Goal: Task Accomplishment & Management: Complete application form

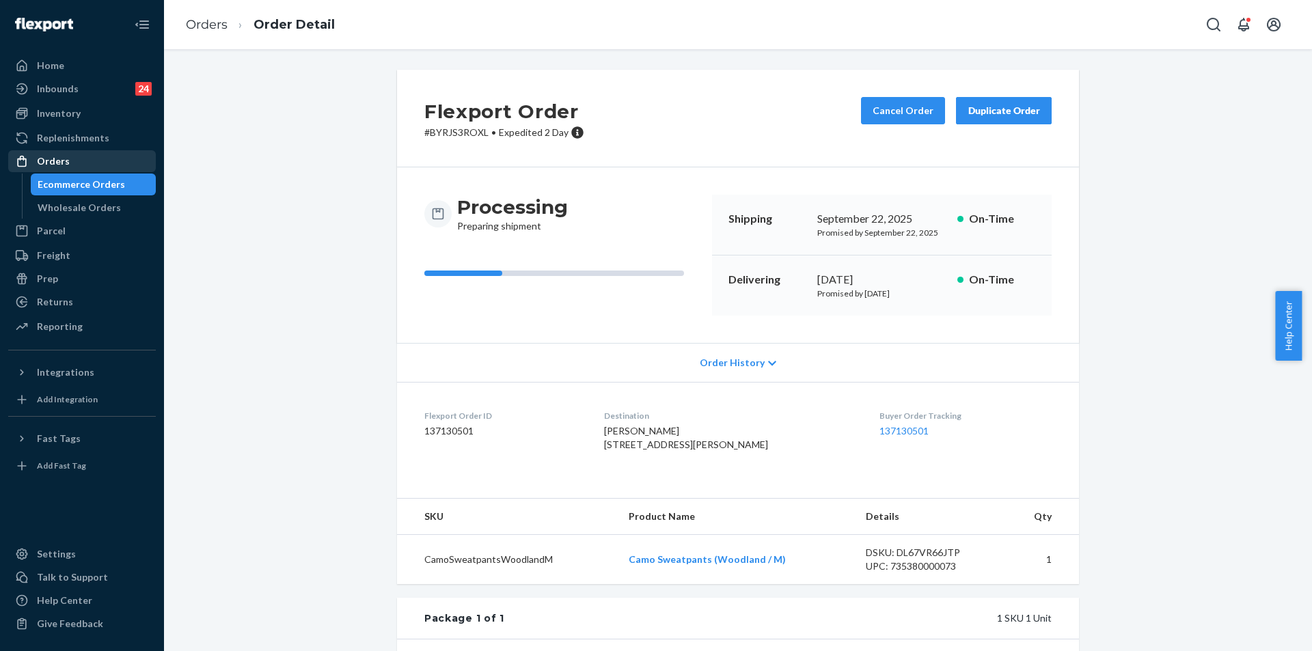
click at [65, 157] on div "Orders" at bounding box center [53, 161] width 33 height 14
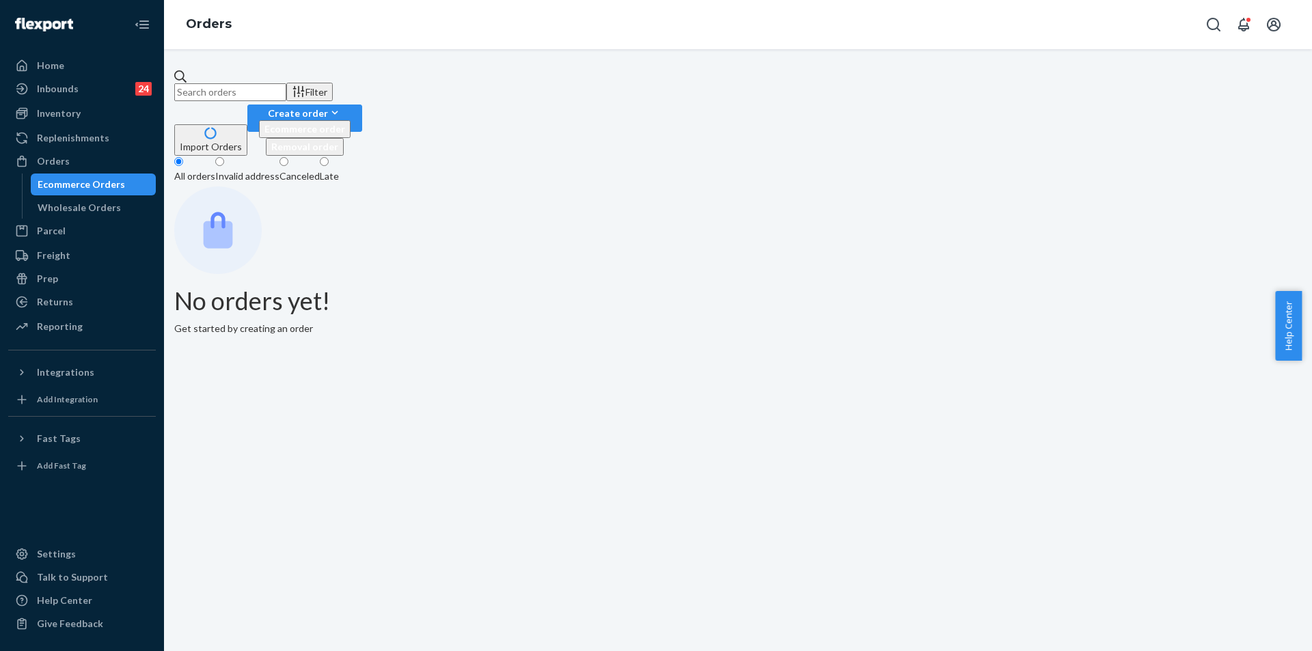
click at [286, 83] on input "text" at bounding box center [230, 92] width 112 height 18
paste input "abigailvagle@gmail.com"
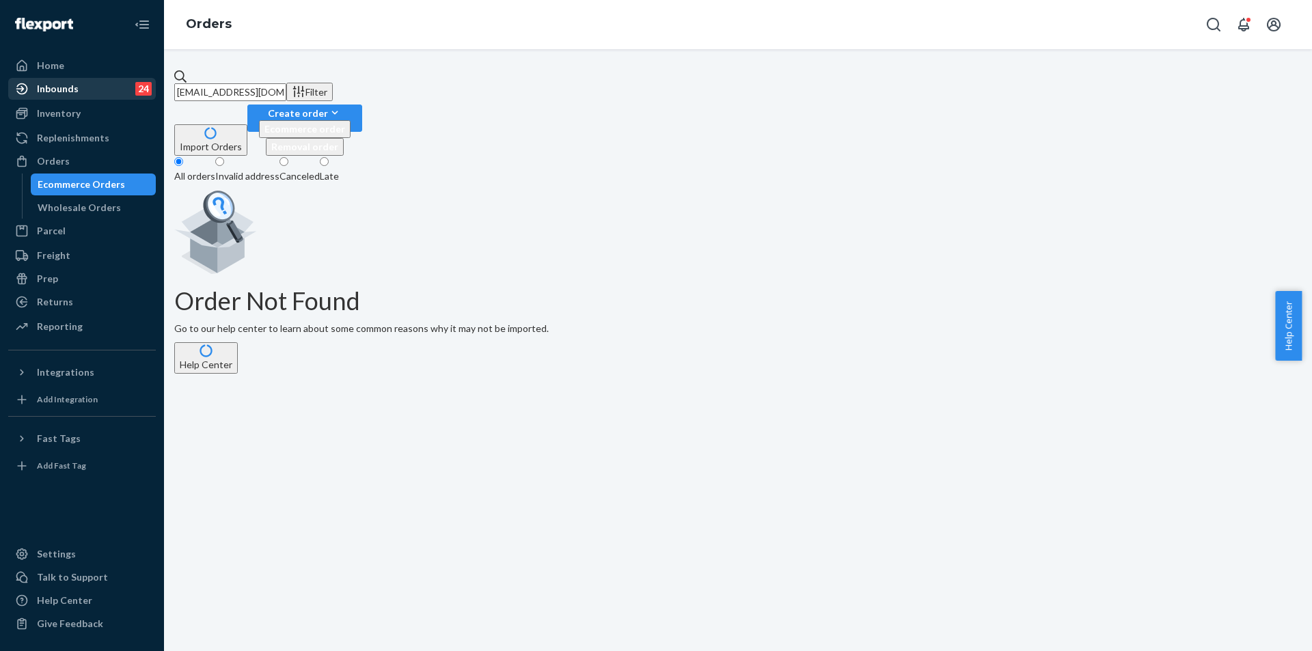
type input "abigailvagle@gmail.com"
click at [76, 164] on div "Orders" at bounding box center [82, 161] width 145 height 19
drag, startPoint x: 283, startPoint y: 79, endPoint x: 174, endPoint y: 73, distance: 108.8
click at [176, 73] on div "abigailvagle@gmail.com Filter Import Orders Create order Ecommerce order Remova…" at bounding box center [737, 222] width 1127 height 304
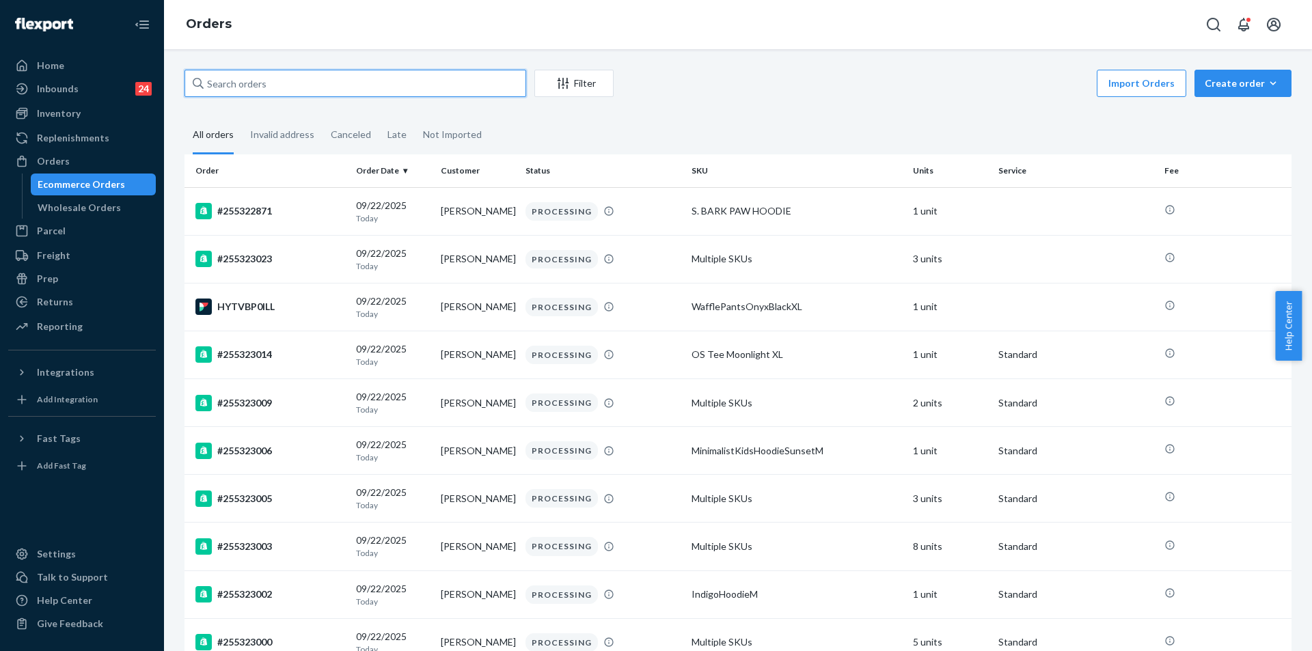
click at [289, 83] on input "text" at bounding box center [355, 83] width 342 height 27
paste input "[EMAIL_ADDRESS][DOMAIN_NAME]"
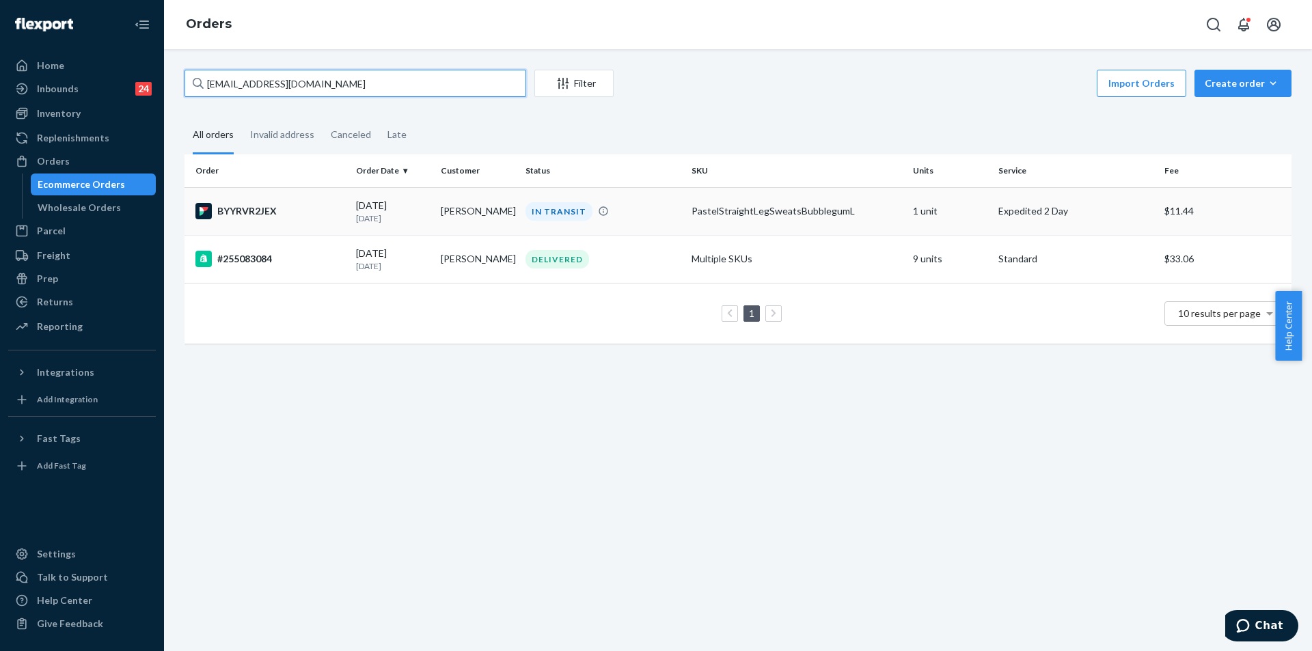
type input "[EMAIL_ADDRESS][DOMAIN_NAME]"
click at [648, 216] on div "IN TRANSIT" at bounding box center [603, 211] width 161 height 18
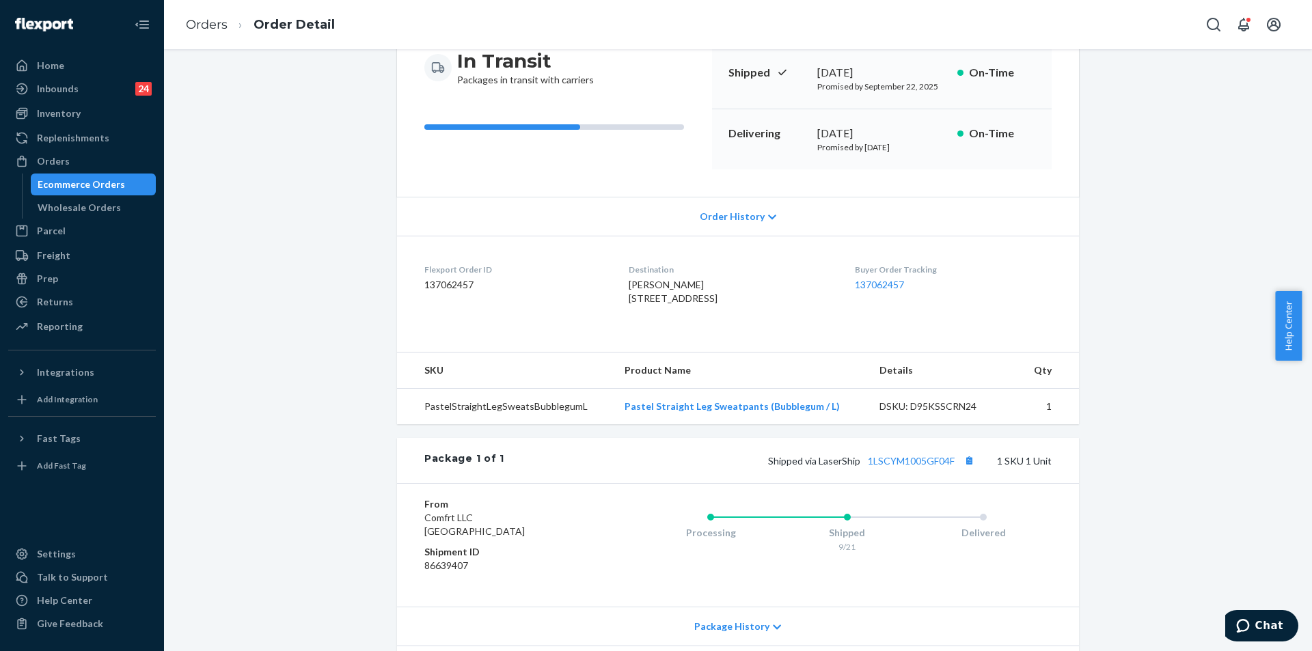
scroll to position [255, 0]
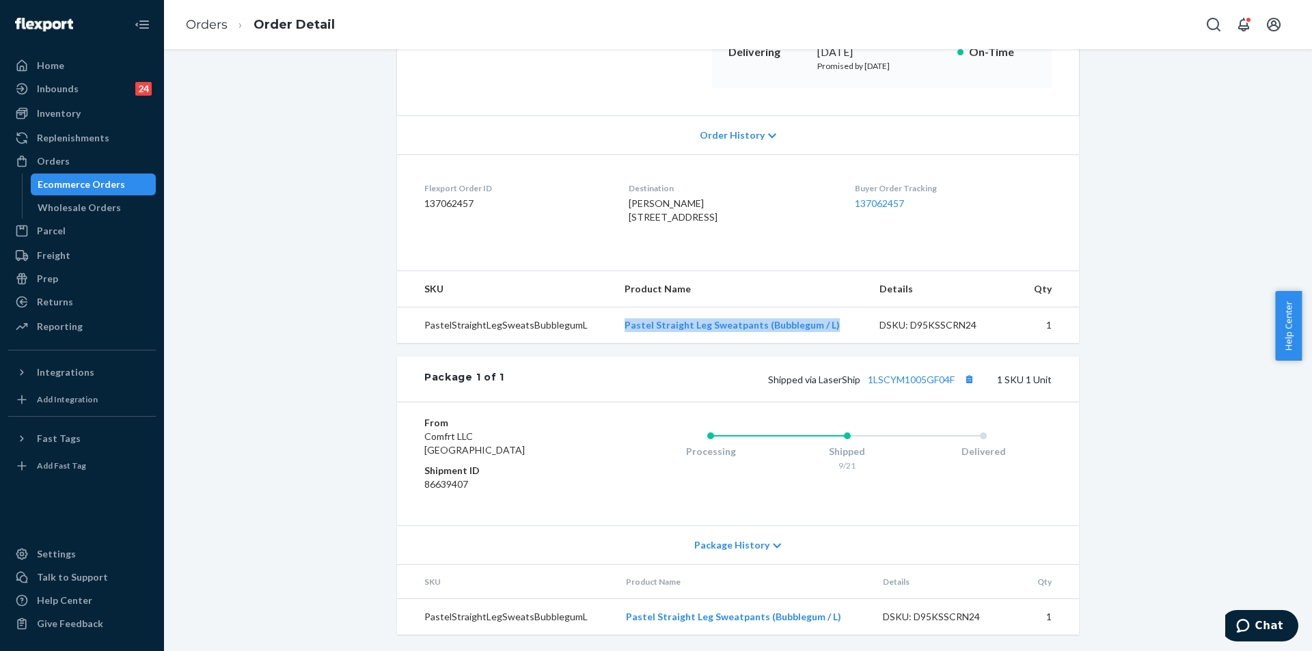
copy link "Pastel Straight Leg Sweatpants (Bubblegum / L)"
drag, startPoint x: 613, startPoint y: 322, endPoint x: 790, endPoint y: 314, distance: 177.2
click at [841, 327] on td "Pastel Straight Leg Sweatpants (Bubblegum / L)" at bounding box center [741, 325] width 255 height 36
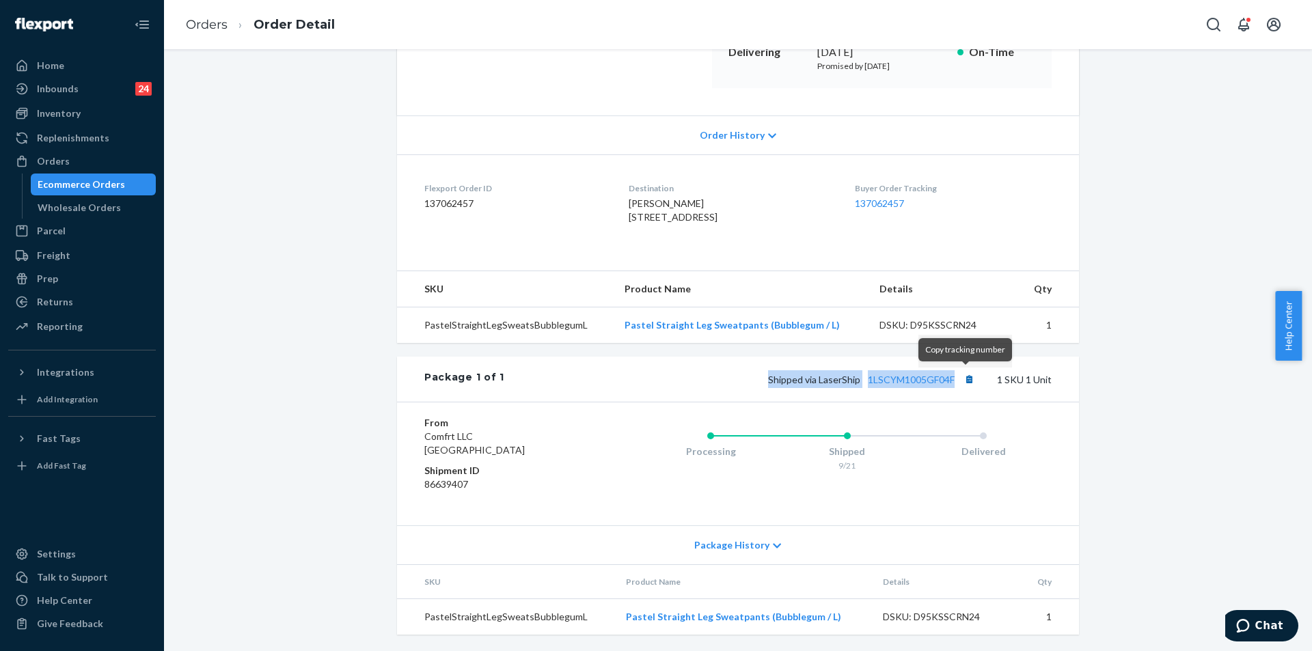
copy span "Shipped via LaserShip 1LSCYM1005GF04F"
drag, startPoint x: 773, startPoint y: 376, endPoint x: 965, endPoint y: 378, distance: 192.0
click at [965, 378] on span "Shipped via LaserShip 1LSCYM1005GF04F" at bounding box center [873, 380] width 210 height 12
click at [81, 297] on div "Returns" at bounding box center [82, 301] width 145 height 19
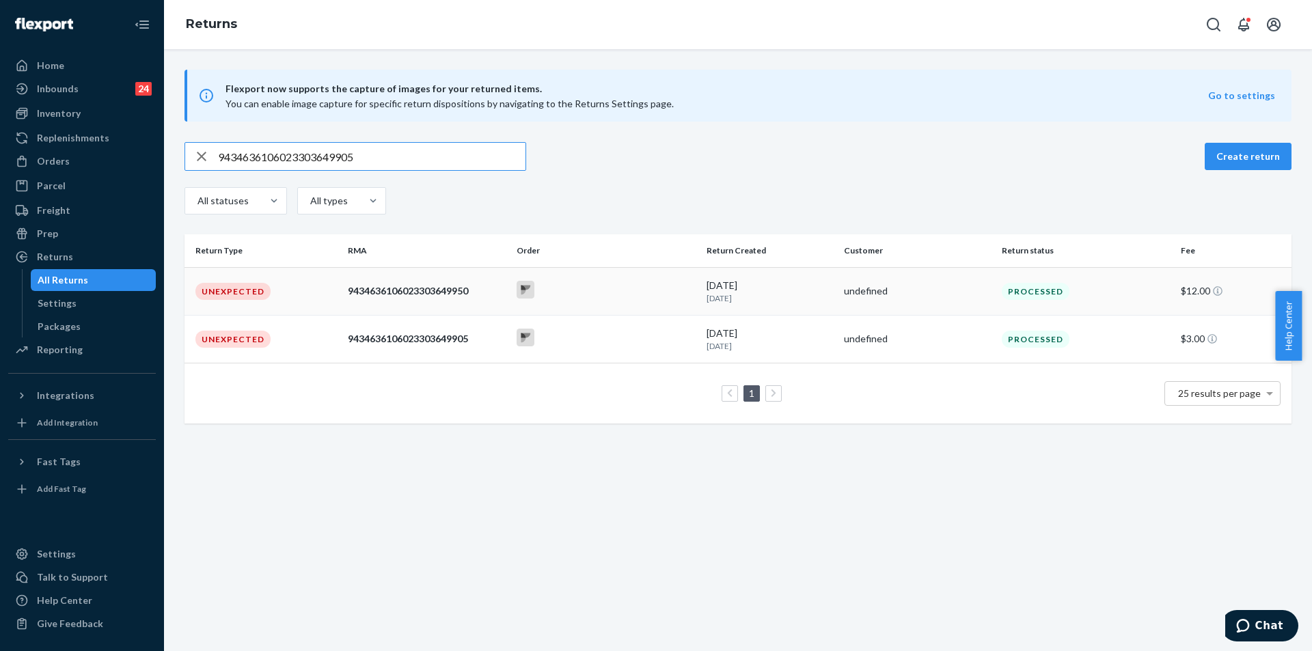
type input "9434636106023303649905"
click at [607, 299] on div at bounding box center [606, 291] width 179 height 21
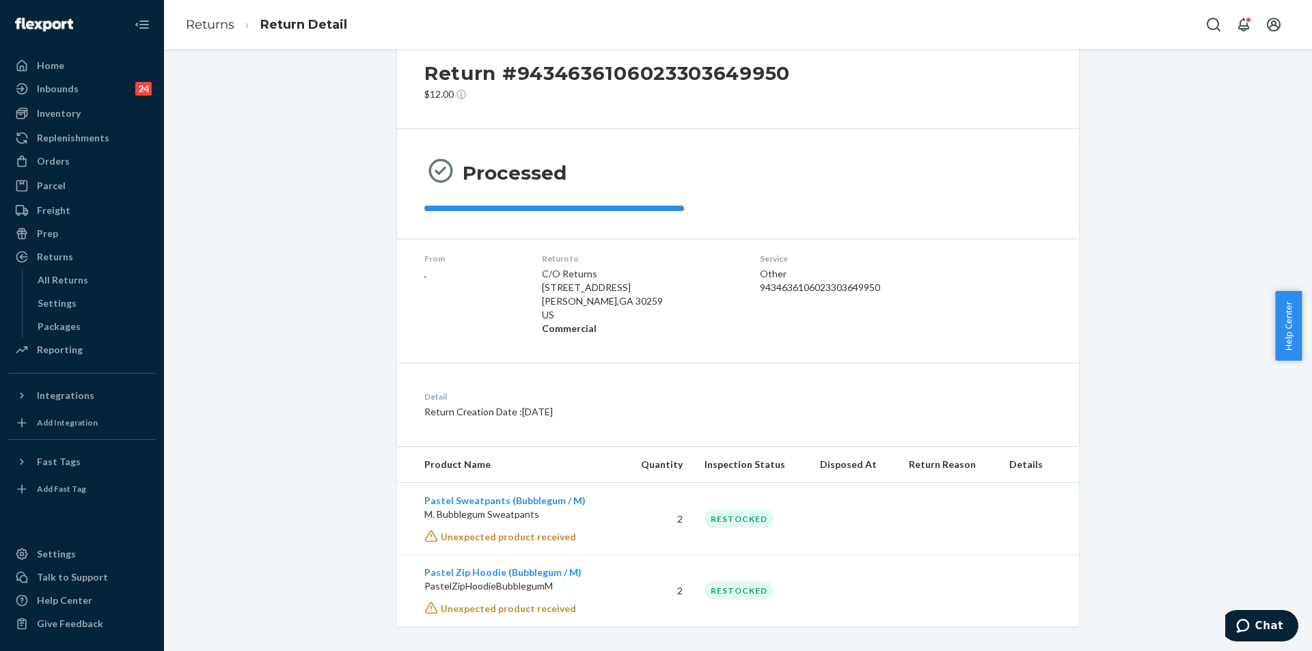
scroll to position [48, 0]
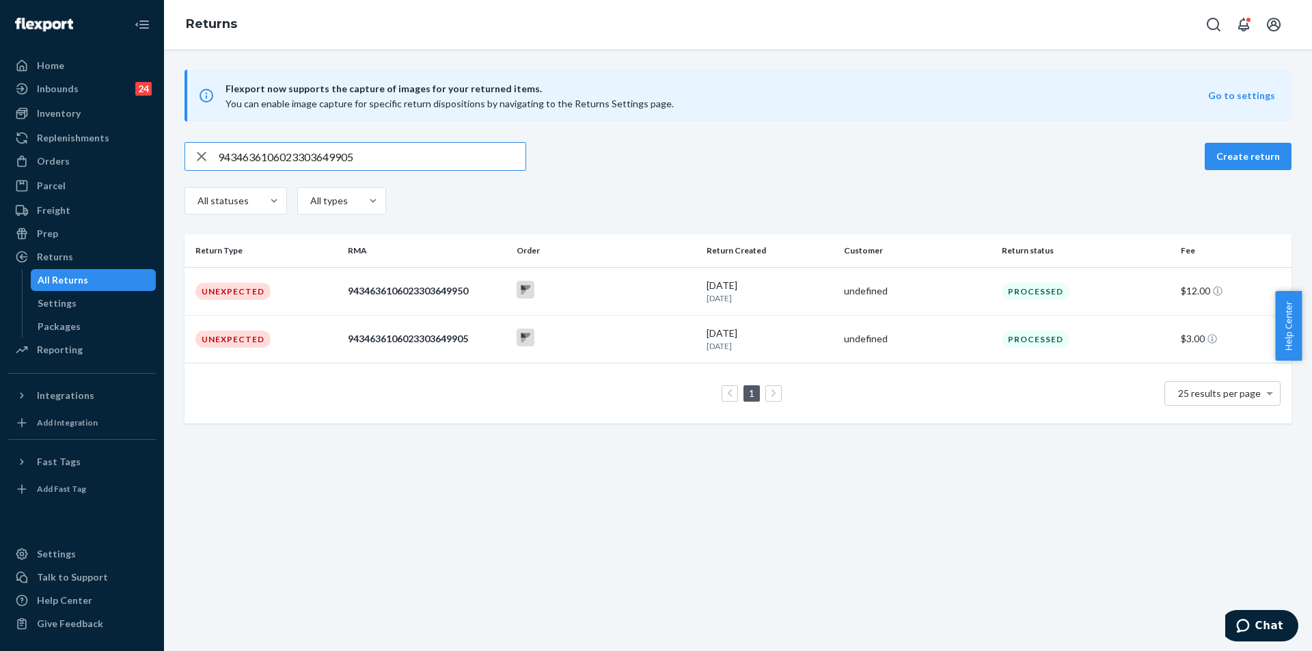
click at [495, 159] on input "9434636106023303649905" at bounding box center [371, 156] width 307 height 27
click at [614, 340] on div at bounding box center [606, 339] width 179 height 21
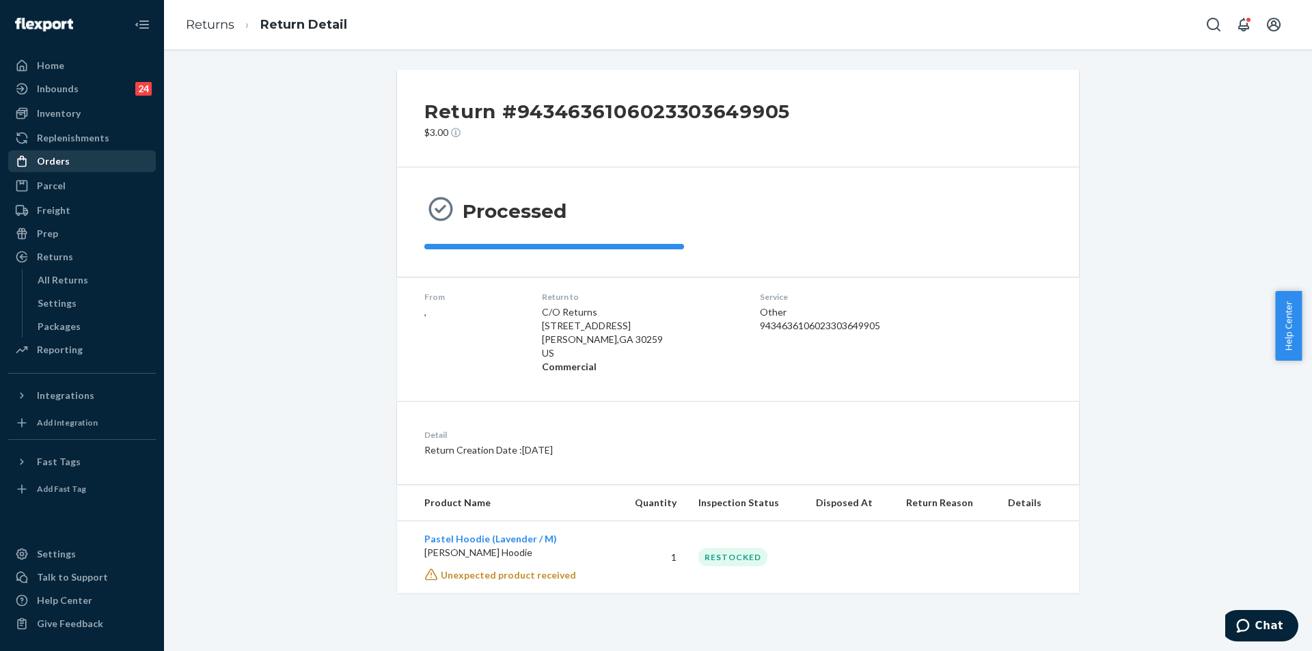
click at [55, 163] on div "Orders" at bounding box center [53, 161] width 33 height 14
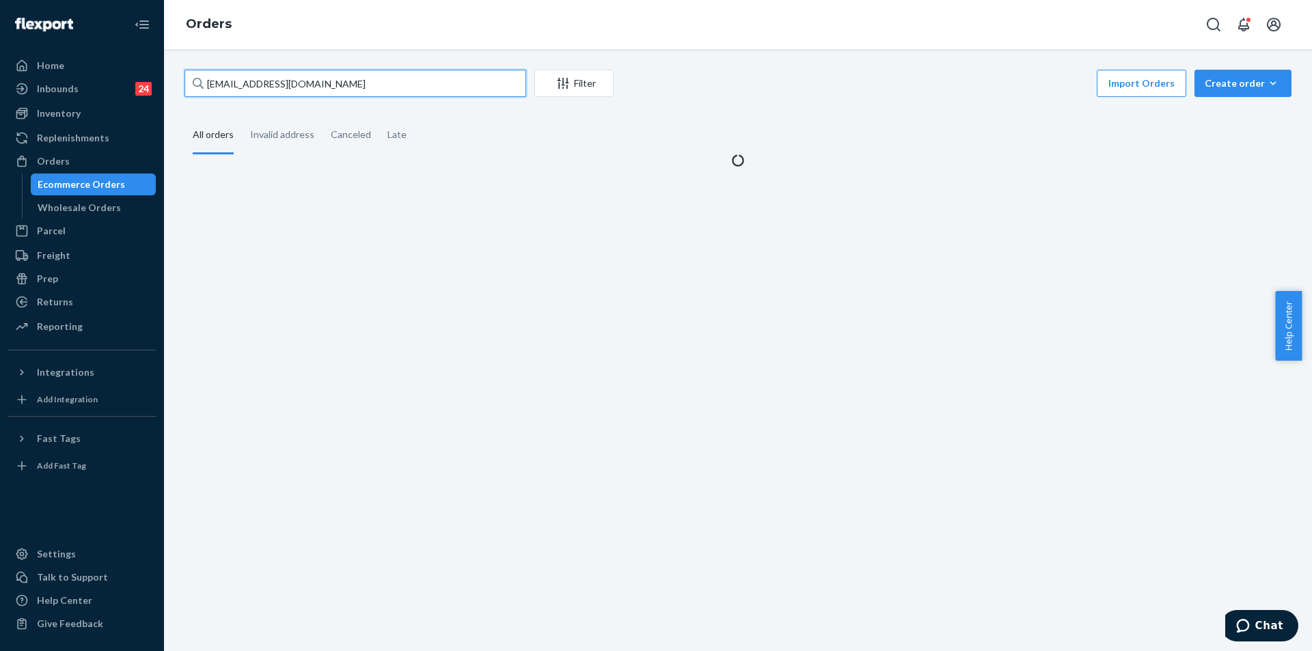
click at [394, 86] on input "abigailvagle@gmail.com" at bounding box center [355, 83] width 342 height 27
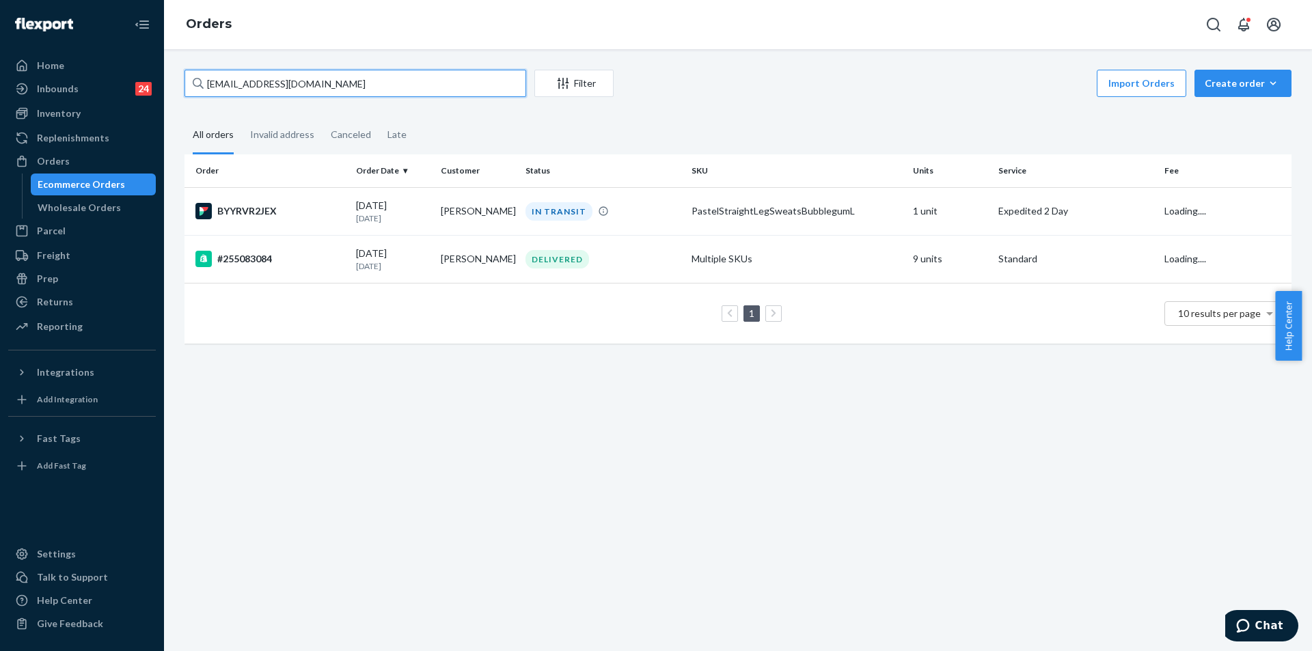
click at [394, 85] on input "abigailvagle@gmail.com" at bounding box center [355, 83] width 342 height 27
paste input "254506433"
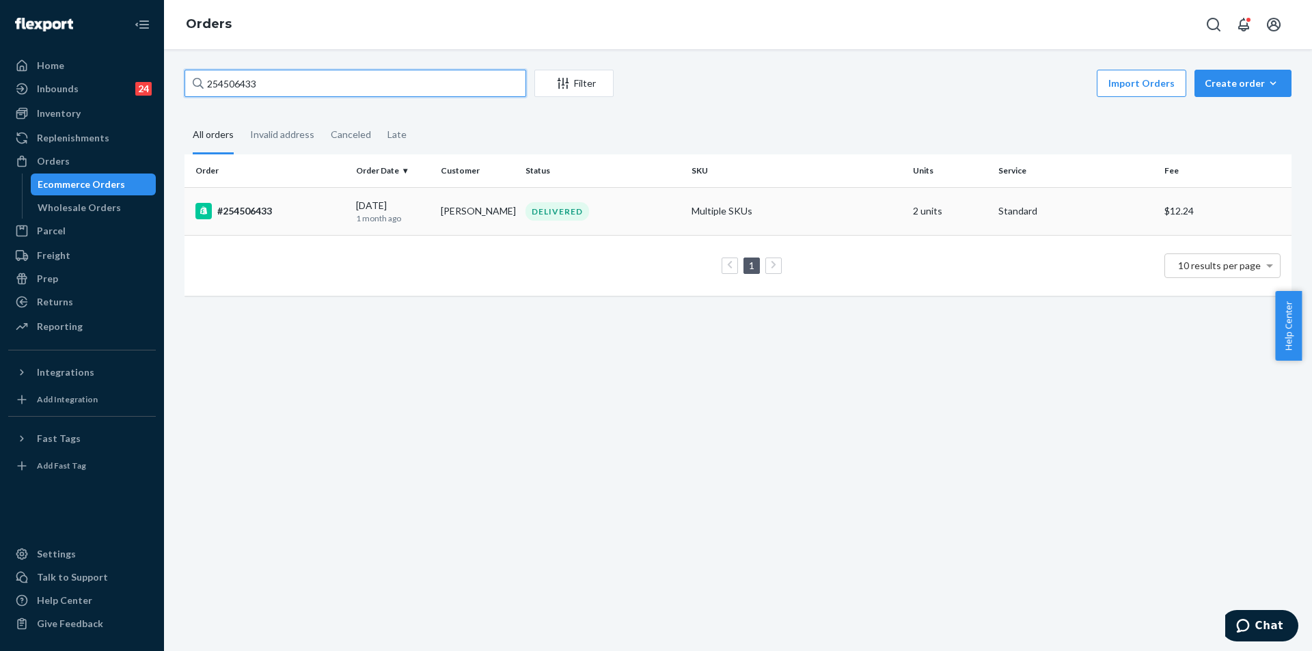
type input "254506433"
click at [679, 204] on td "DELIVERED" at bounding box center [603, 211] width 166 height 48
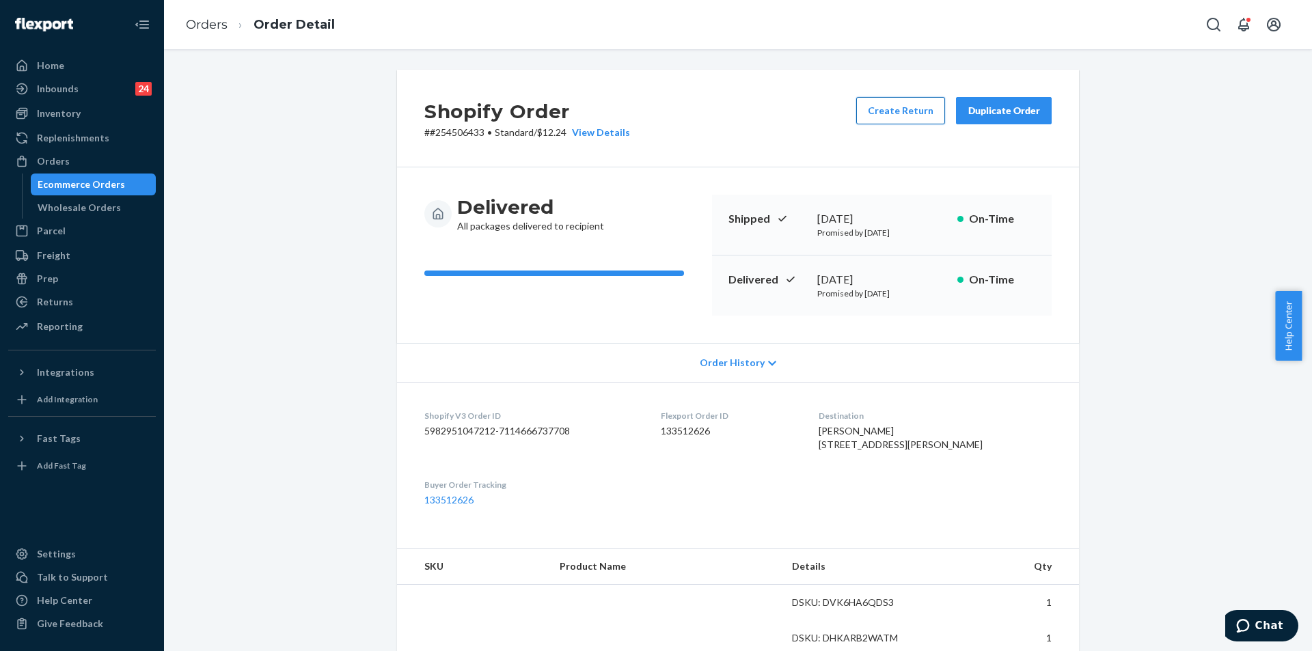
click at [881, 115] on button "Create Return" at bounding box center [900, 110] width 89 height 27
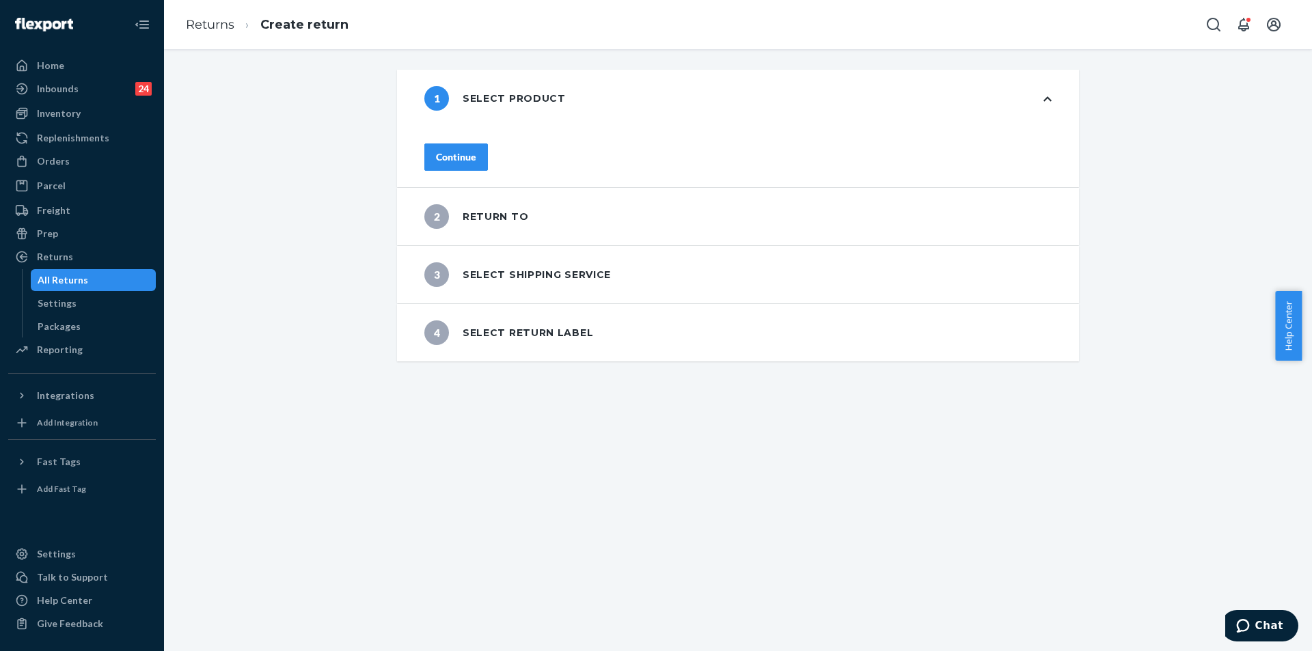
click at [488, 163] on button "Continue" at bounding box center [456, 156] width 64 height 27
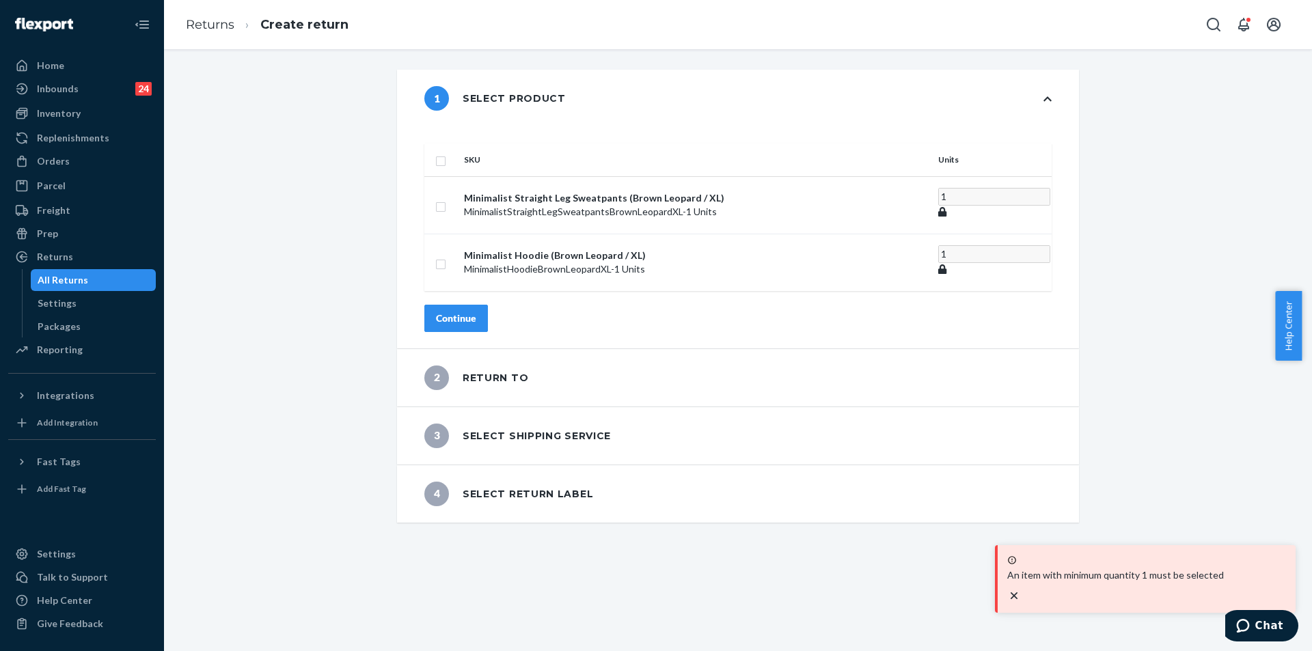
click at [446, 152] on input "checkbox" at bounding box center [440, 159] width 11 height 14
checkbox input "true"
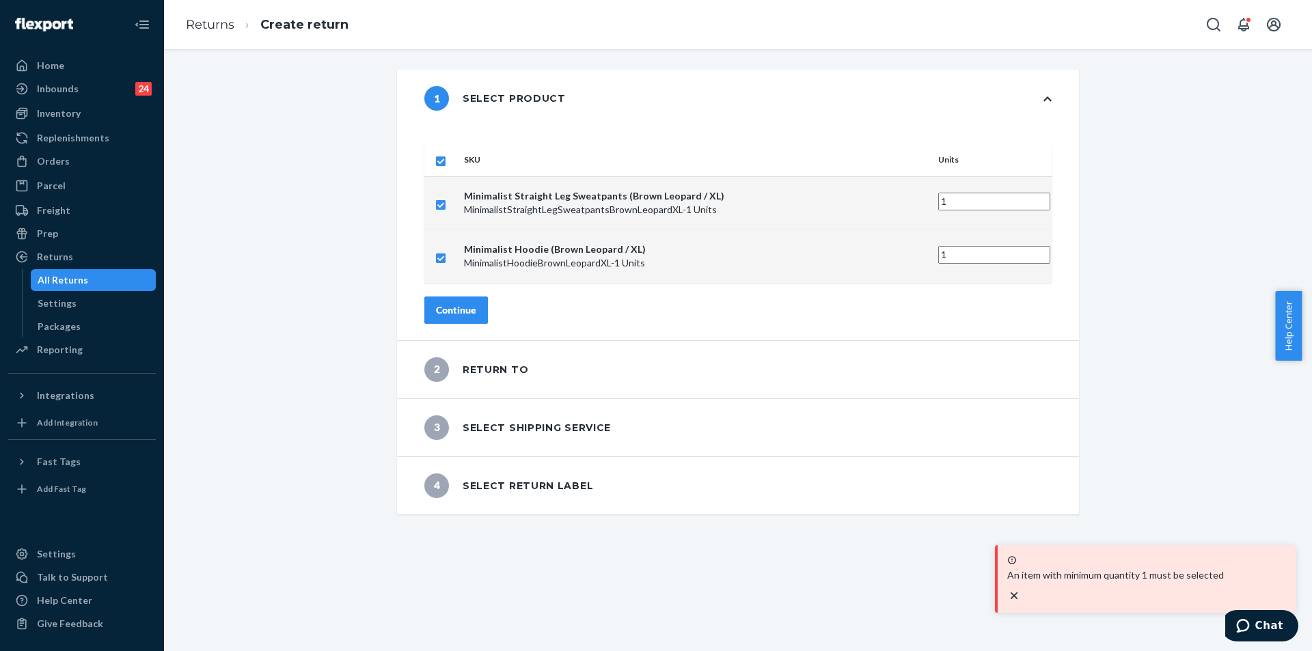
click at [476, 303] on div "Continue" at bounding box center [456, 310] width 40 height 14
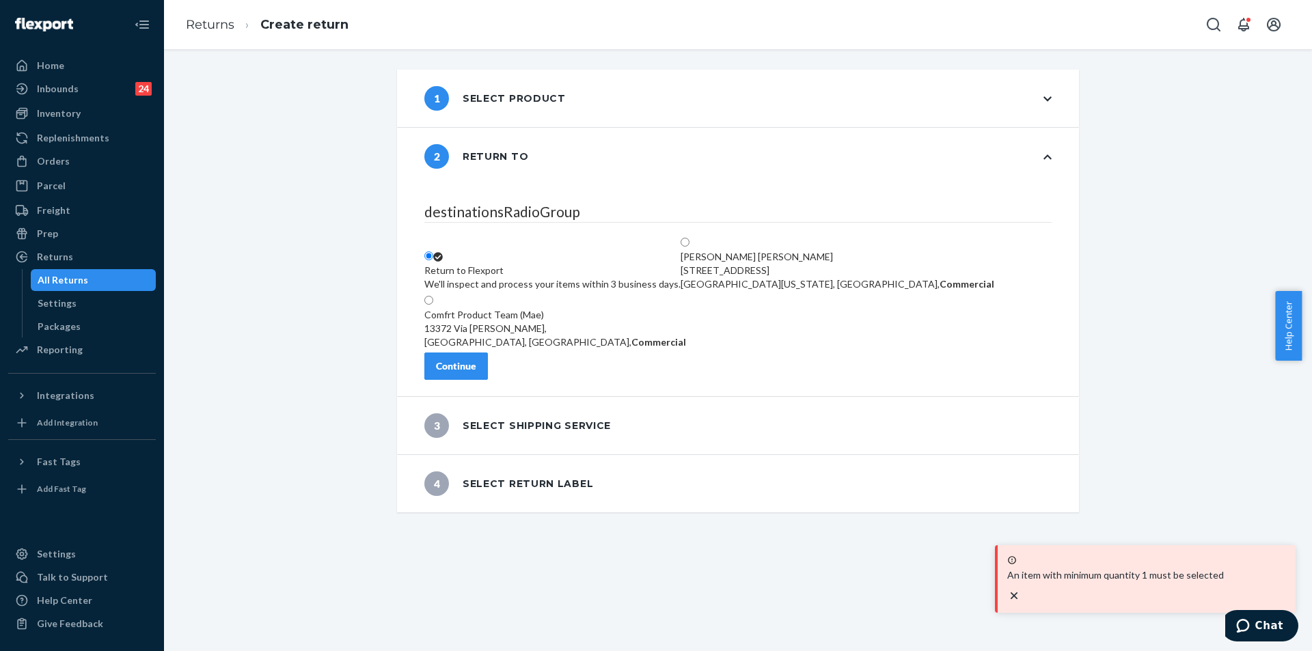
click at [485, 380] on button "Continue" at bounding box center [456, 366] width 64 height 27
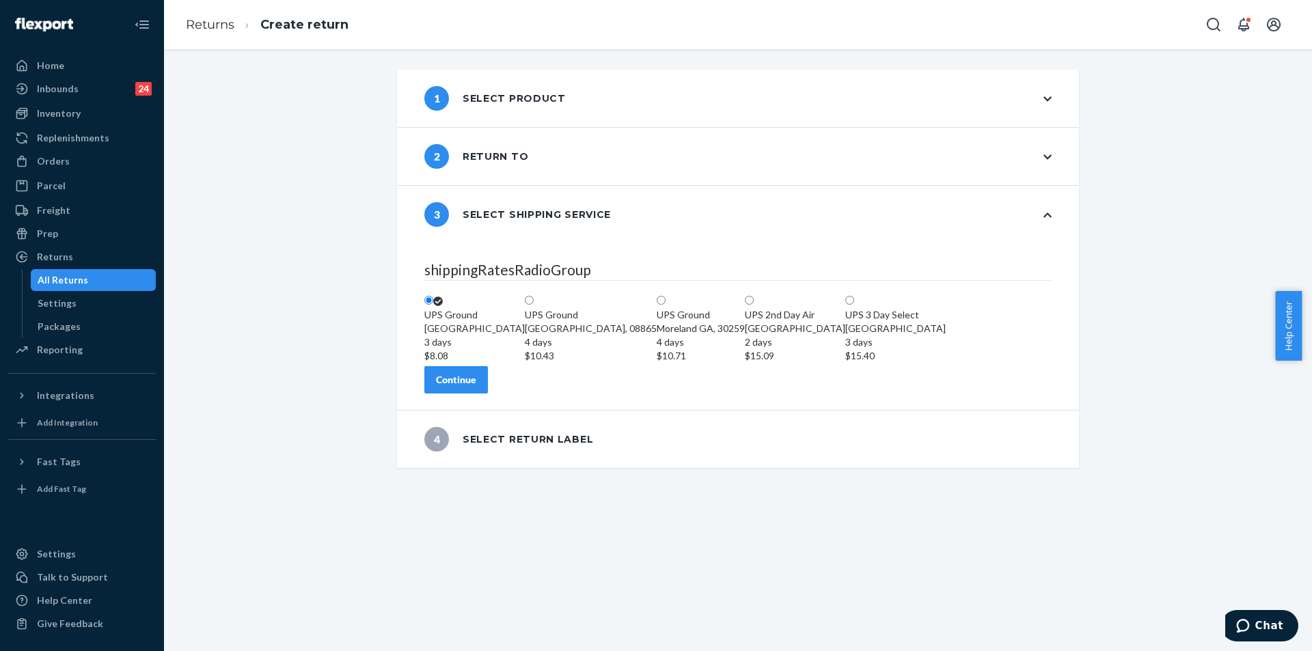
click at [476, 387] on div "Continue" at bounding box center [456, 380] width 40 height 14
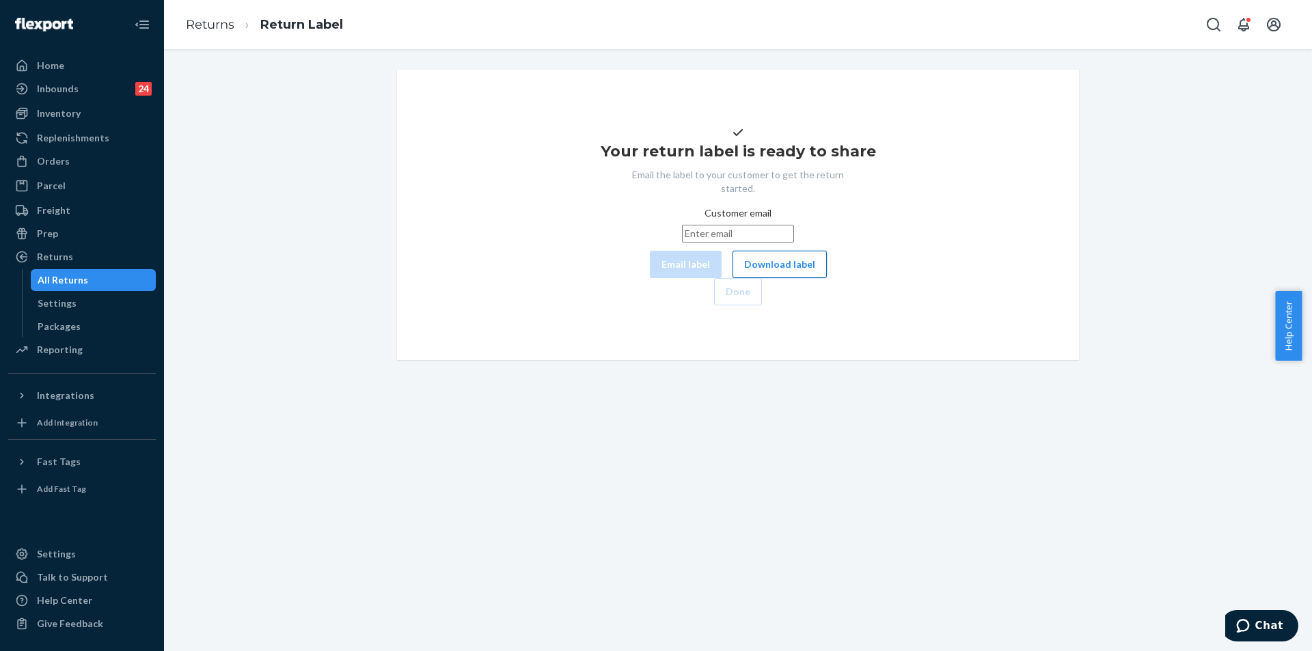
drag, startPoint x: 700, startPoint y: 312, endPoint x: 696, endPoint y: 318, distance: 7.8
click at [732, 278] on button "Download label" at bounding box center [779, 264] width 94 height 27
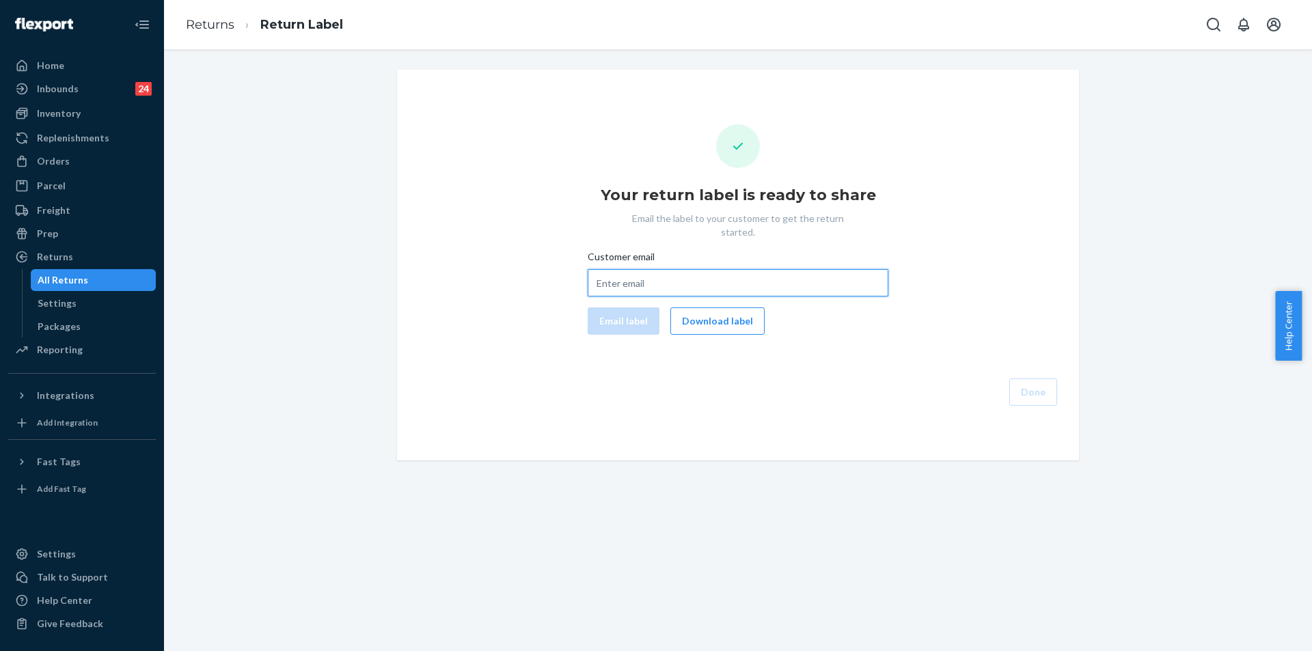
click at [670, 269] on input "Customer email" at bounding box center [738, 282] width 301 height 27
paste input "edenrios@icloud.com"
type input "edenrios@icloud.com"
click at [644, 307] on button "Email label" at bounding box center [624, 320] width 72 height 27
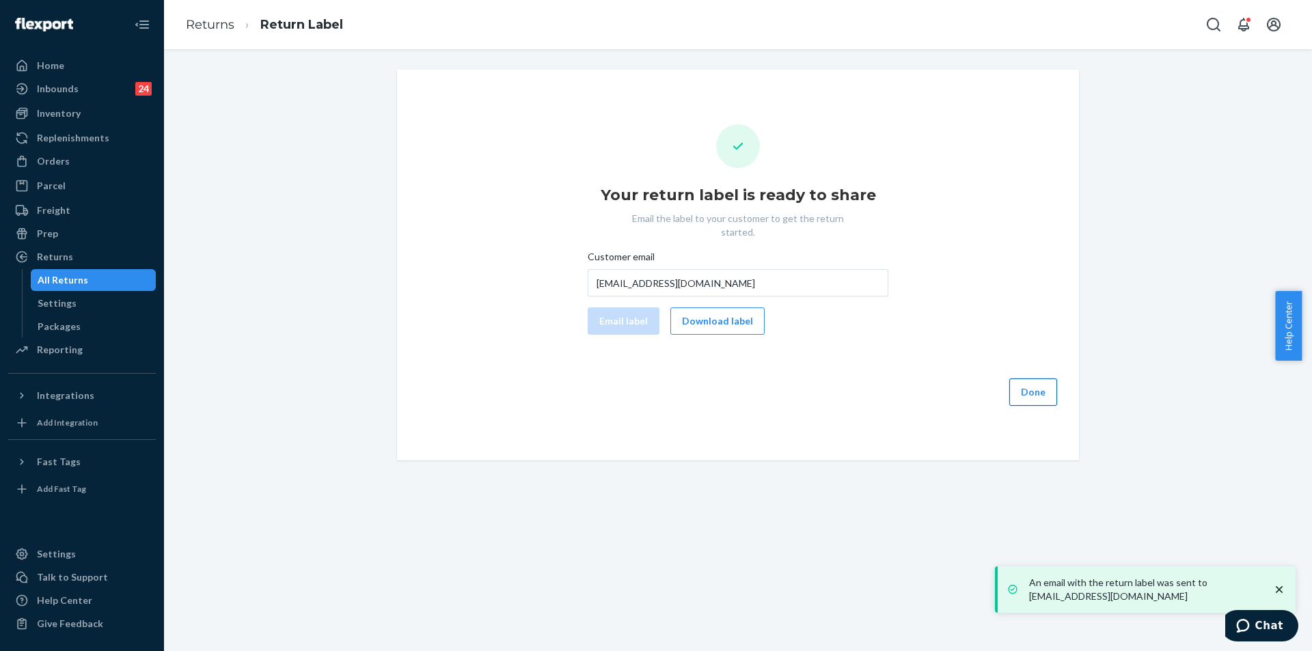
click at [1046, 382] on button "Done" at bounding box center [1033, 392] width 48 height 27
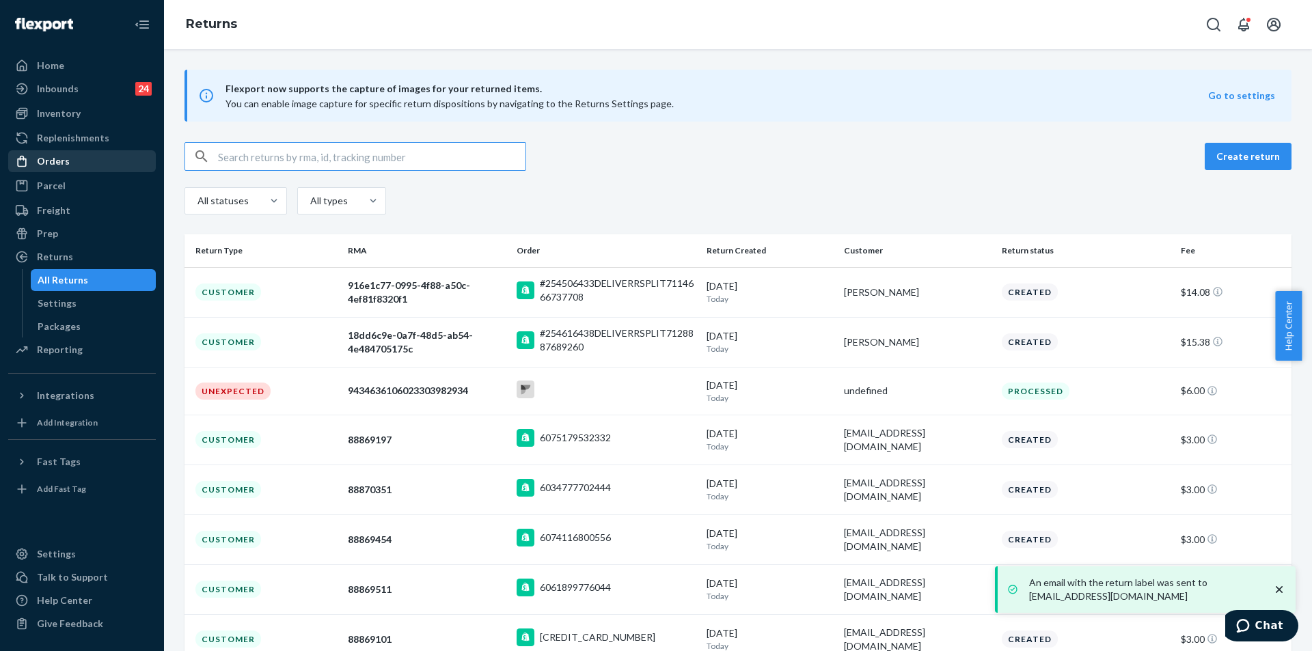
drag, startPoint x: 52, startPoint y: 167, endPoint x: 72, endPoint y: 161, distance: 20.7
click at [52, 165] on div "Orders" at bounding box center [53, 161] width 33 height 14
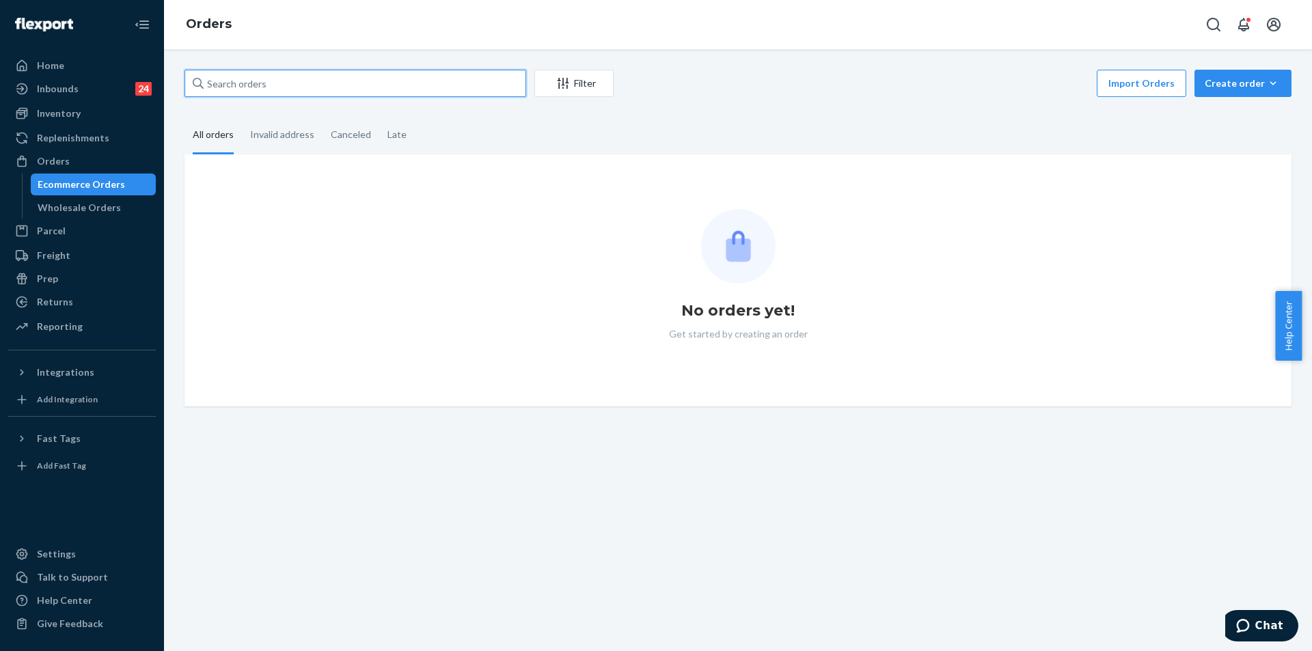
click at [396, 78] on input "text" at bounding box center [355, 83] width 342 height 27
paste input "mrsjaaonbentley@gmail.com"
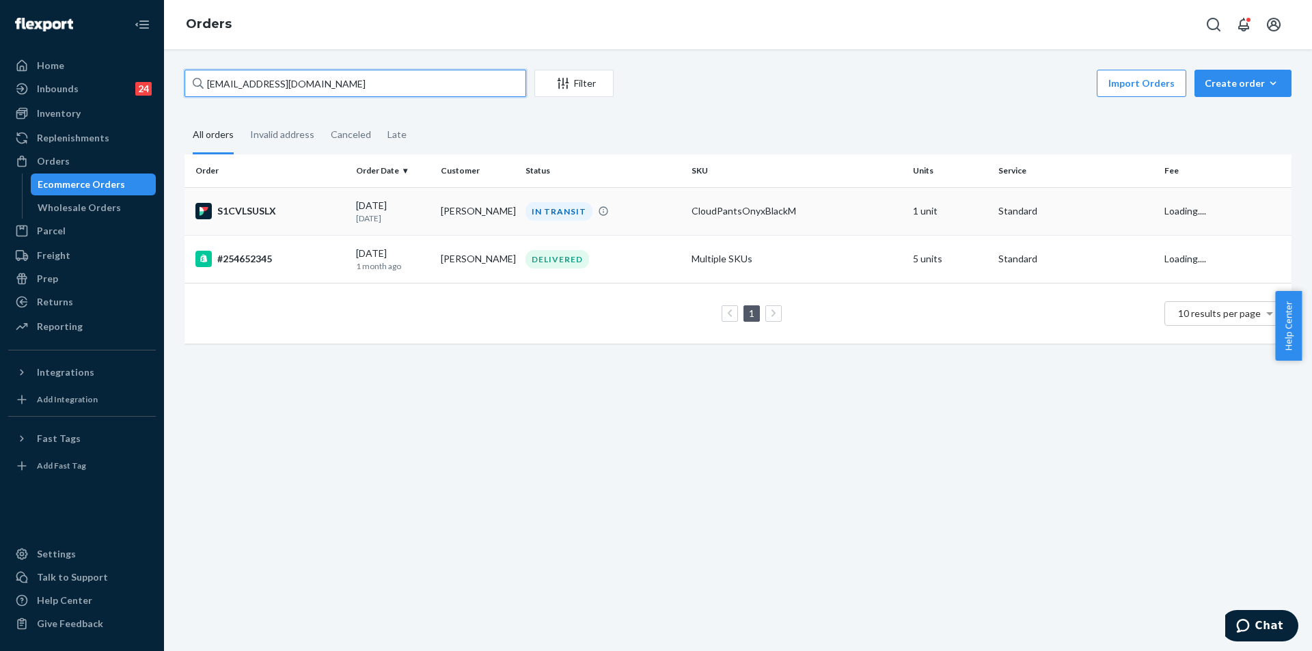
type input "mrsjaaonbentley@gmail.com"
click at [672, 219] on div "IN TRANSIT" at bounding box center [603, 211] width 161 height 18
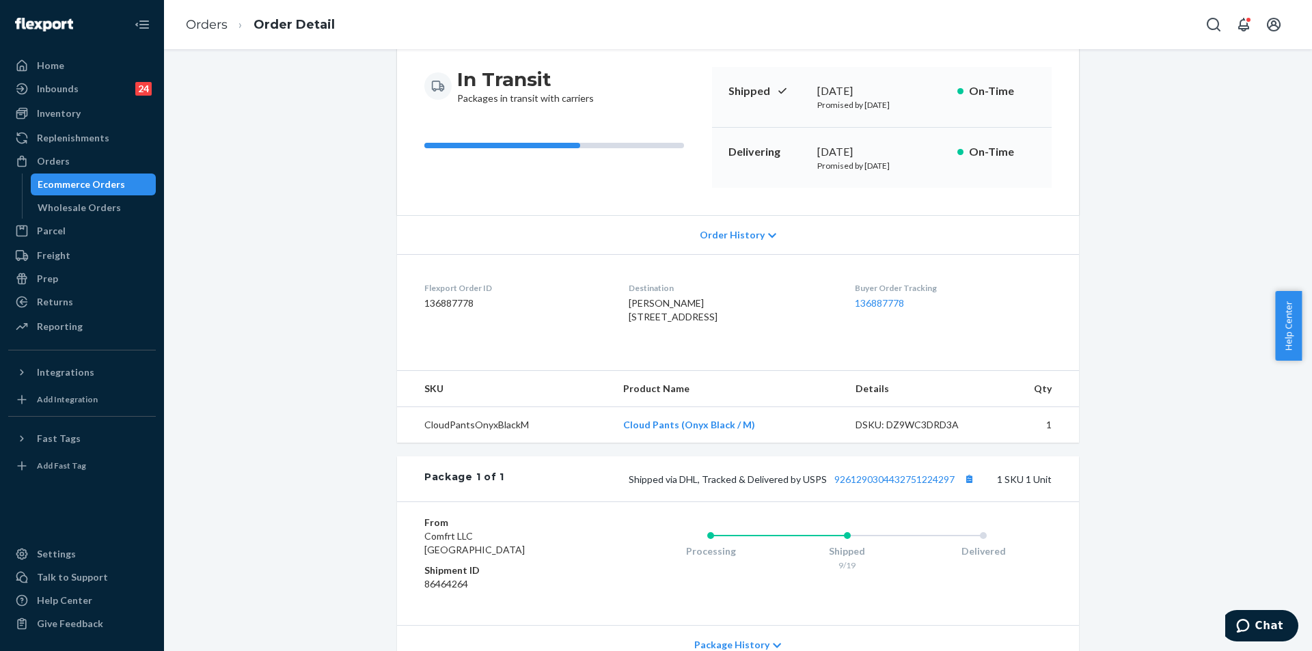
scroll to position [255, 0]
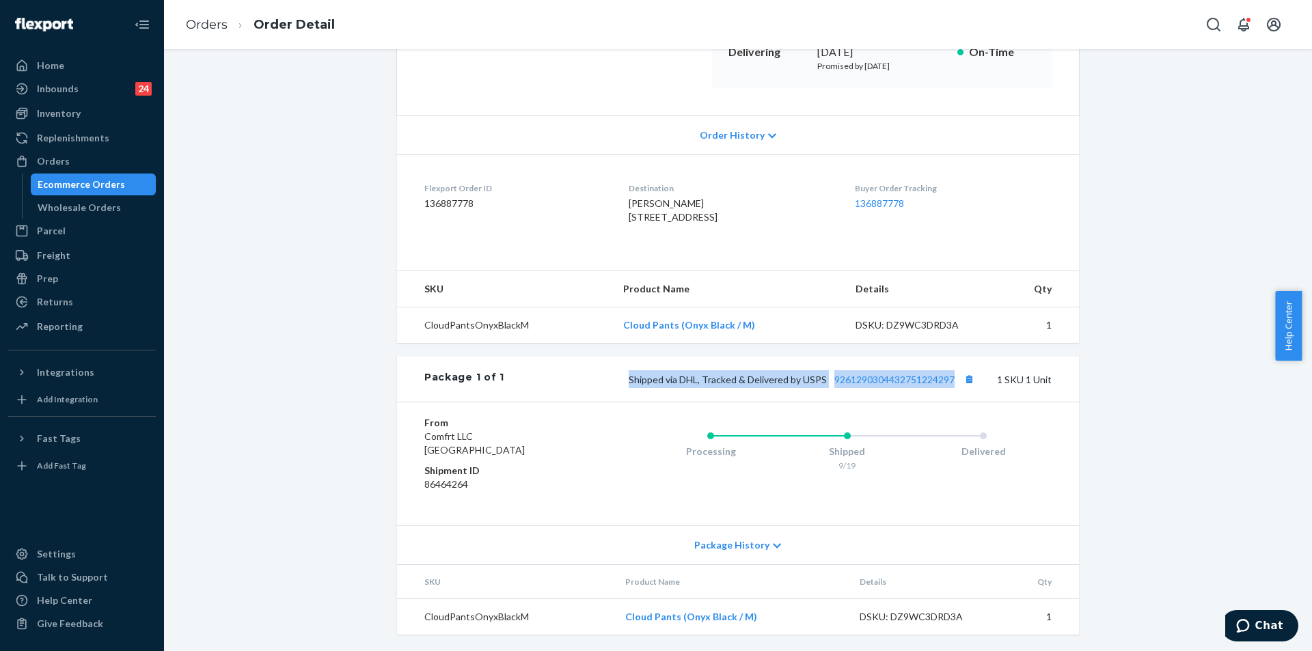
copy span "Shipped via DHL, Tracked & Delivered by USPS 9261290304432751224297"
drag, startPoint x: 626, startPoint y: 377, endPoint x: 955, endPoint y: 378, distance: 329.3
click at [955, 374] on div "Shipped via DHL, Tracked & Delivered by USPS 9261290304432751224297 1 SKU 1 Unit" at bounding box center [777, 379] width 547 height 18
click at [124, 154] on div "Orders" at bounding box center [82, 161] width 145 height 19
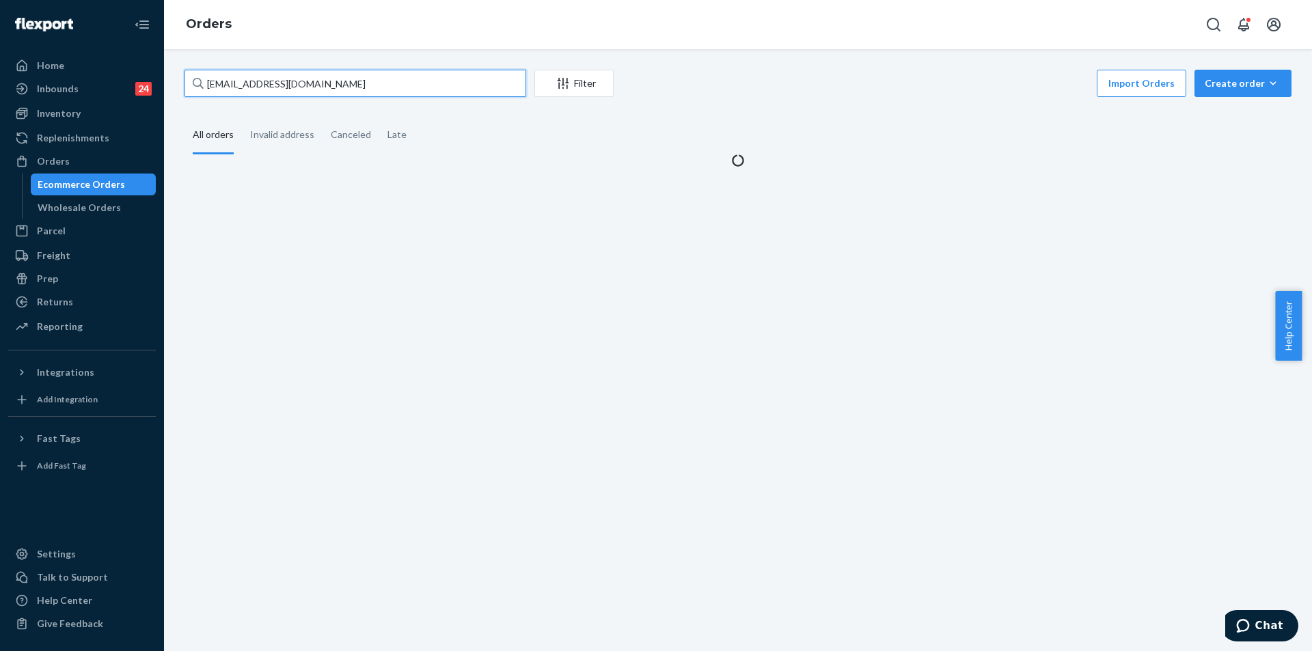
click at [452, 78] on input "mrsjaaonbentley@gmail.com" at bounding box center [355, 83] width 342 height 27
click at [450, 78] on input "mrsjaaonbentley@gmail.com" at bounding box center [355, 83] width 342 height 27
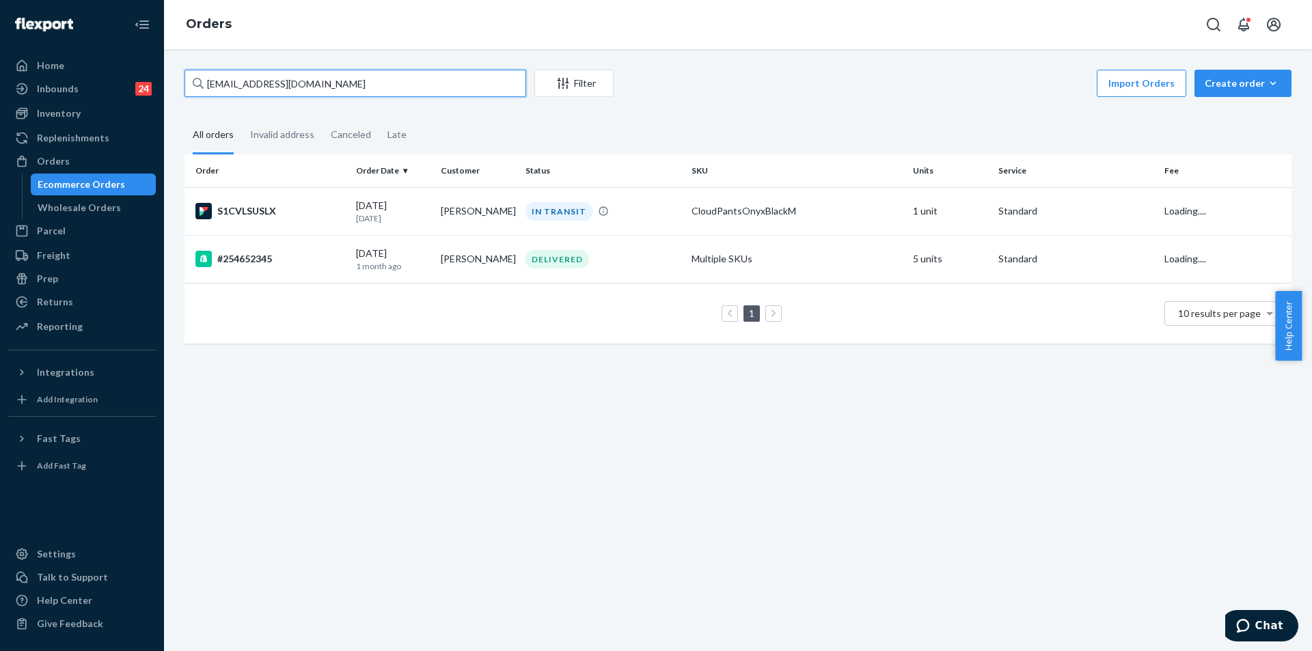
paste input "255228015"
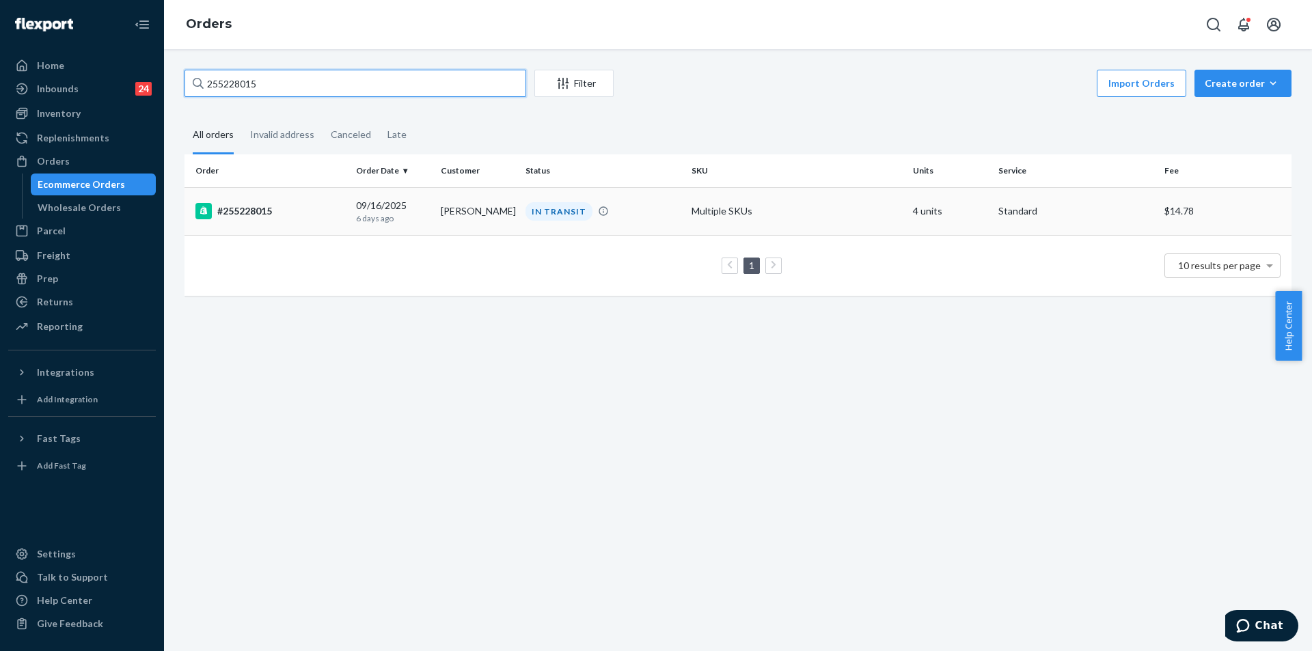
type input "255228015"
click at [653, 207] on div "IN TRANSIT" at bounding box center [603, 211] width 161 height 18
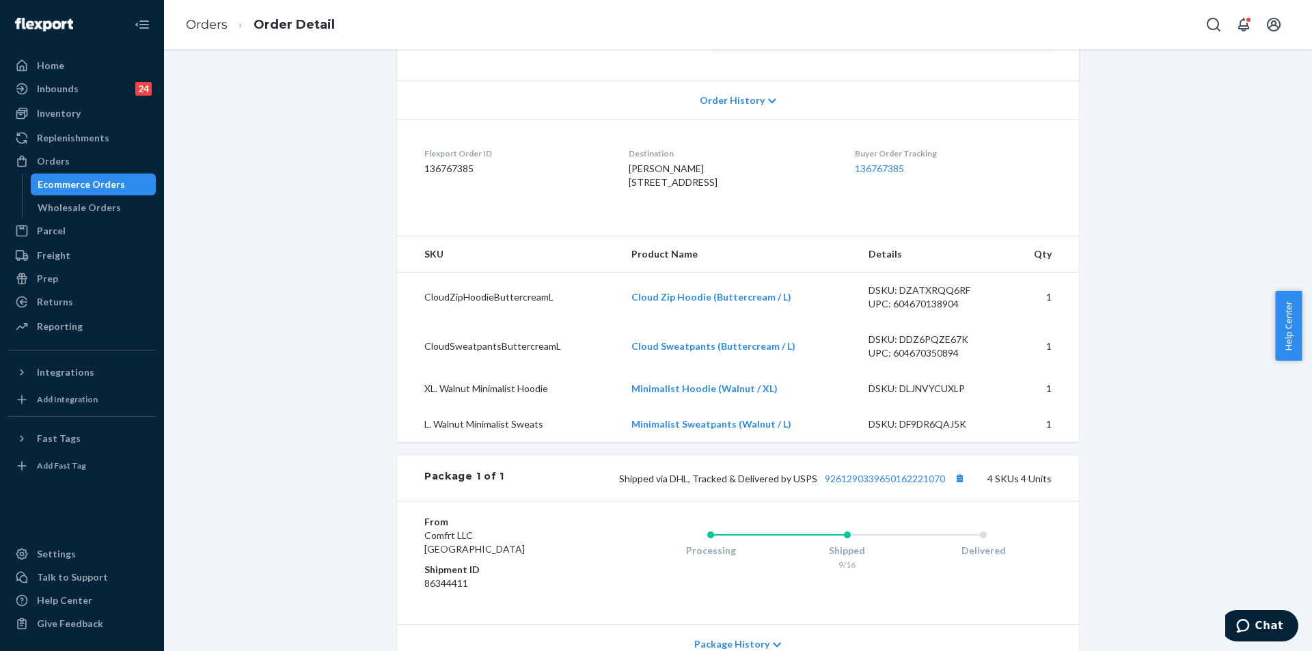
scroll to position [273, 0]
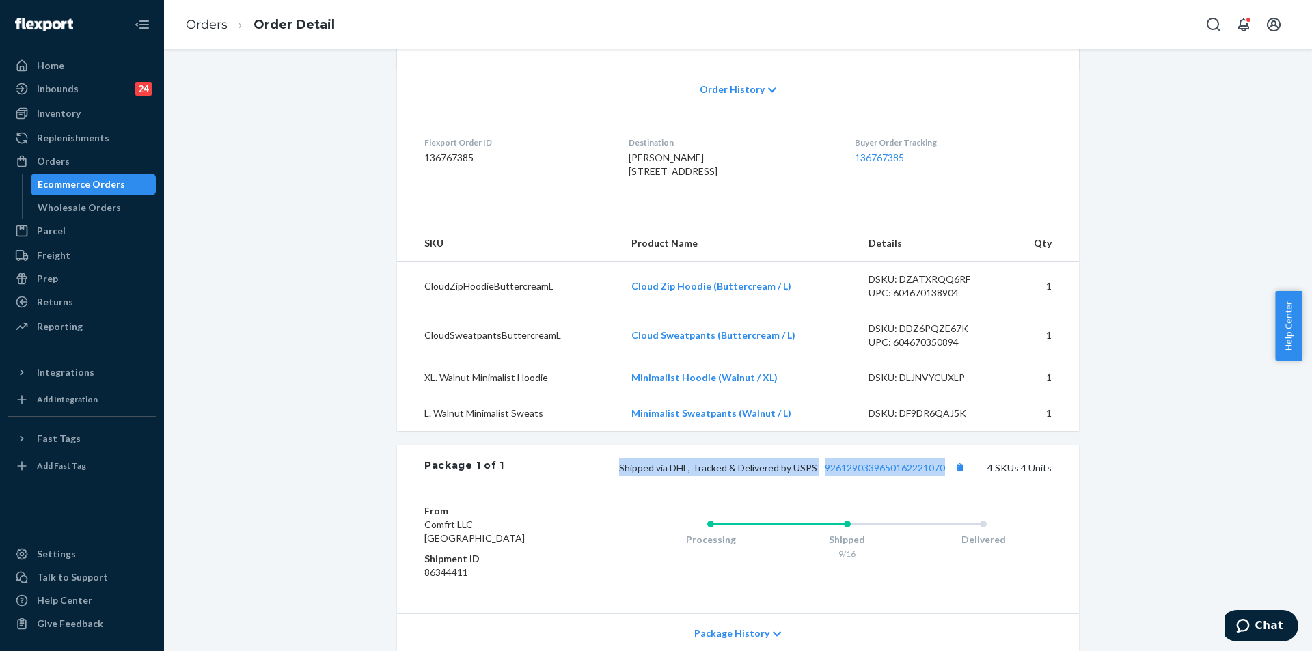
copy span "Shipped via DHL, Tracked & Delivered by USPS 9261290339650162221070"
drag, startPoint x: 599, startPoint y: 486, endPoint x: 944, endPoint y: 489, distance: 345.1
click at [944, 476] on div "Shipped via DHL, Tracked & Delivered by USPS 9261290339650162221070 4 SKUs 4 Un…" at bounding box center [777, 467] width 547 height 18
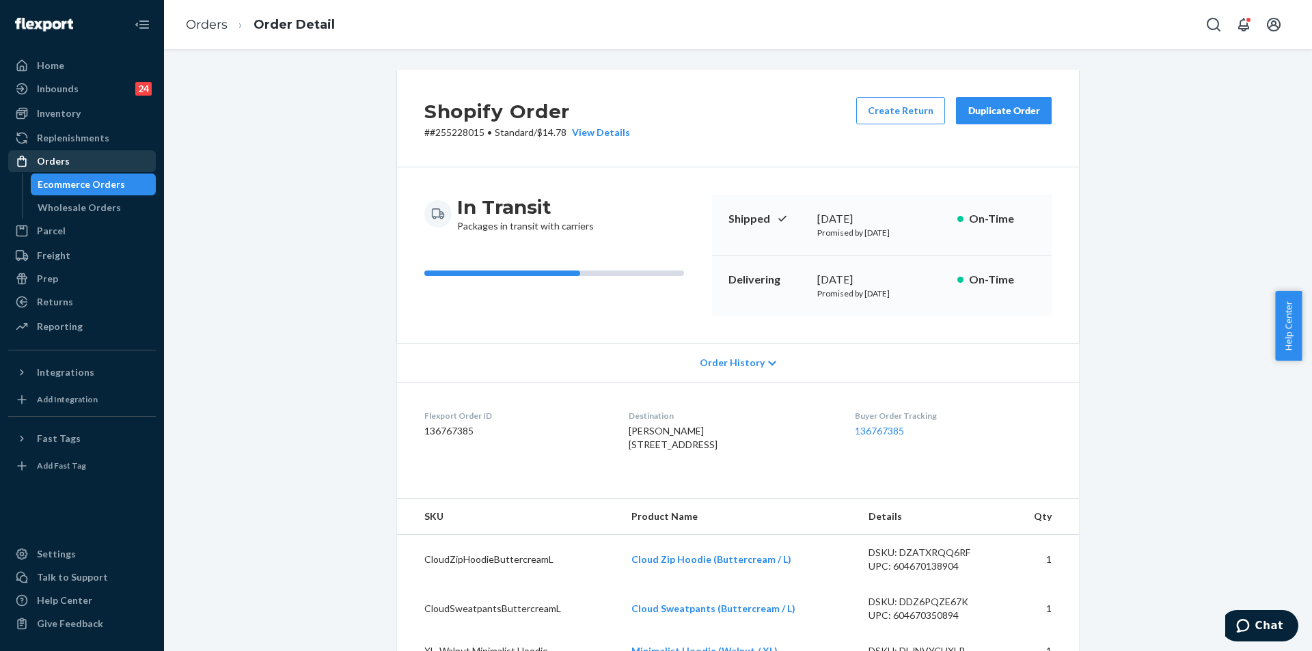
click at [112, 156] on div "Orders" at bounding box center [82, 161] width 145 height 19
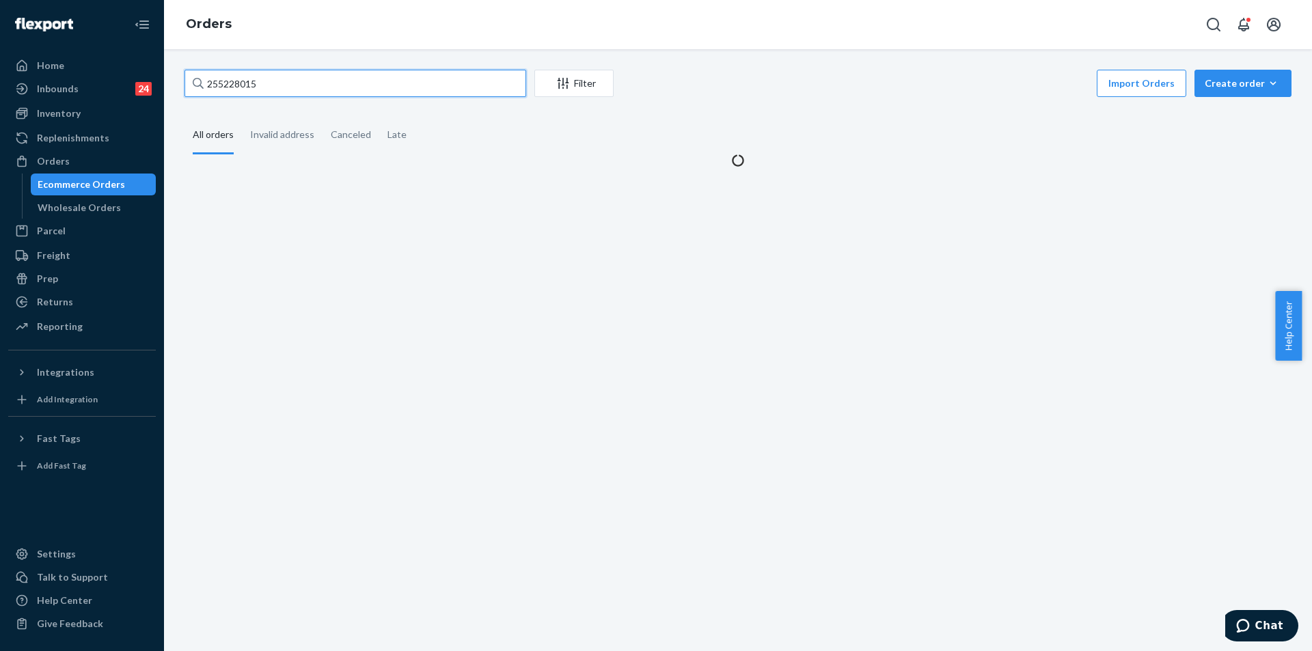
click at [323, 85] on input "255228015" at bounding box center [355, 83] width 342 height 27
paste input "#255226962"
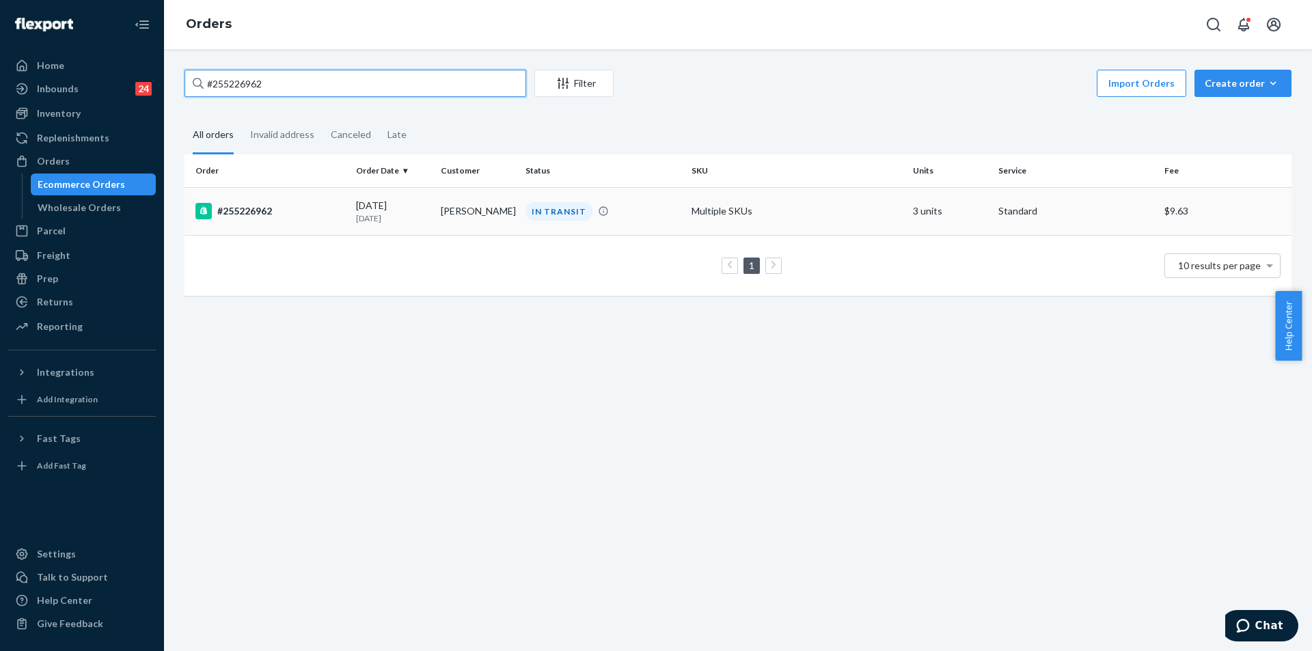
type input "#255226962"
click at [652, 203] on div "IN TRANSIT" at bounding box center [603, 211] width 161 height 18
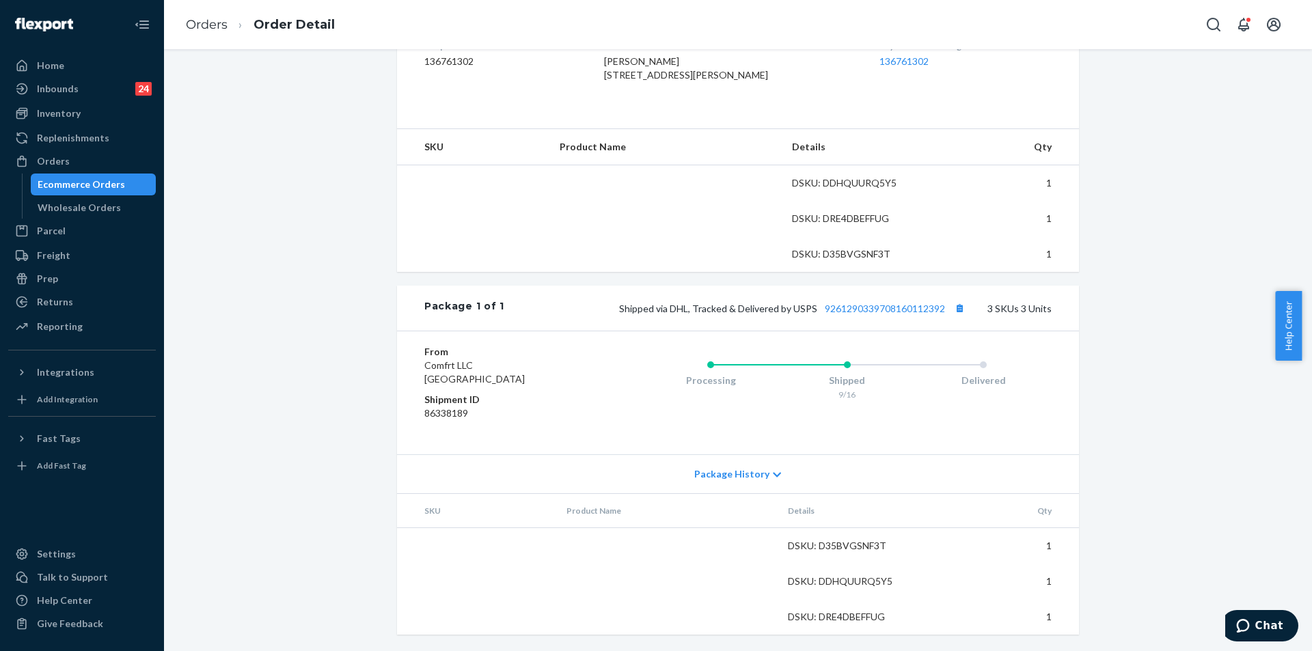
scroll to position [397, 0]
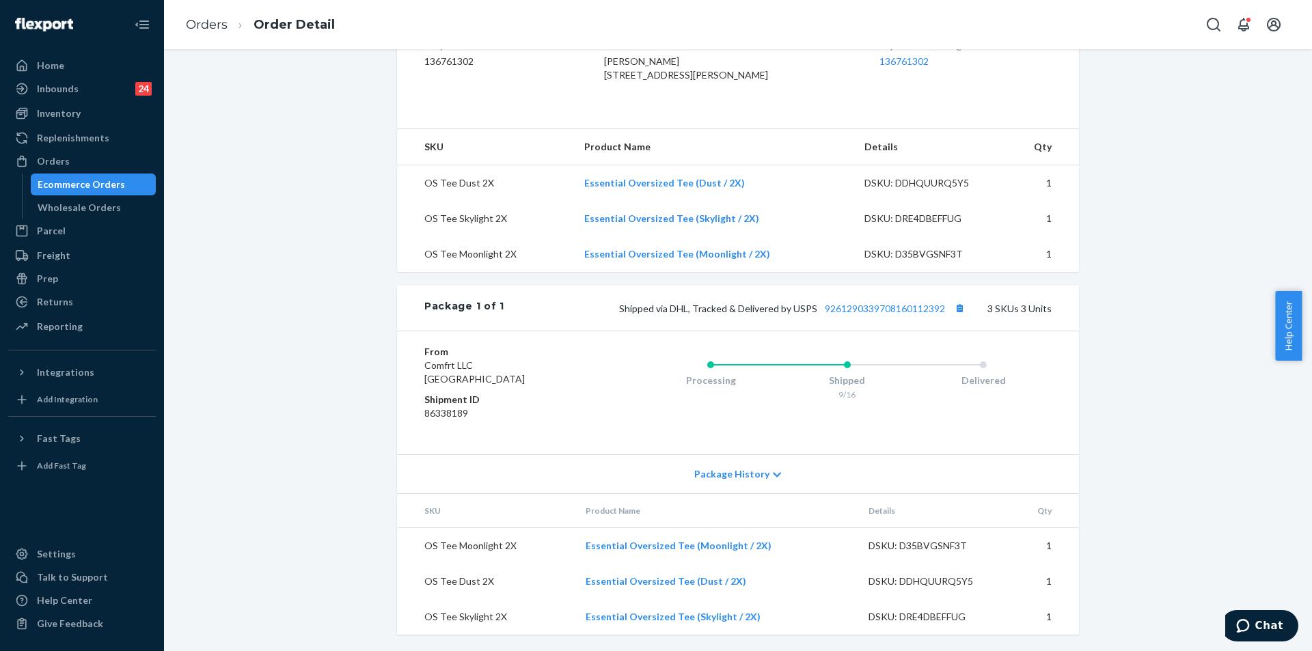
drag, startPoint x: 320, startPoint y: 234, endPoint x: 330, endPoint y: 236, distance: 10.6
click at [322, 235] on div "Shopify Order # #255226962 • Standard / $9.63 View Details Create Return Duplic…" at bounding box center [737, 175] width 1127 height 951
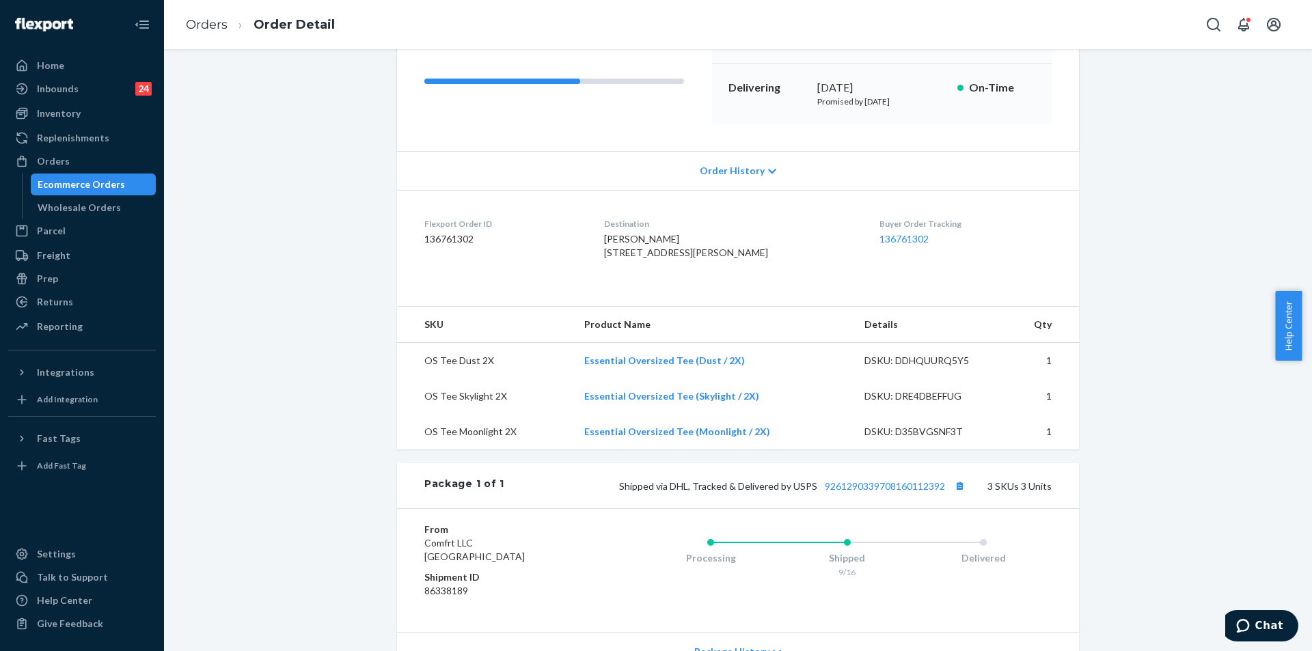
scroll to position [55, 0]
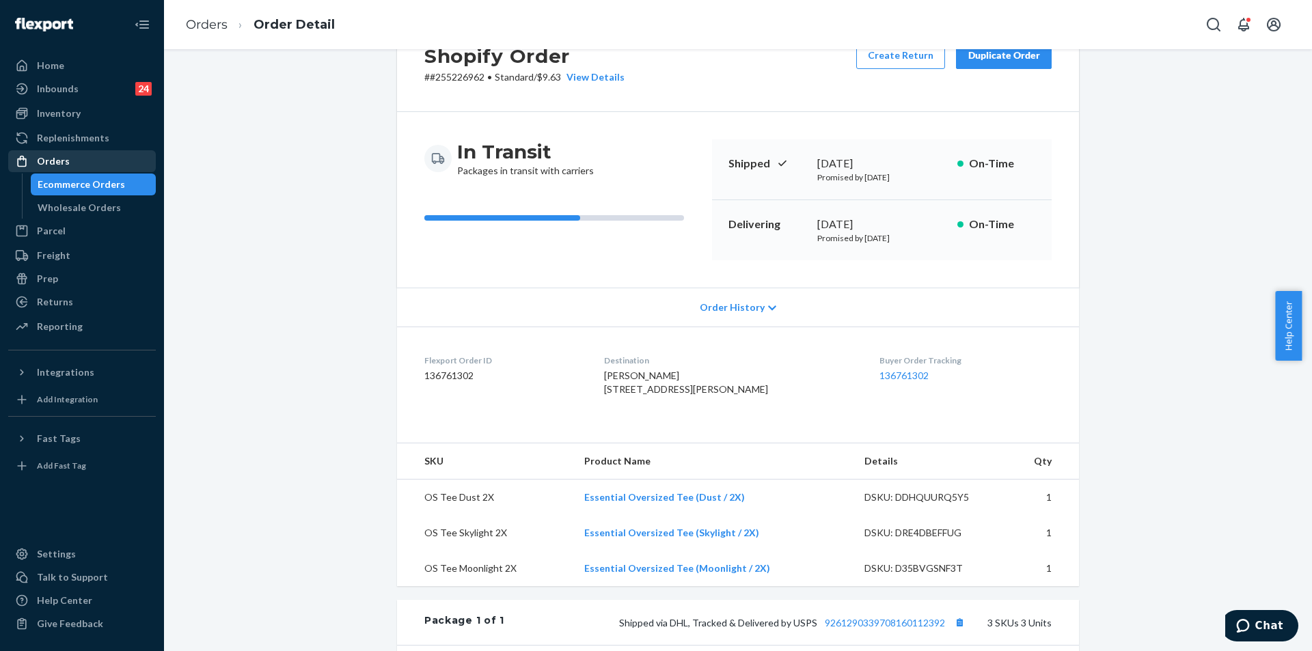
click at [98, 155] on div "Orders" at bounding box center [82, 161] width 145 height 19
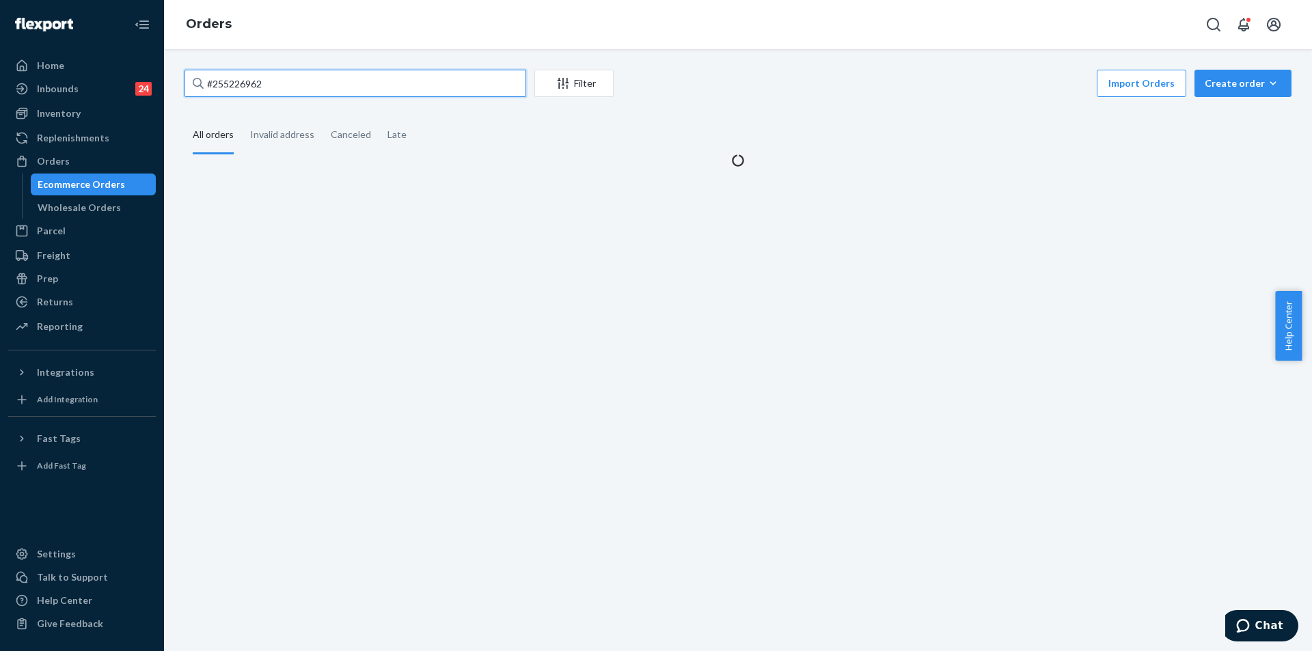
click at [334, 81] on input "#255226962" at bounding box center [355, 83] width 342 height 27
click at [57, 118] on div "Inventory" at bounding box center [59, 114] width 44 height 14
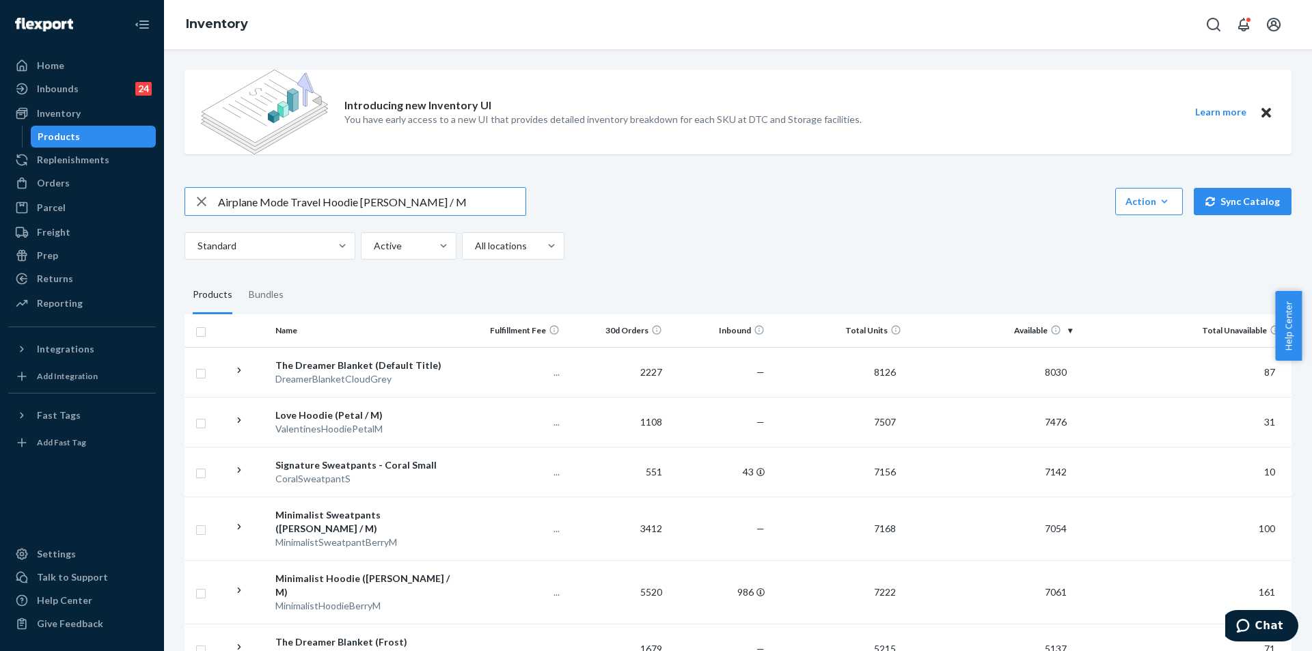
type input "Airplane Mode Travel Hoodie Berry / M"
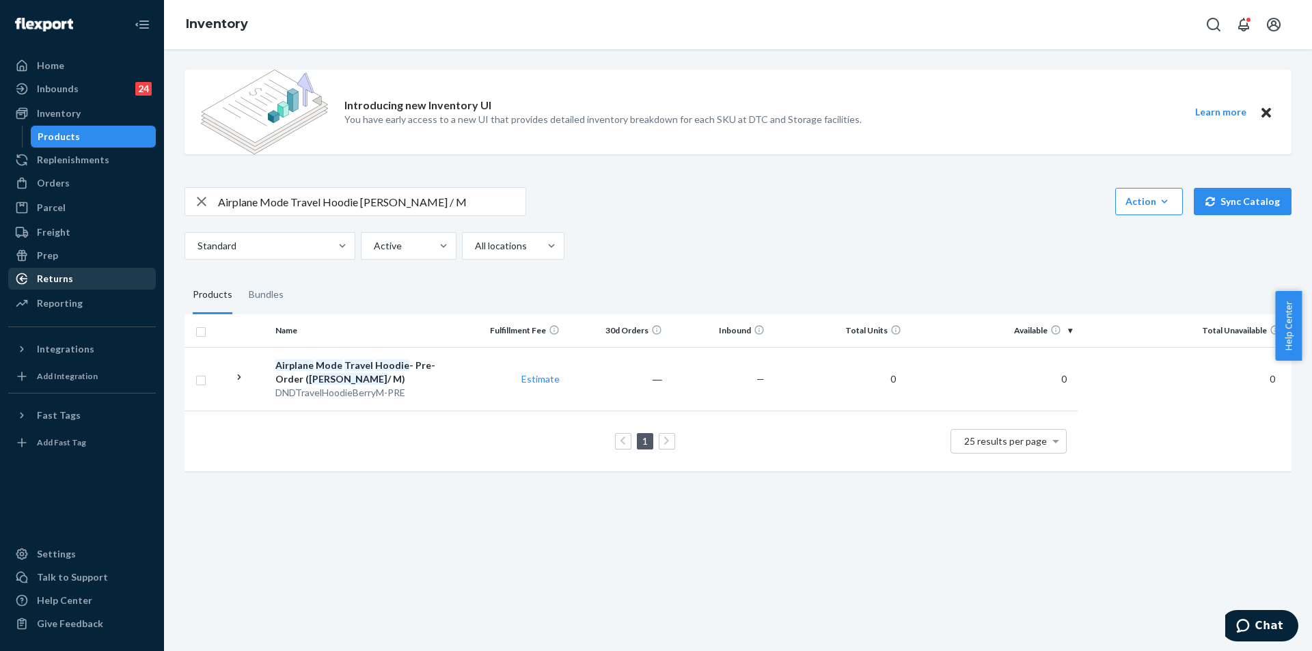
click at [74, 279] on div "Returns" at bounding box center [82, 278] width 145 height 19
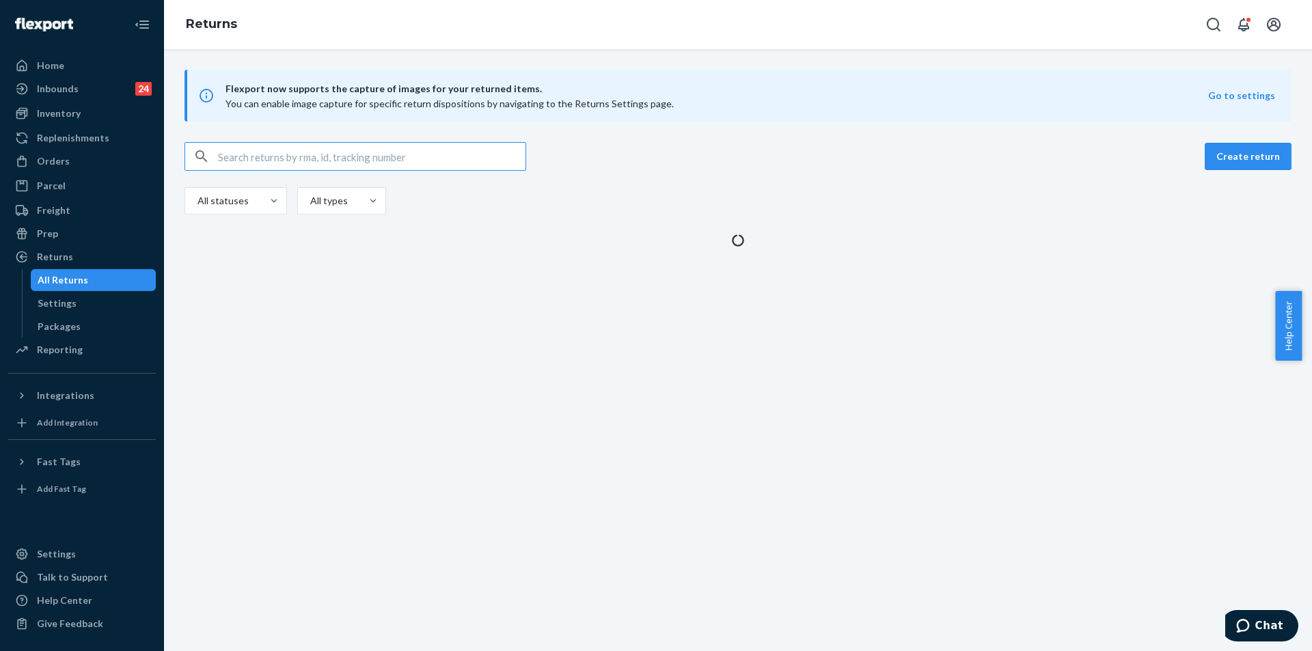
click at [256, 158] on input "text" at bounding box center [371, 156] width 307 height 27
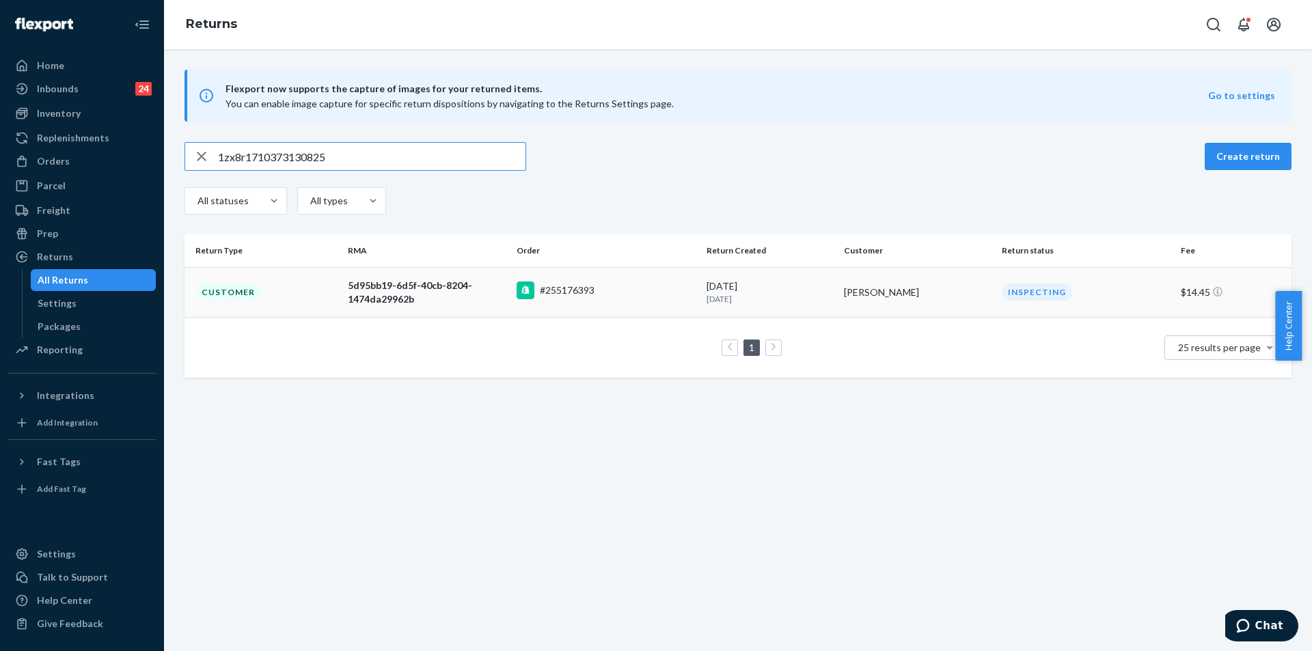
type input "1zx8r1710373130825"
click at [687, 277] on td "#255176393" at bounding box center [606, 292] width 190 height 50
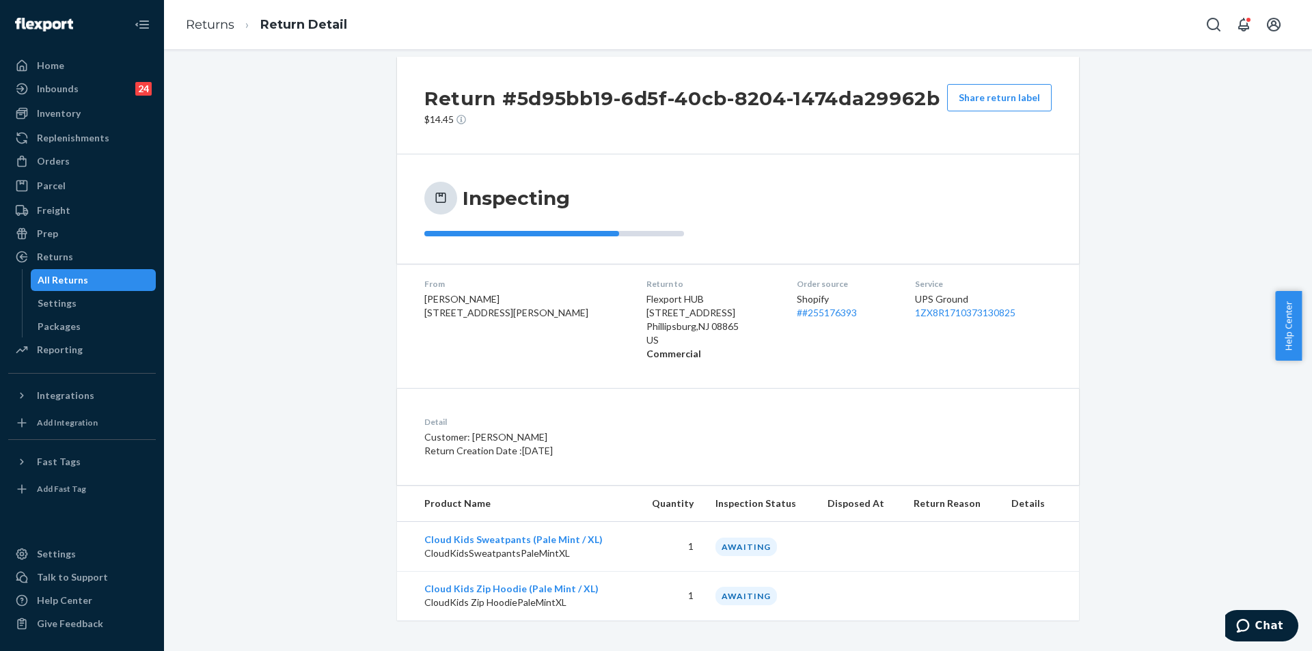
scroll to position [16, 0]
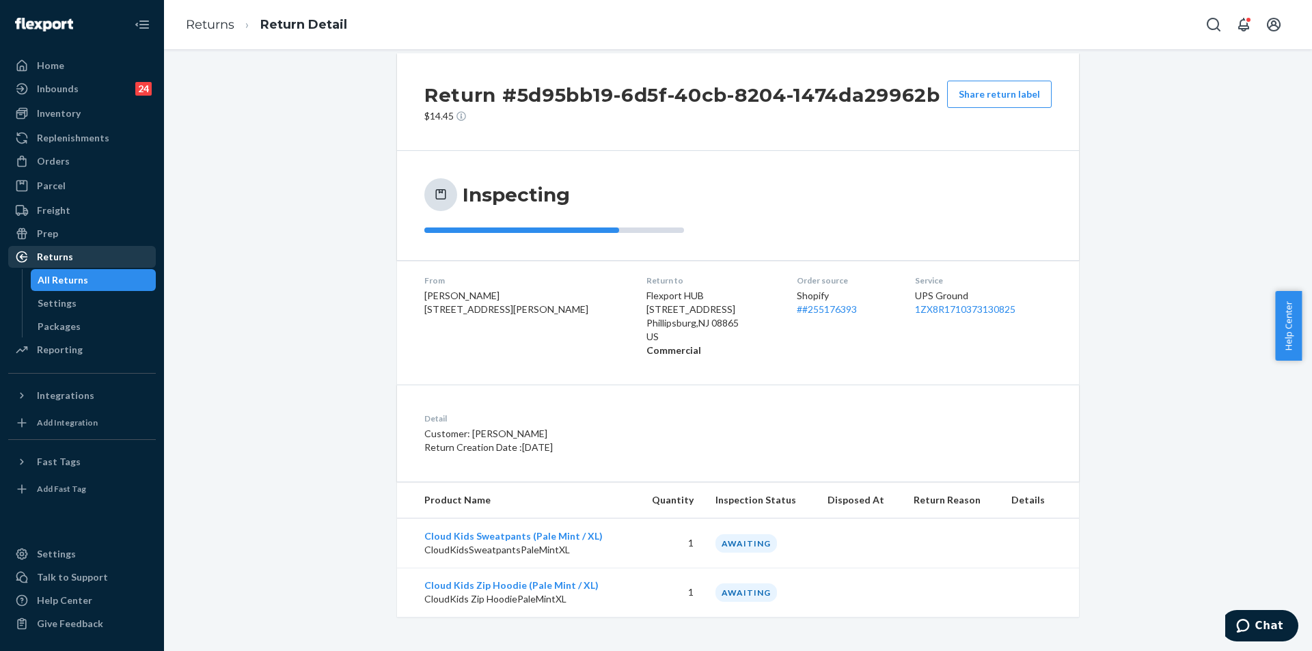
click at [59, 252] on div "Returns" at bounding box center [55, 257] width 36 height 14
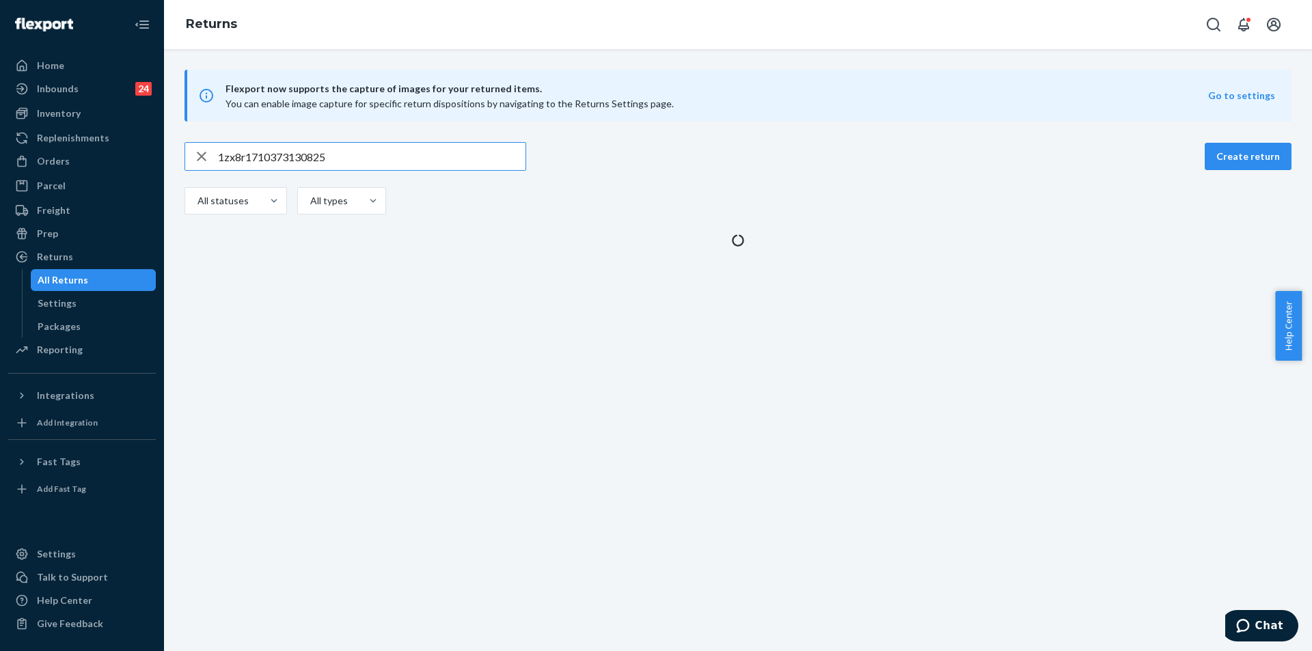
click at [428, 148] on input "1zx8r1710373130825" at bounding box center [371, 156] width 307 height 27
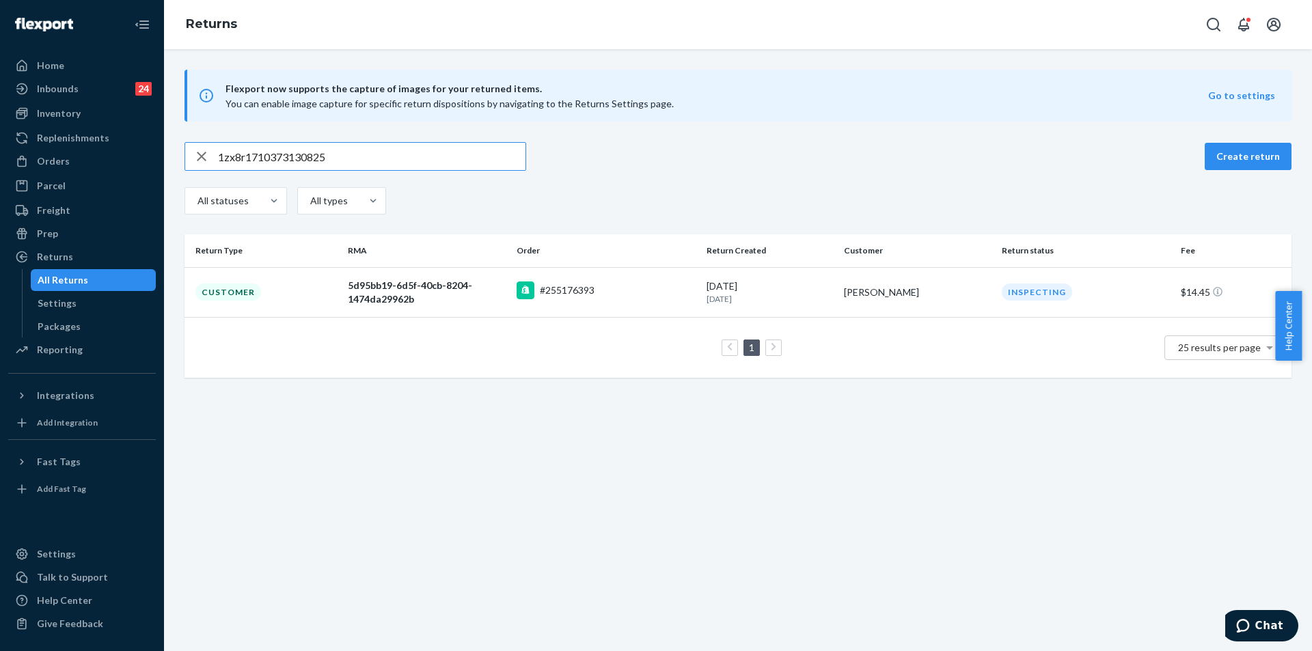
click at [428, 148] on input "1zx8r1710373130825" at bounding box center [371, 156] width 307 height 27
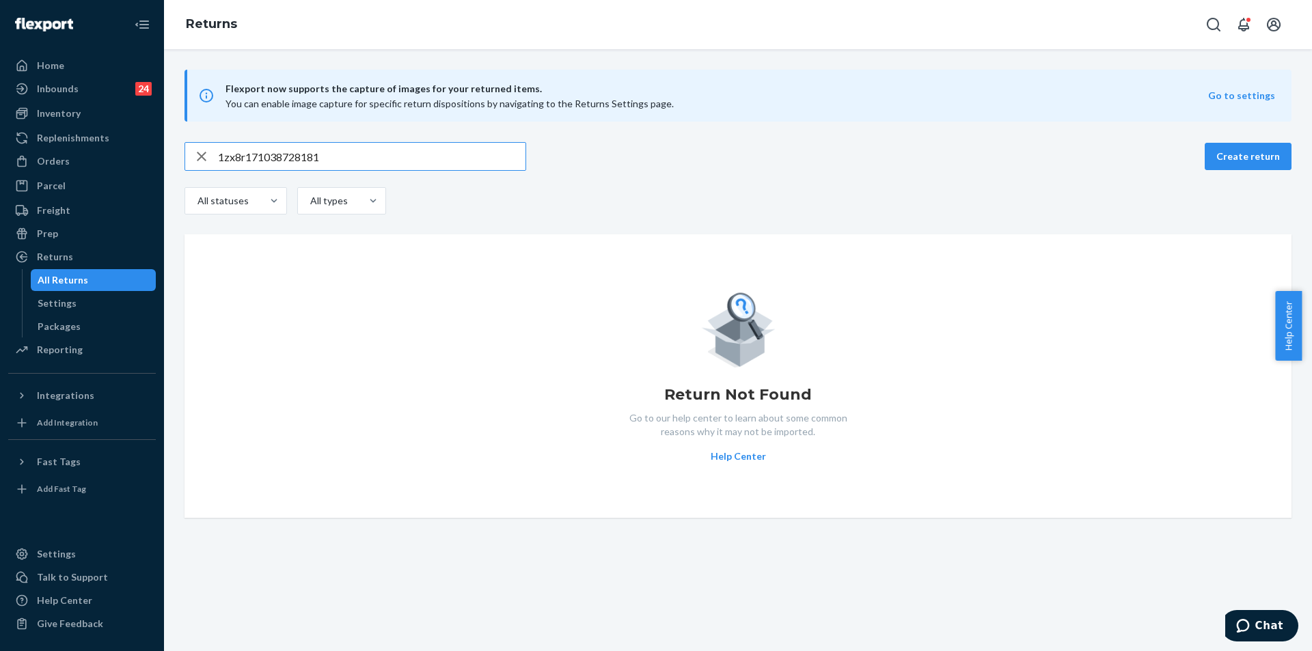
click at [337, 153] on input "1zx8r171038728181" at bounding box center [371, 156] width 307 height 27
paste input "2"
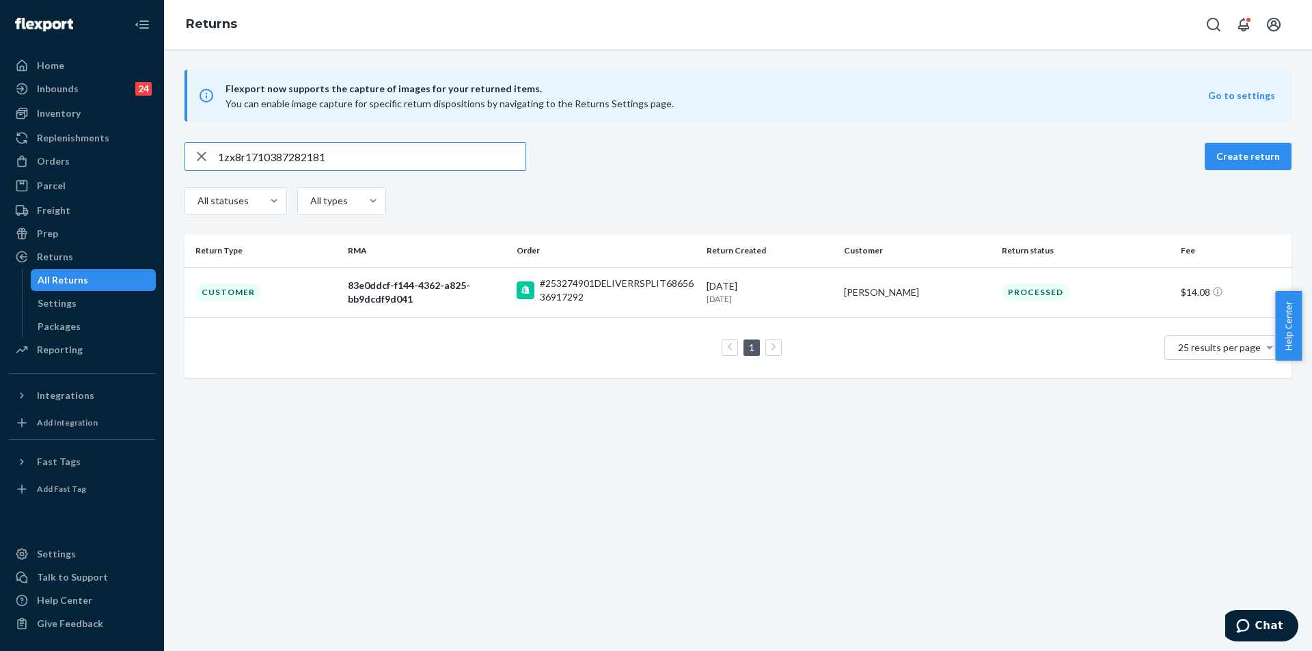
type input "1zx8r1710387282181"
click at [829, 290] on td "8/26/2025 27 days ago" at bounding box center [769, 292] width 137 height 50
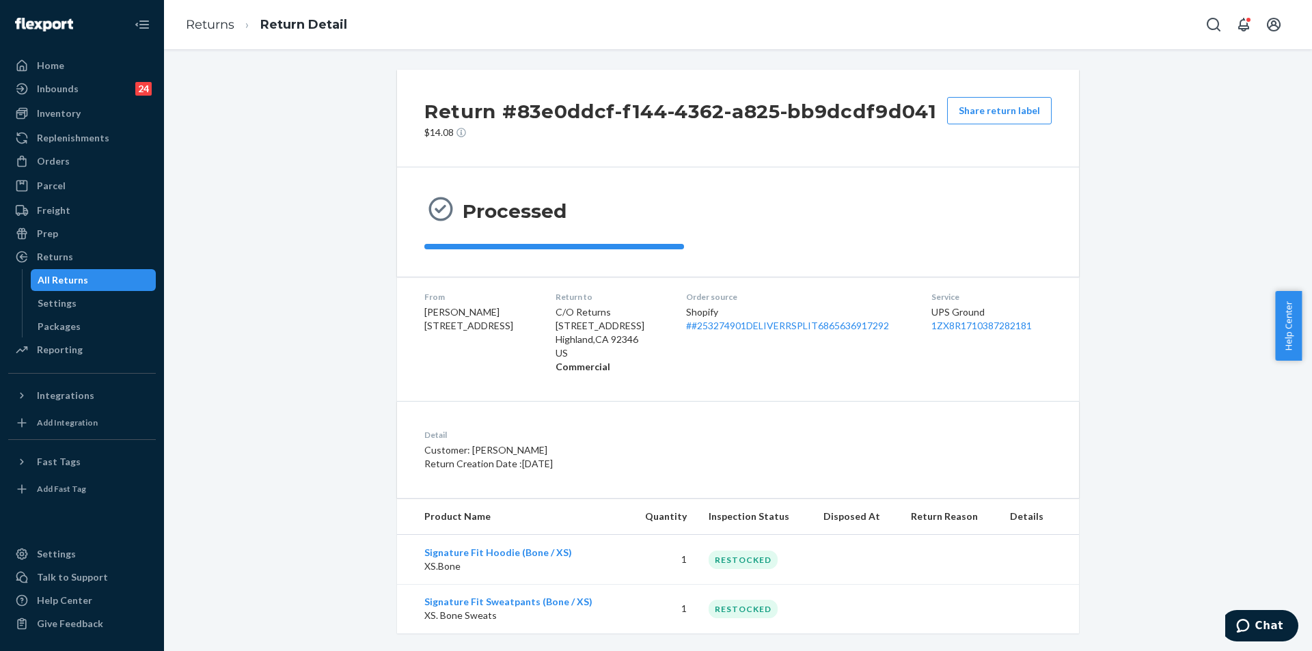
scroll to position [16, 0]
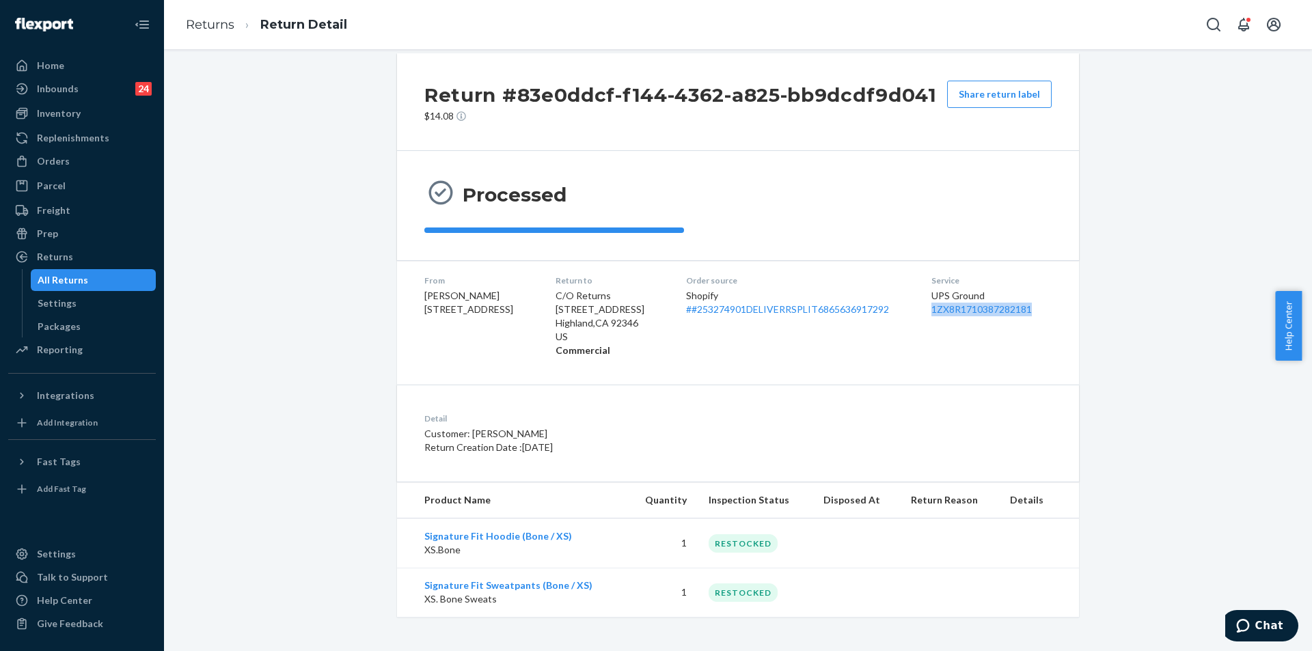
copy link "1ZX8R1710387282181"
drag, startPoint x: 929, startPoint y: 307, endPoint x: 1042, endPoint y: 309, distance: 112.8
click at [1044, 308] on dl "From Ashley Marks 1142 W 250 S Unit 110 American Fork, UT 84003-4898 Return to …" at bounding box center [738, 315] width 682 height 111
click at [353, 241] on div "Return #83e0ddcf-f144-4362-a825-bb9dcdf9d041 $14.08 Share return label Processe…" at bounding box center [737, 335] width 1127 height 564
drag, startPoint x: 67, startPoint y: 256, endPoint x: 77, endPoint y: 254, distance: 9.8
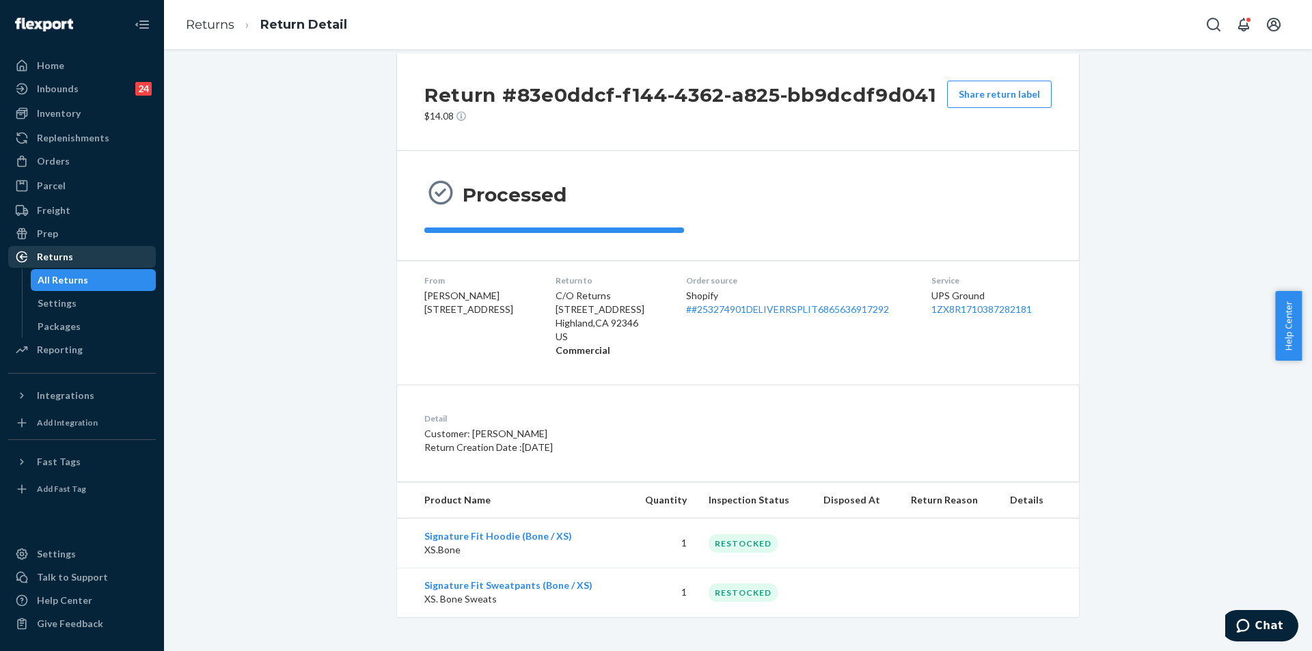
click at [68, 256] on div "Returns" at bounding box center [55, 257] width 36 height 14
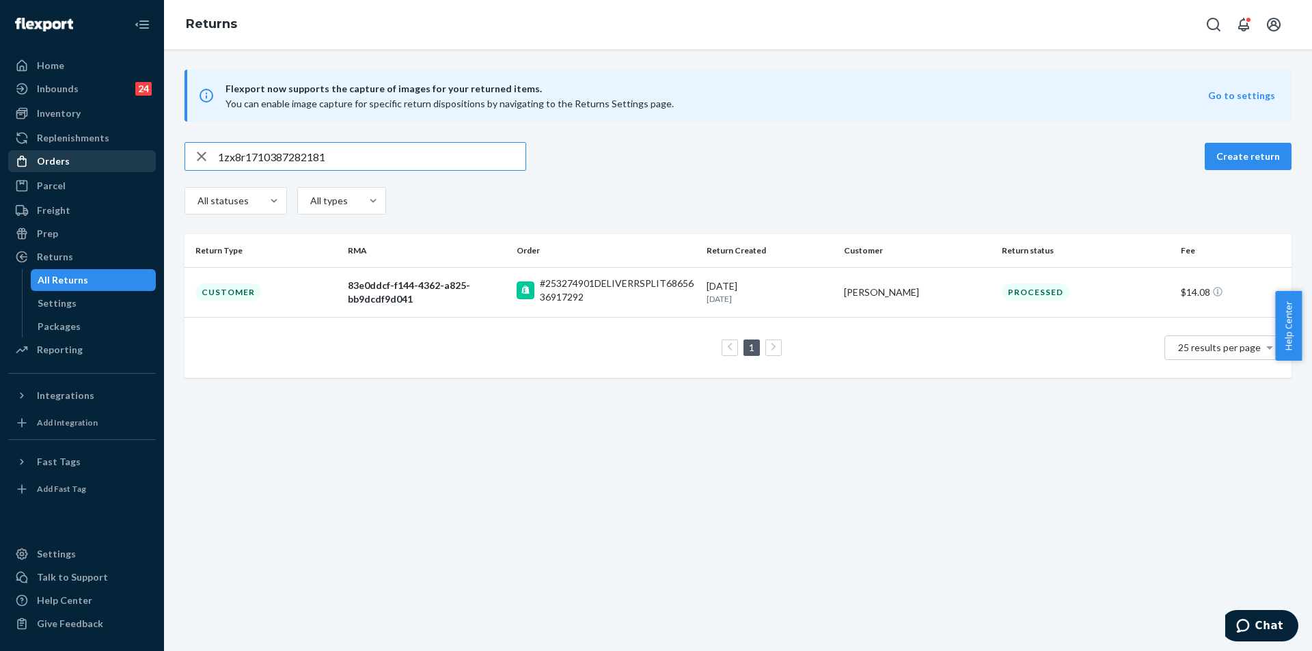
drag, startPoint x: 29, startPoint y: 163, endPoint x: 90, endPoint y: 159, distance: 61.0
click at [28, 165] on icon at bounding box center [22, 161] width 14 height 14
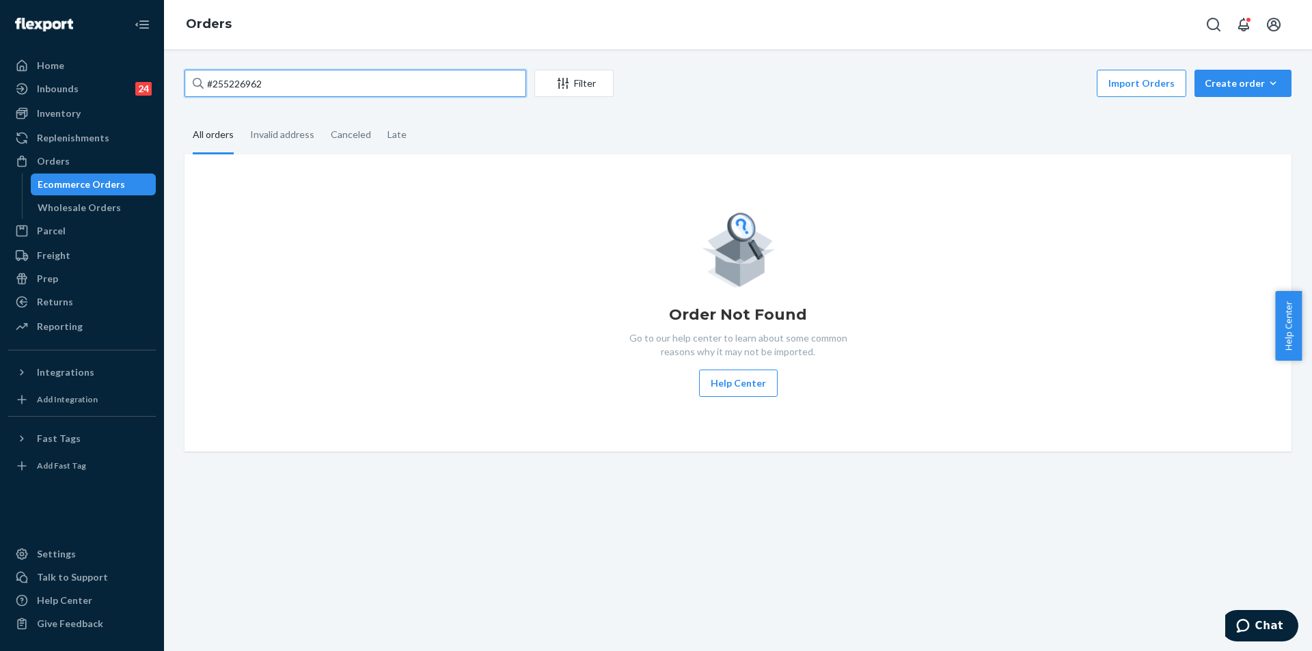
click at [302, 87] on input "#255226962" at bounding box center [355, 83] width 342 height 27
paste input "[EMAIL_ADDRESS][DOMAIN_NAME]"
click at [331, 89] on input "#arianaveal98@gmail.com" at bounding box center [355, 83] width 342 height 27
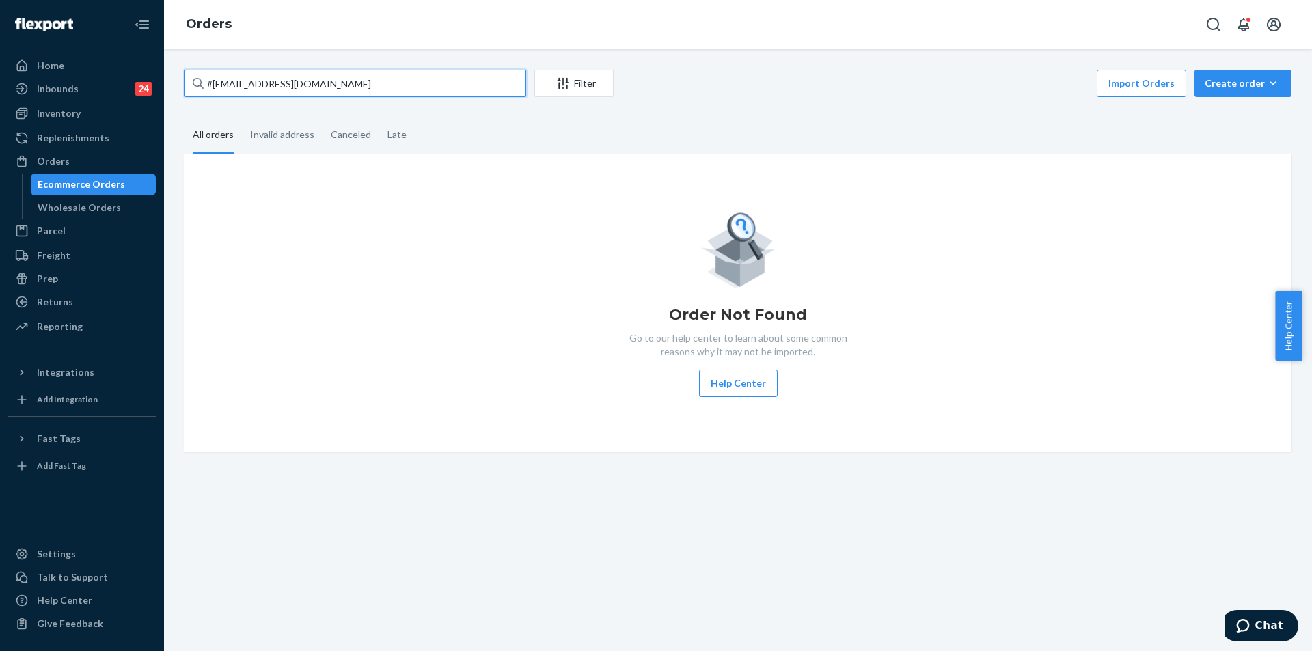
click at [331, 87] on input "#arianaveal98@gmail.com" at bounding box center [355, 83] width 342 height 27
paste input "text"
type input "[EMAIL_ADDRESS][DOMAIN_NAME]"
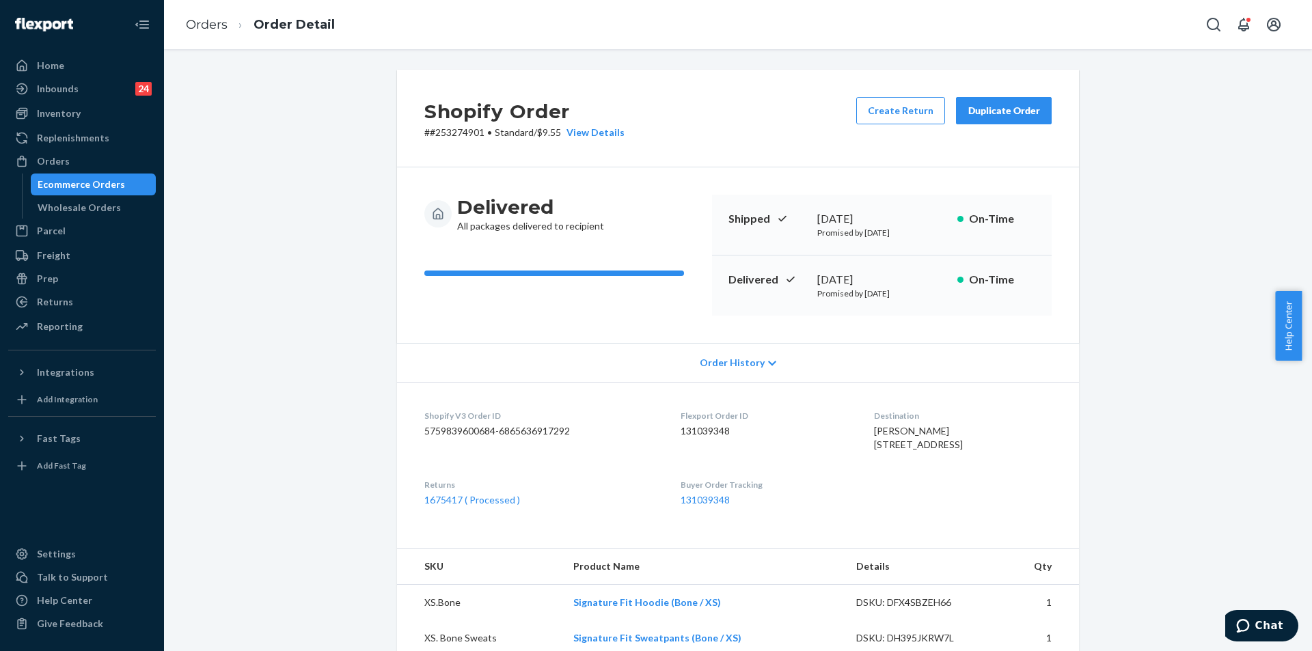
click at [467, 135] on p "# #253274901 • Standard / $9.55 View Details" at bounding box center [524, 133] width 200 height 14
copy p "253274901"
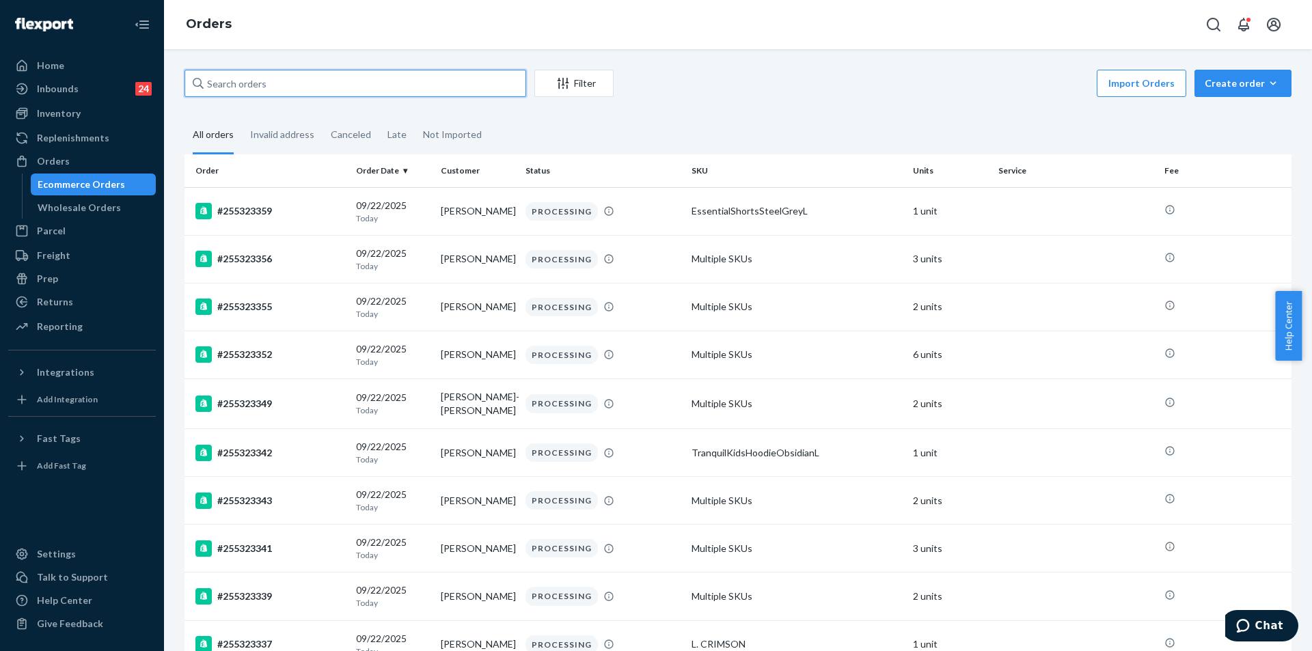
click at [374, 83] on input "text" at bounding box center [355, 83] width 342 height 27
paste input "[EMAIL_ADDRESS][DOMAIN_NAME]"
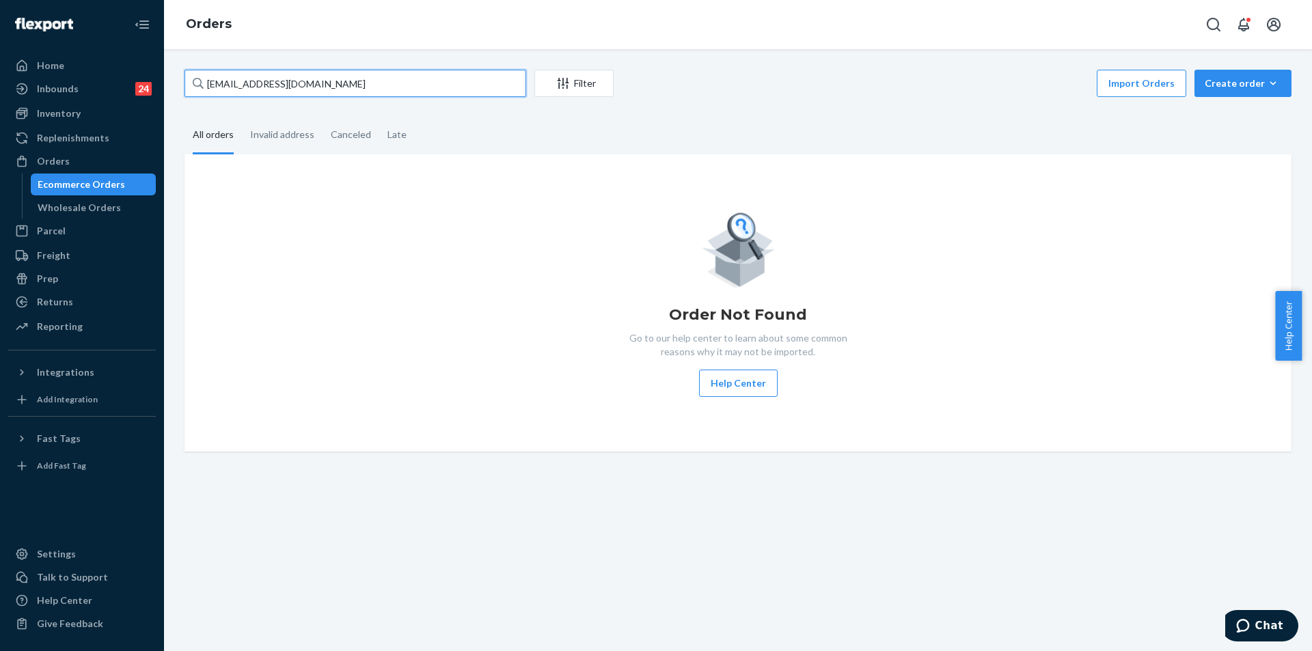
click at [329, 87] on input "[EMAIL_ADDRESS][DOMAIN_NAME]" at bounding box center [355, 83] width 342 height 27
click at [329, 86] on input "[EMAIL_ADDRESS][DOMAIN_NAME]" at bounding box center [355, 83] width 342 height 27
paste input "255192601"
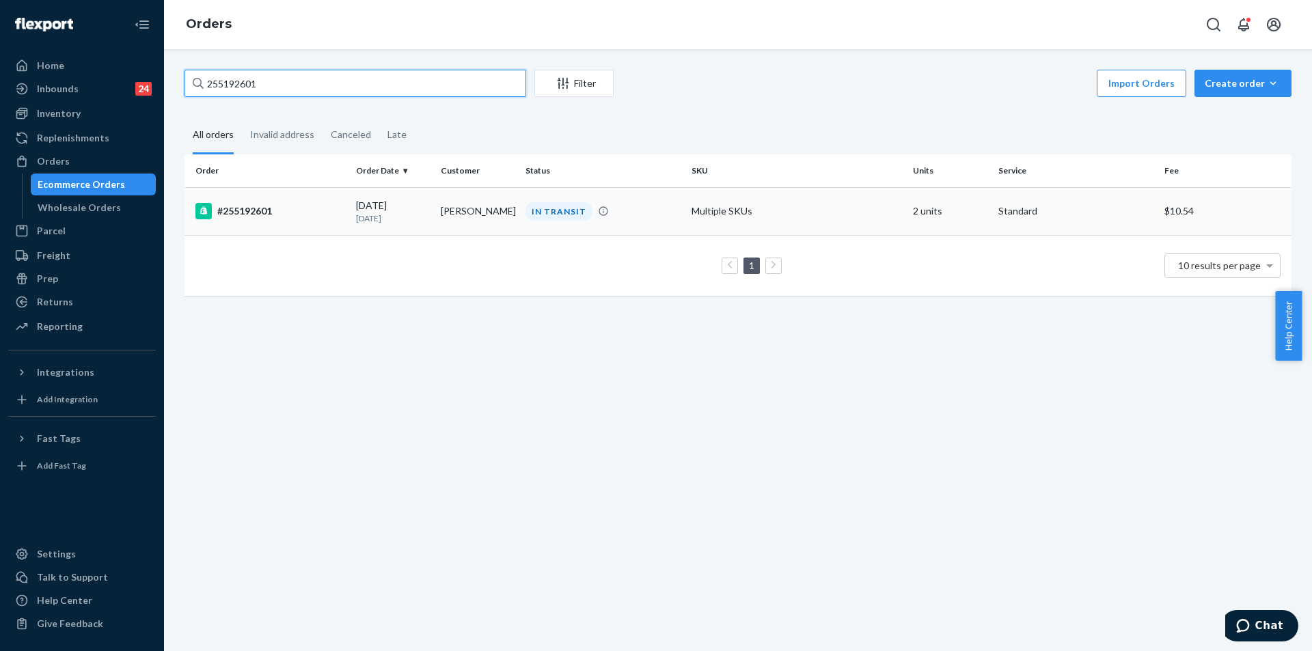
type input "255192601"
click at [657, 218] on div "IN TRANSIT" at bounding box center [603, 211] width 161 height 18
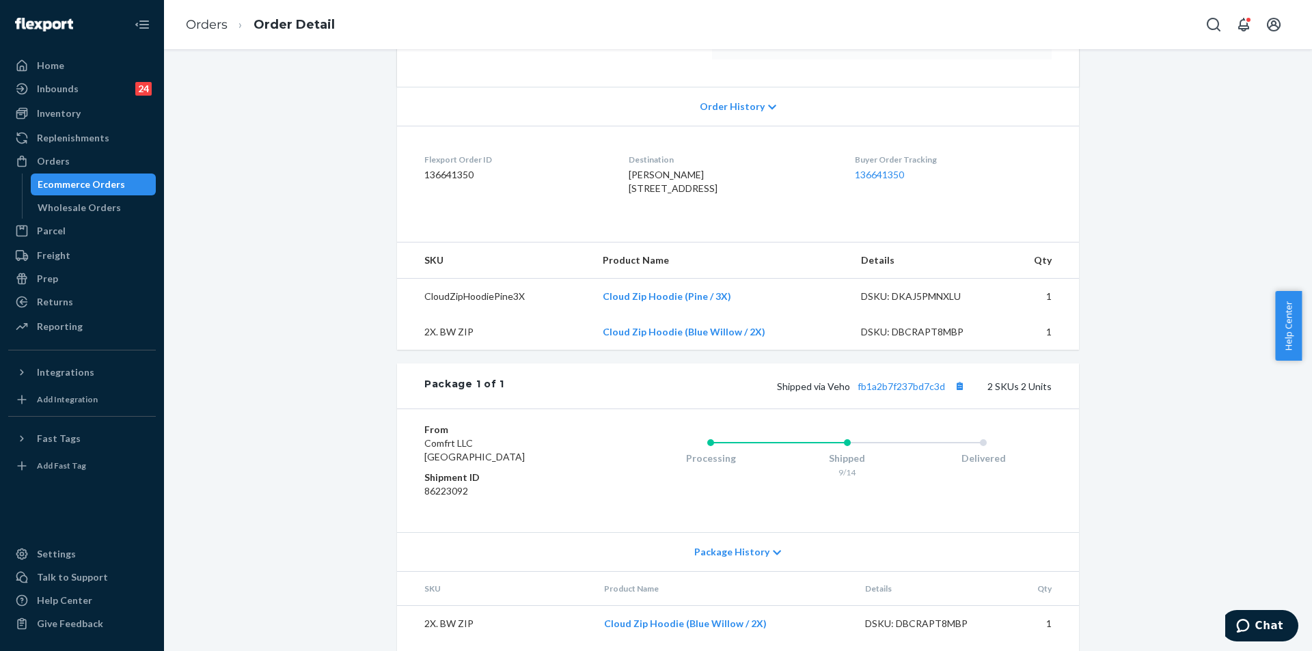
scroll to position [189, 0]
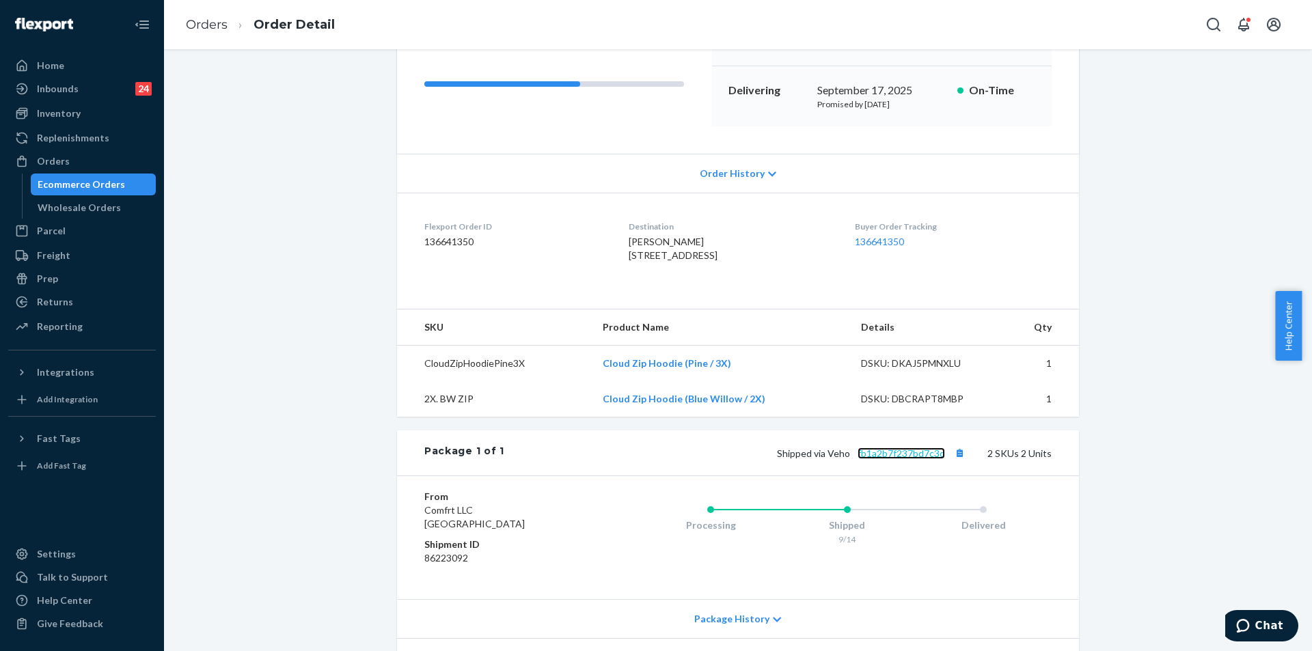
click at [905, 459] on link "fb1a2b7f237bd7c3d" at bounding box center [901, 454] width 87 height 12
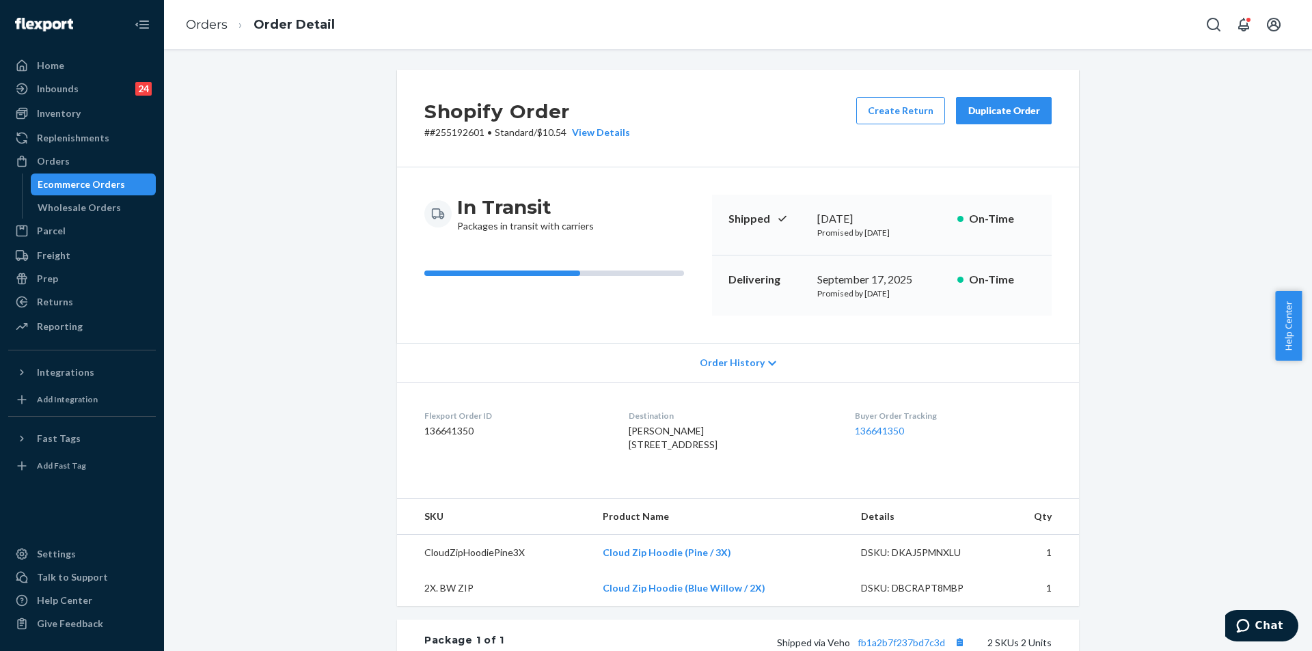
click at [1052, 90] on div "Shopify Order # #255192601 • Standard / $10.54 View Details Create Return Dupli…" at bounding box center [738, 119] width 682 height 98
click at [1030, 109] on div "Duplicate Order" at bounding box center [1004, 111] width 72 height 14
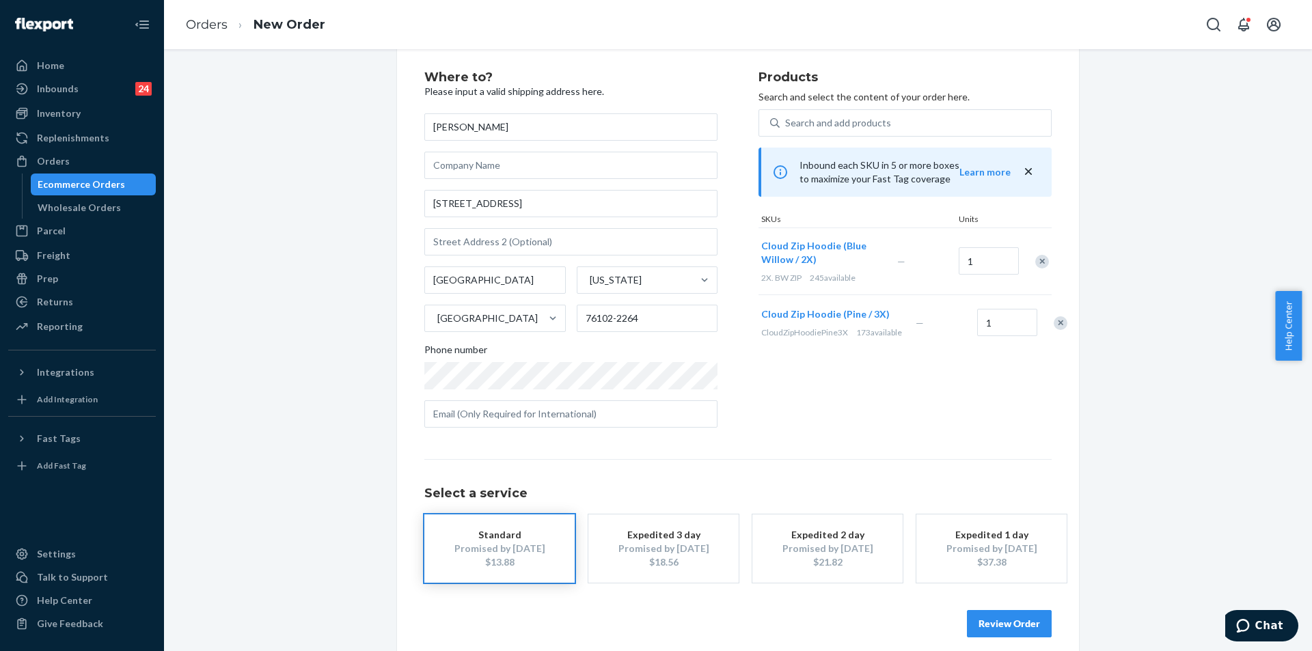
scroll to position [40, 0]
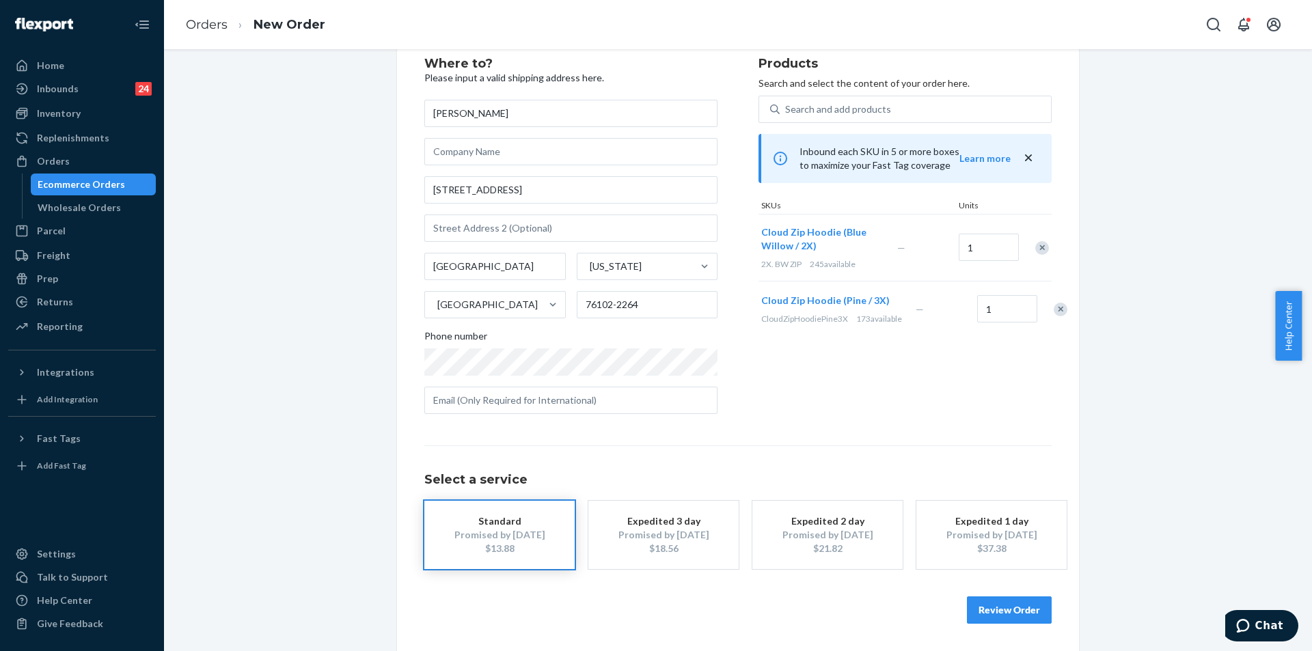
click at [827, 549] on div "$21.82" at bounding box center [827, 549] width 109 height 14
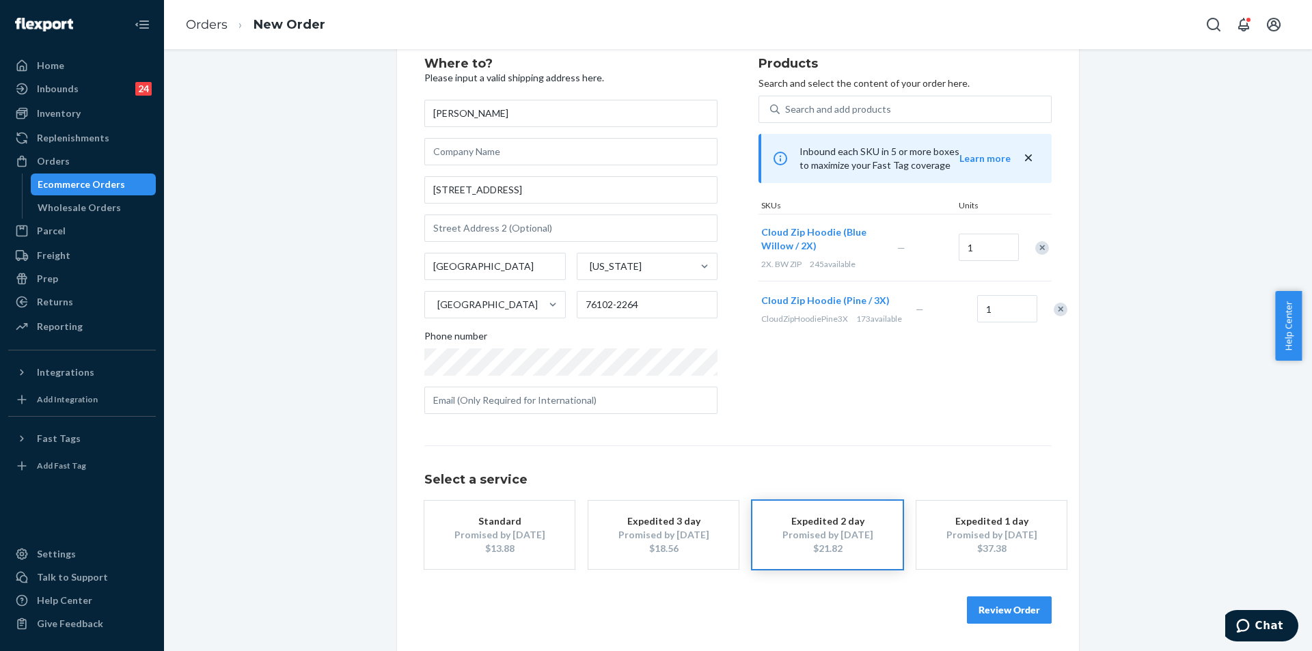
click at [1011, 609] on button "Review Order" at bounding box center [1009, 610] width 85 height 27
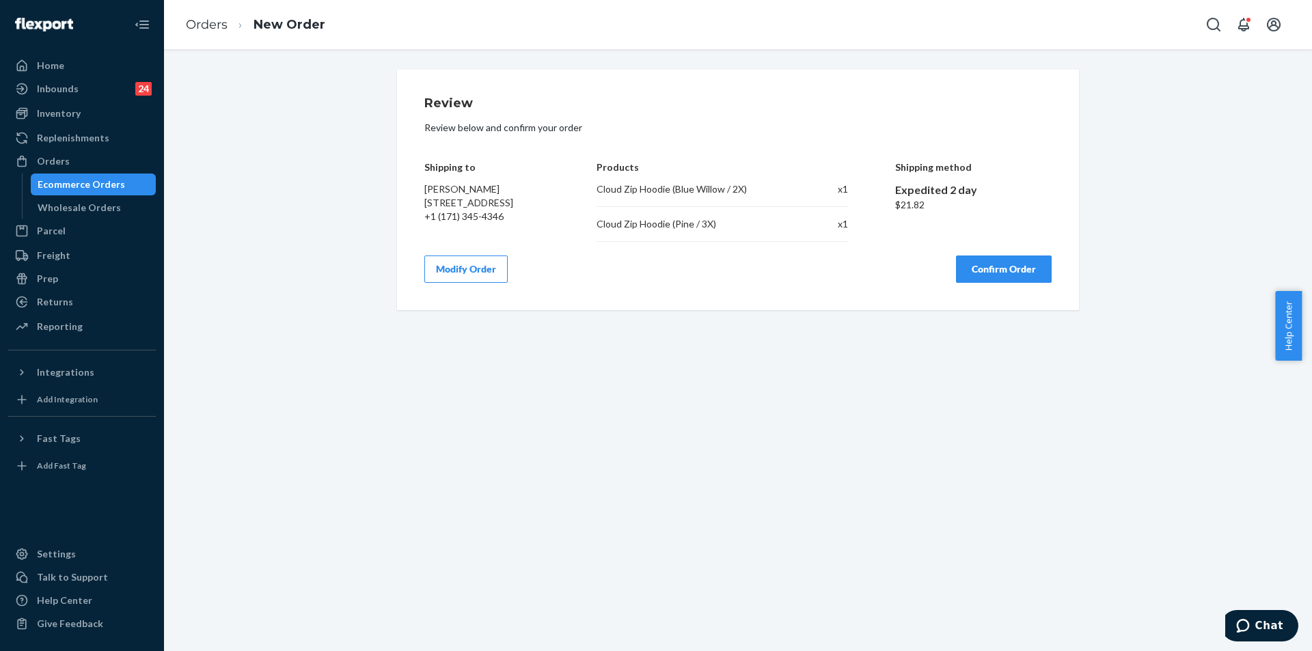
scroll to position [0, 0]
click at [1018, 286] on div "Review Review below and confirm your order Shipping to [PERSON_NAME] [STREET_AD…" at bounding box center [738, 190] width 682 height 241
click at [1033, 279] on button "Confirm Order" at bounding box center [1004, 269] width 96 height 27
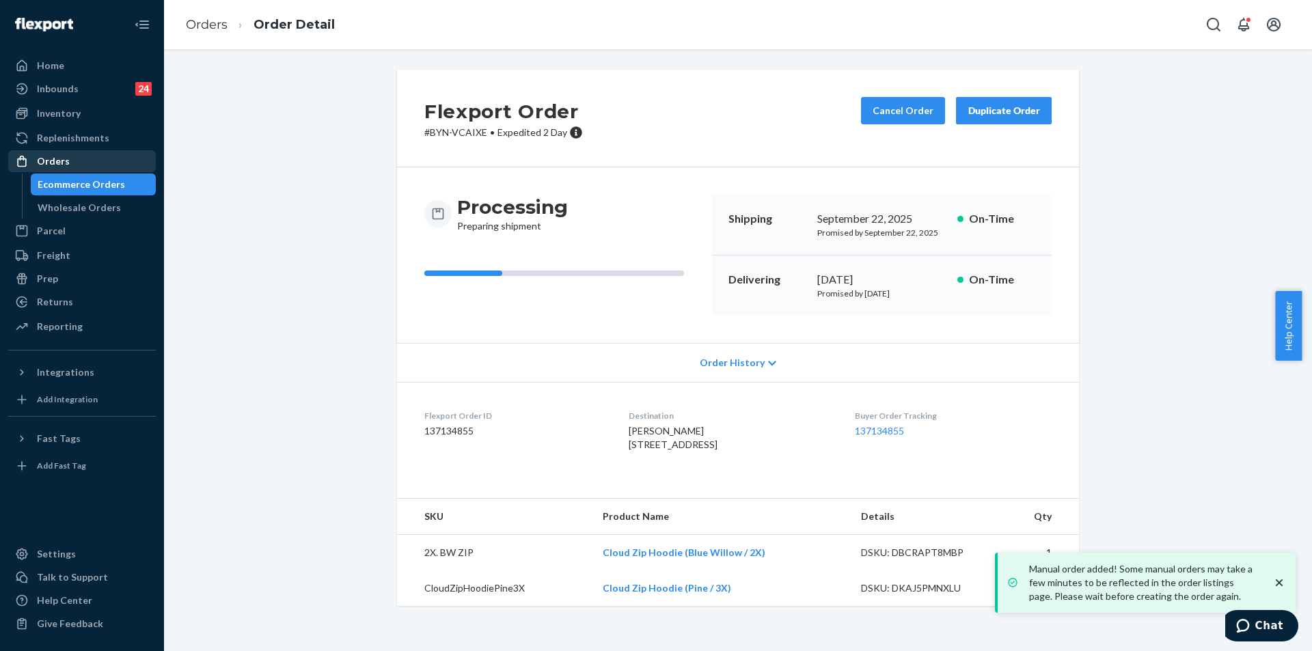
click at [87, 163] on div "Orders" at bounding box center [82, 161] width 145 height 19
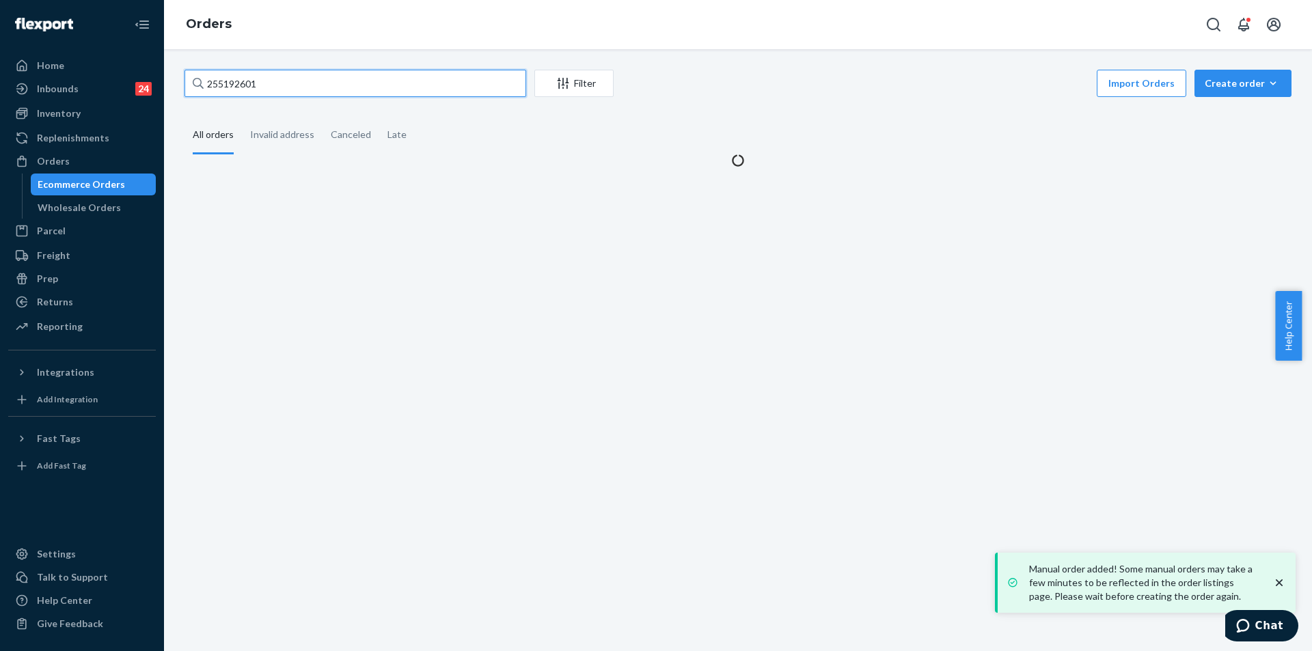
click at [348, 76] on input "255192601" at bounding box center [355, 83] width 342 height 27
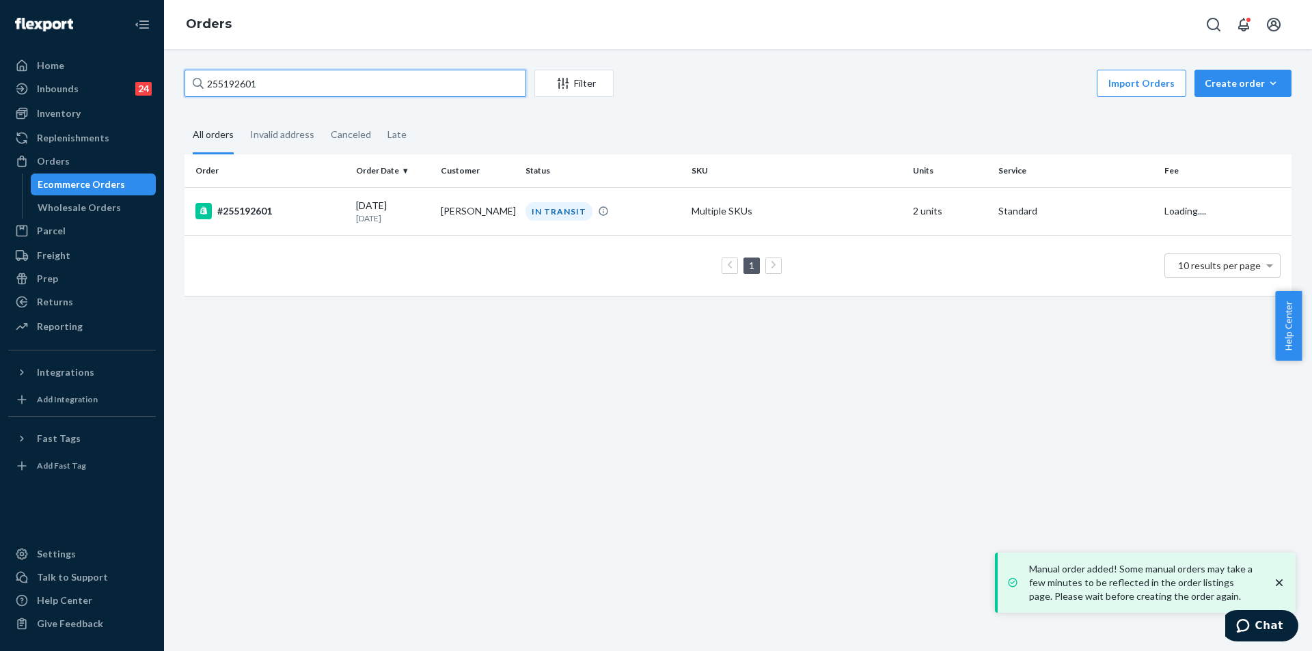
click at [348, 76] on input "255192601" at bounding box center [355, 83] width 342 height 27
paste input "67369"
type input "255167369"
click at [656, 206] on div "DELIVERED" at bounding box center [603, 211] width 161 height 18
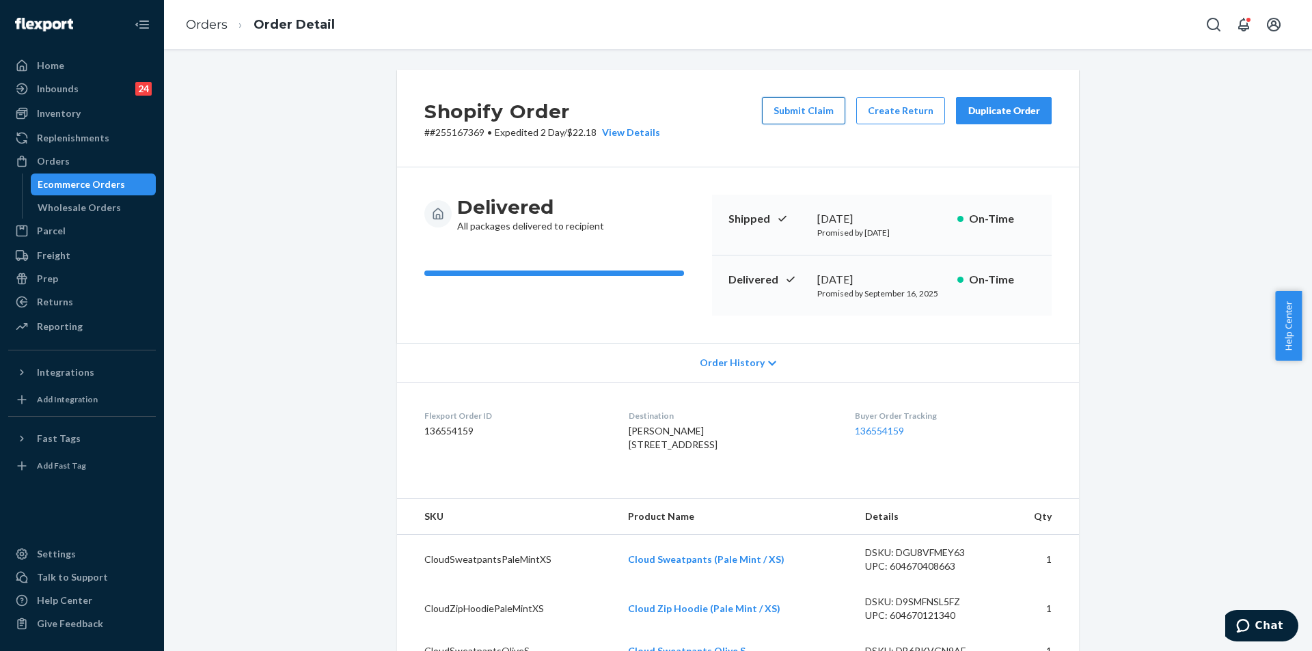
click at [814, 115] on button "Submit Claim" at bounding box center [803, 110] width 83 height 27
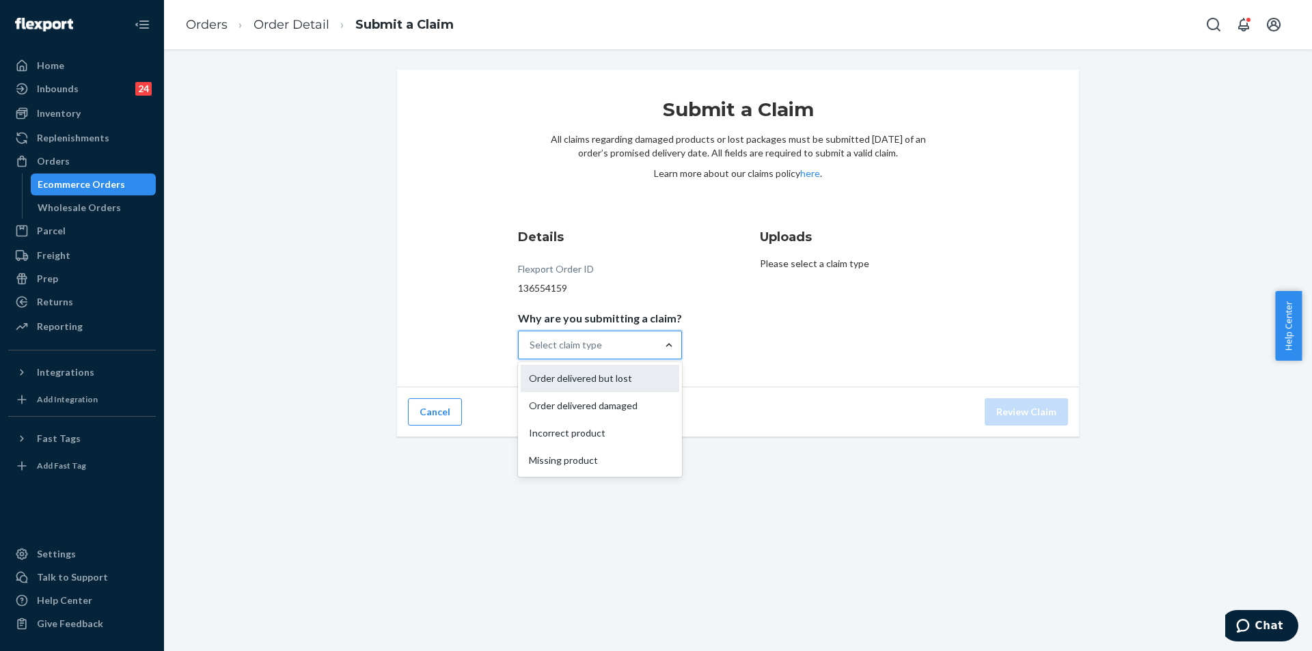
click at [632, 375] on div "Order delivered but lost" at bounding box center [600, 378] width 159 height 27
click at [531, 352] on input "Why are you submitting a claim? option Order delivered but lost focused, 0 of 4…" at bounding box center [530, 345] width 1 height 14
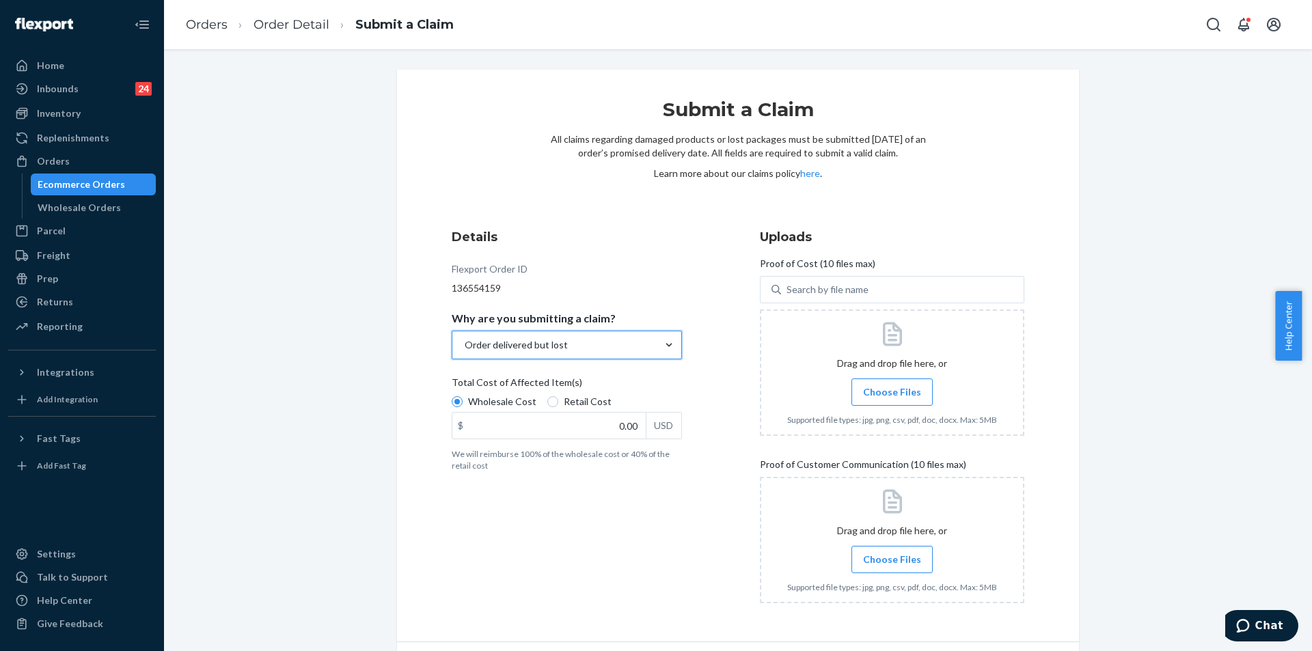
click at [877, 410] on div at bounding box center [892, 373] width 264 height 126
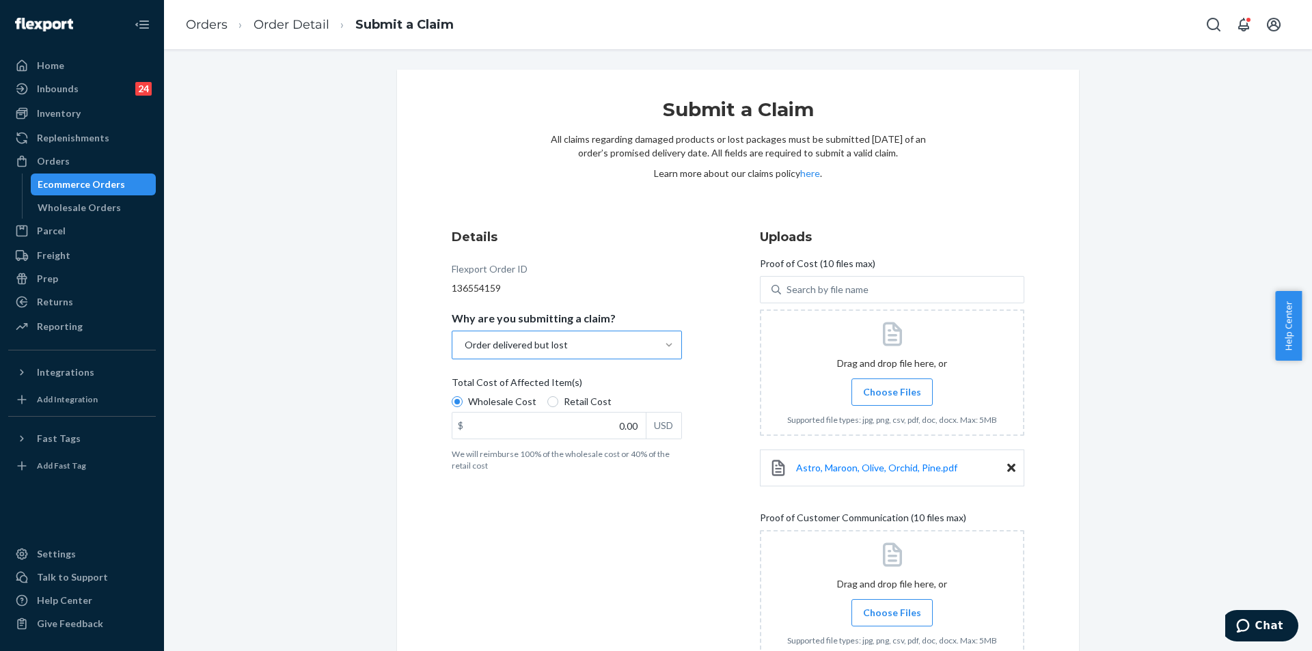
click at [888, 387] on span "Choose Files" at bounding box center [892, 392] width 58 height 14
click at [892, 387] on input "Choose Files" at bounding box center [892, 392] width 1 height 15
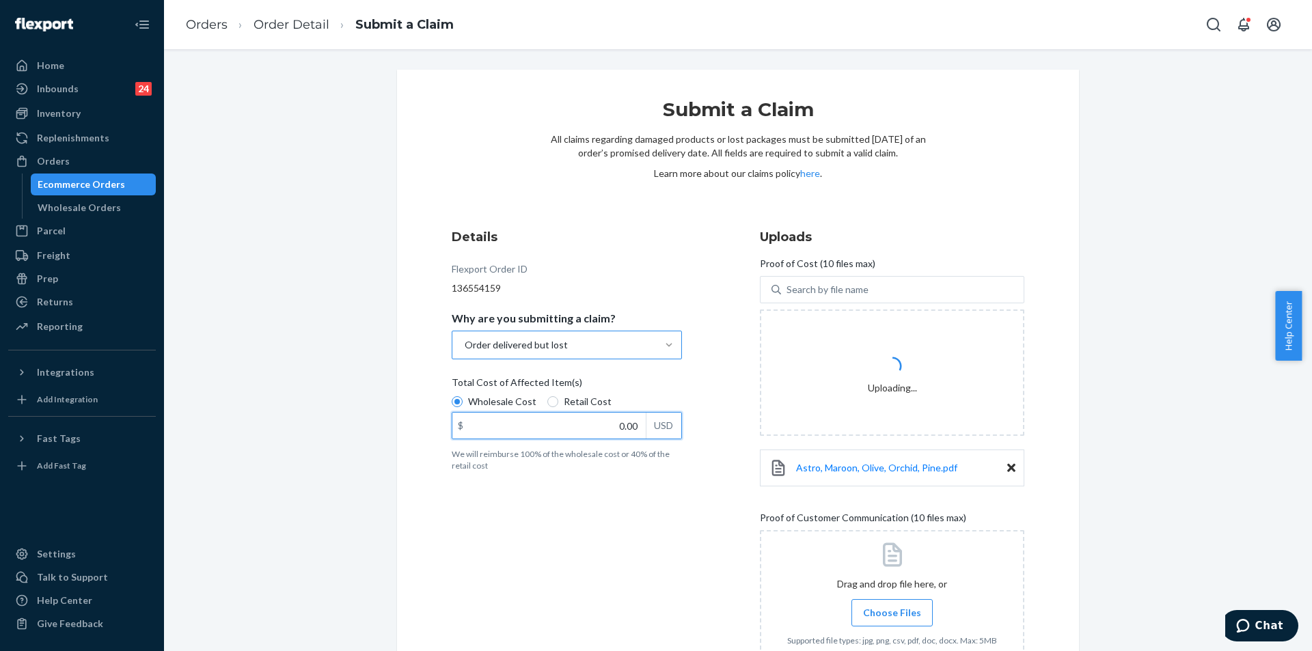
click at [598, 424] on input "0.00" at bounding box center [548, 426] width 193 height 26
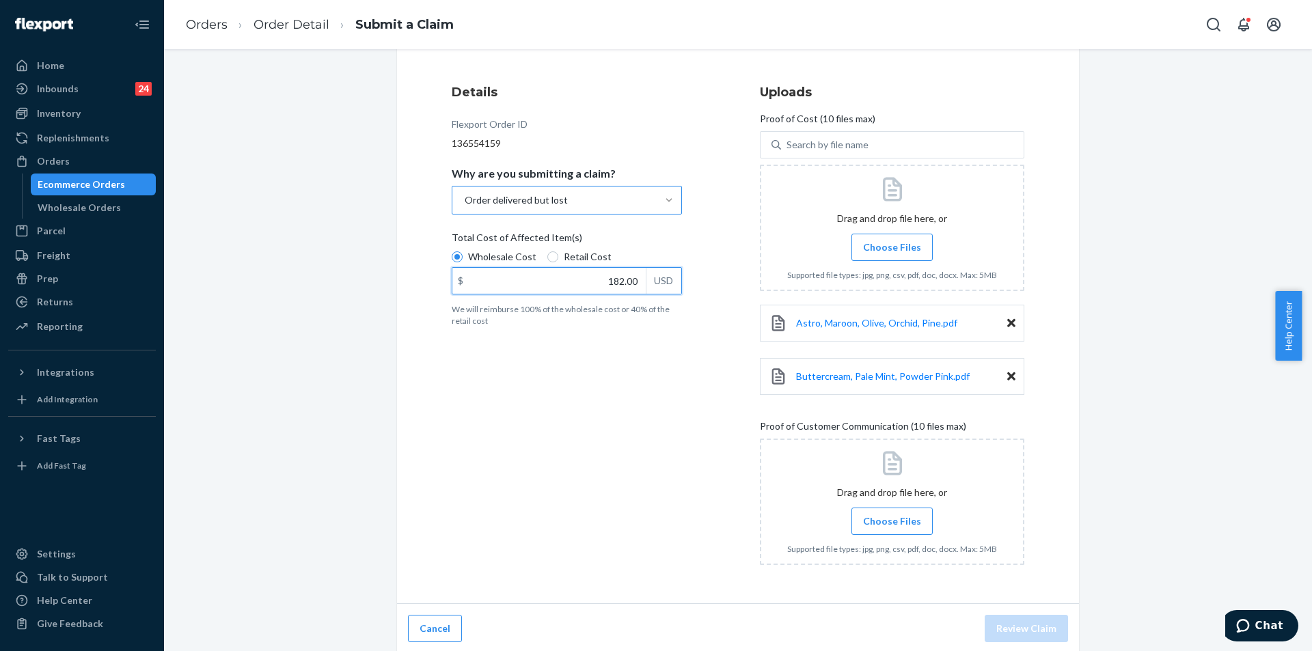
scroll to position [148, 0]
type input "182.00"
click at [882, 518] on span "Choose Files" at bounding box center [892, 519] width 58 height 14
click at [892, 518] on input "Choose Files" at bounding box center [892, 518] width 1 height 15
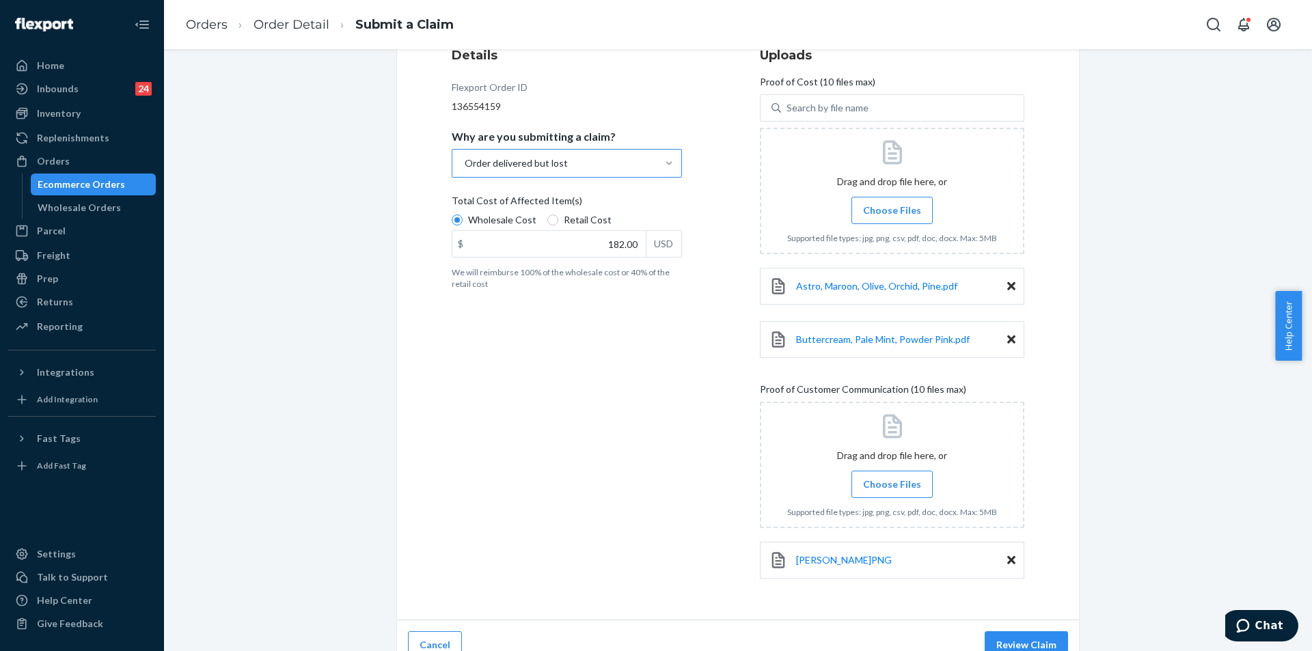
scroll to position [201, 0]
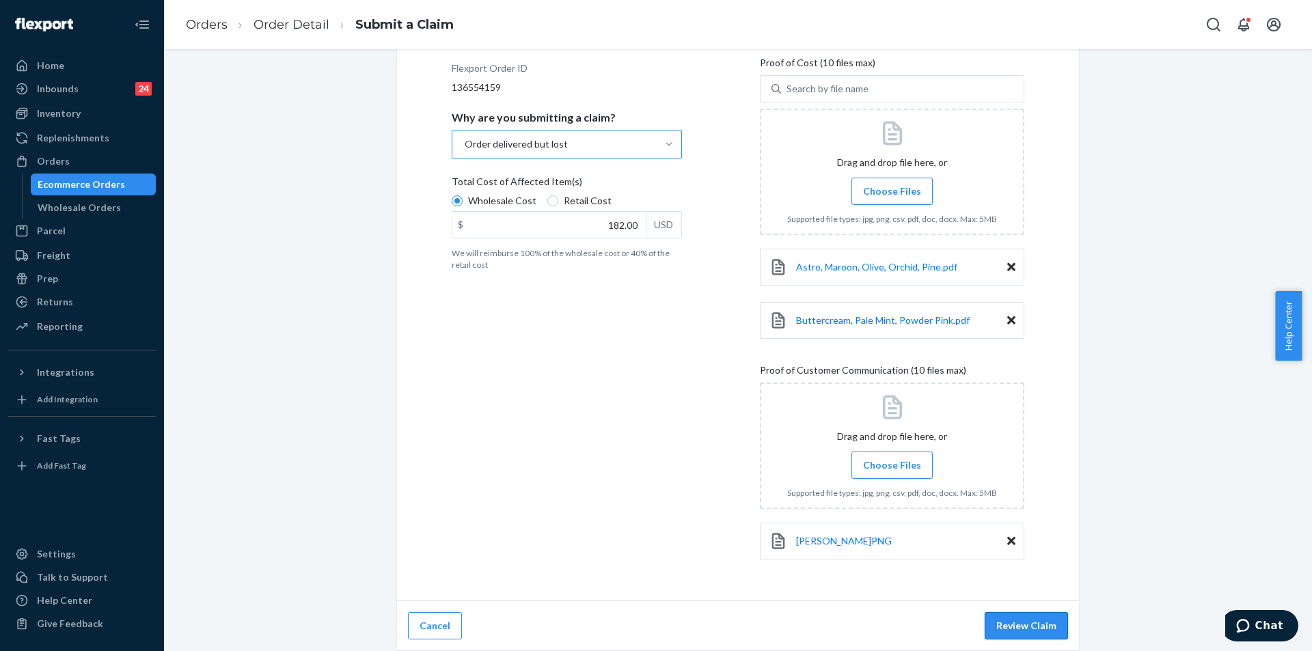
click at [1037, 626] on button "Review Claim" at bounding box center [1026, 625] width 83 height 27
click at [1037, 626] on div "Submit a Claim All claims regarding damaged products or lost packages must be s…" at bounding box center [738, 350] width 1148 height 602
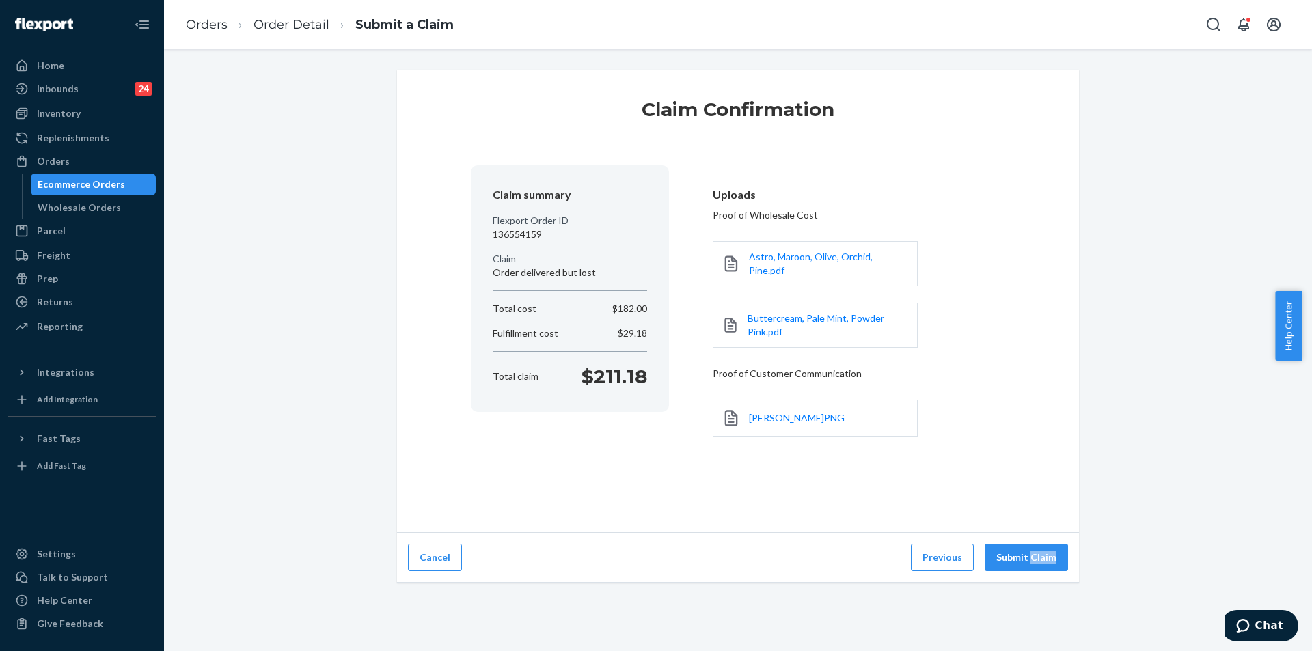
scroll to position [0, 0]
click at [1035, 558] on button "Submit Claim" at bounding box center [1026, 557] width 83 height 27
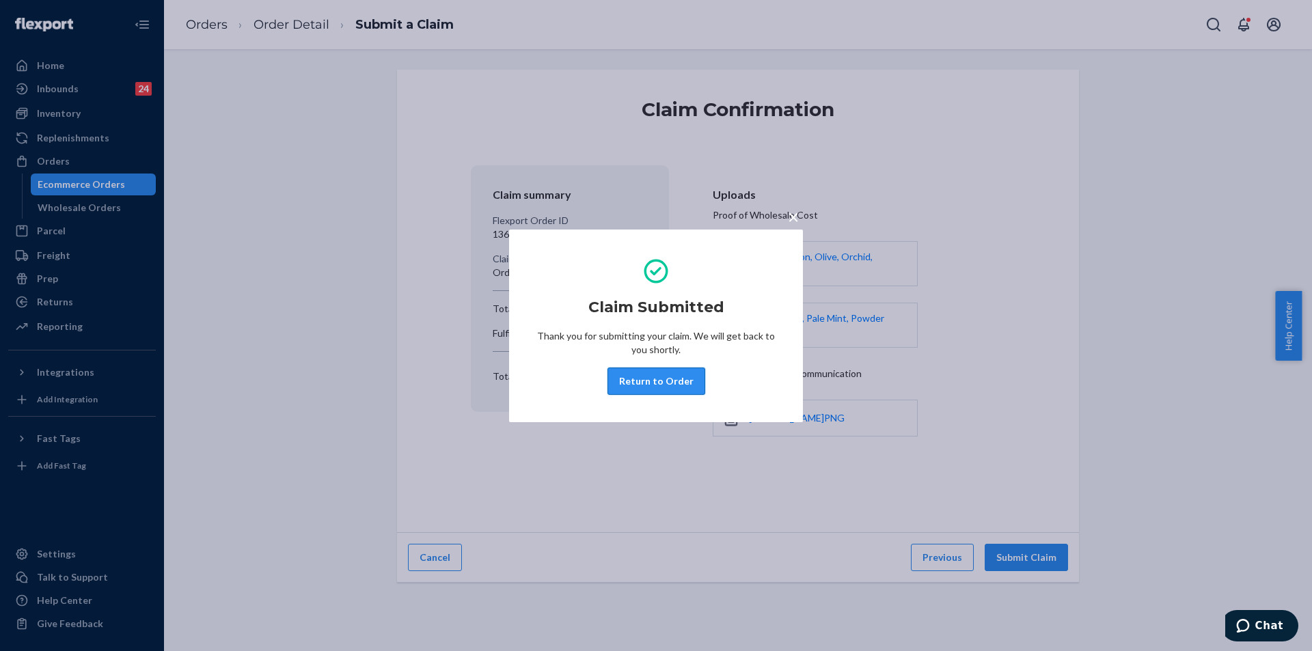
click at [665, 380] on button "Return to Order" at bounding box center [656, 381] width 98 height 27
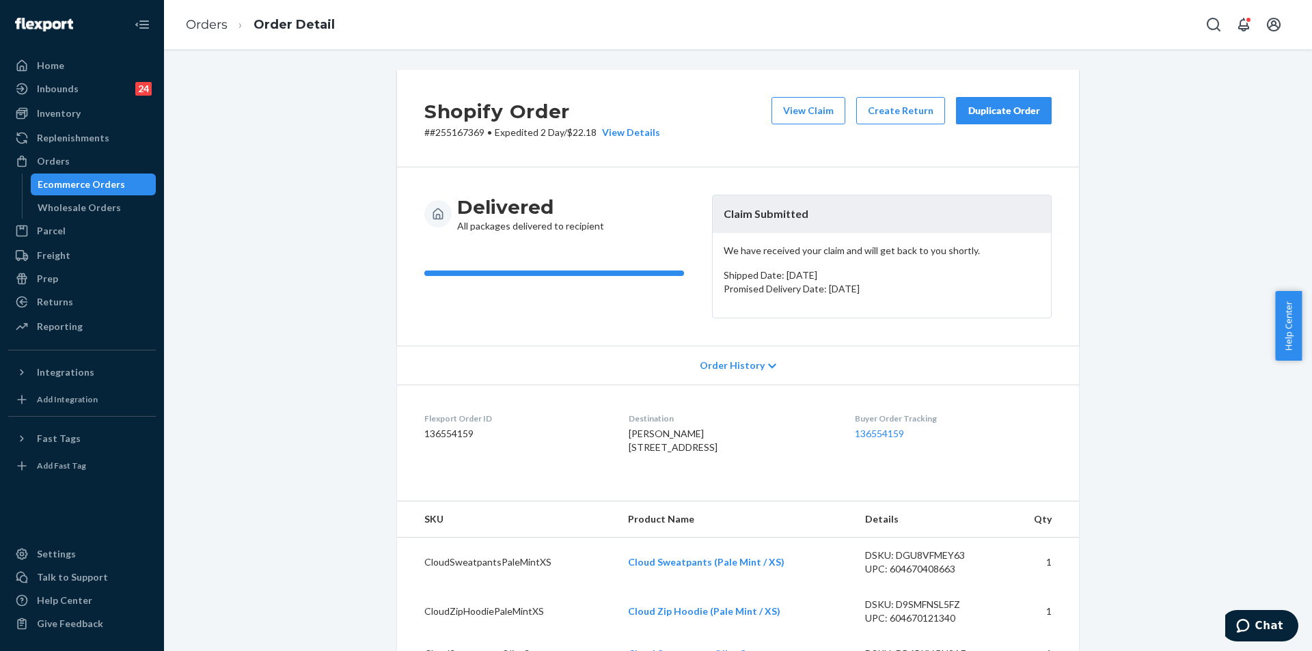
click at [998, 111] on div "Duplicate Order" at bounding box center [1004, 111] width 72 height 14
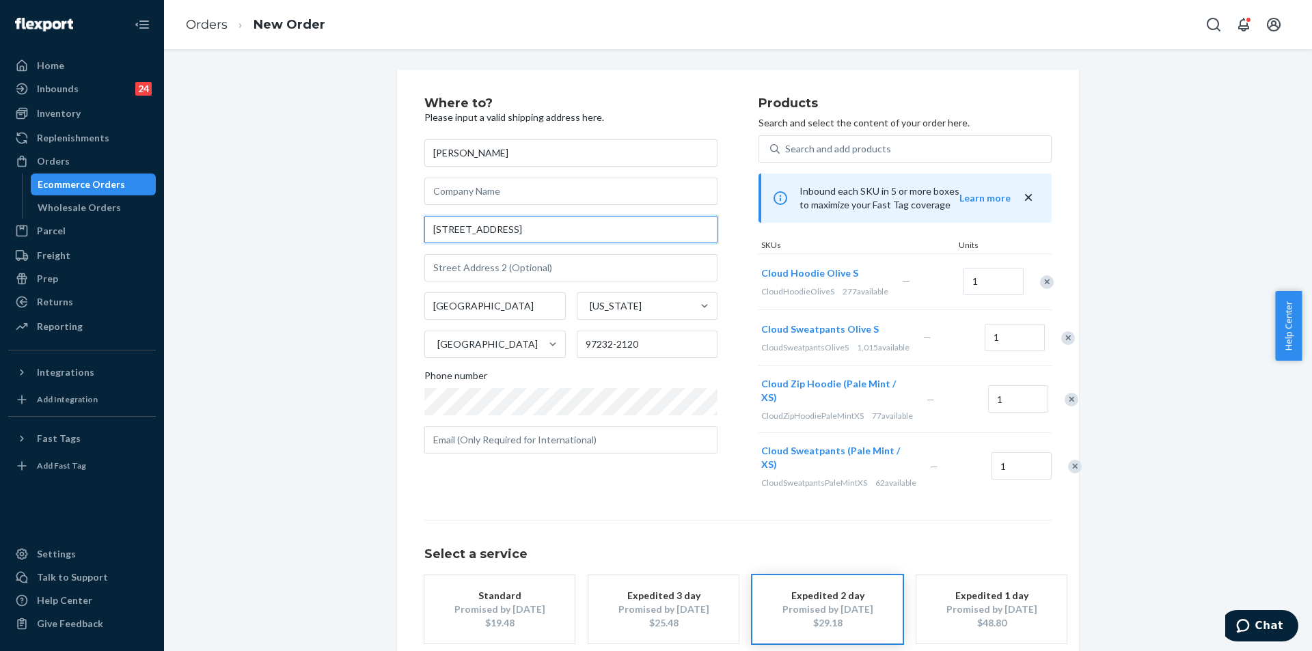
click at [535, 236] on input "[STREET_ADDRESS]" at bounding box center [570, 229] width 293 height 27
paste input "[STREET_ADDRESS]"
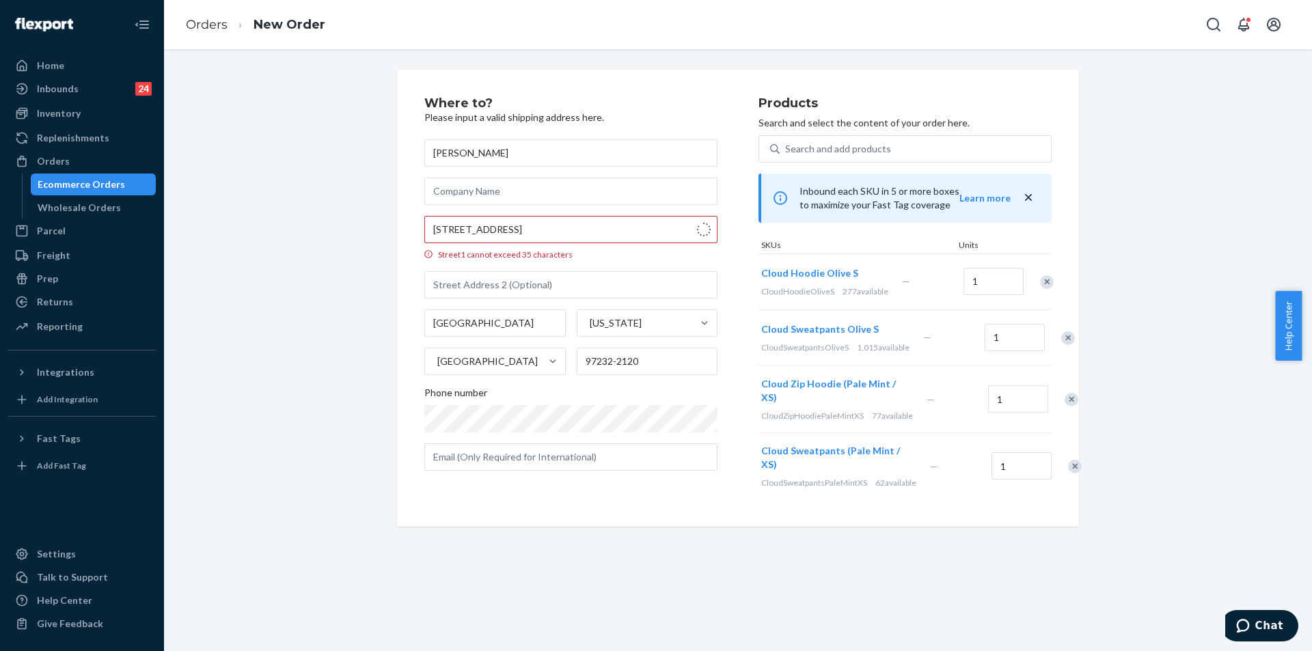
type input "[STREET_ADDRESS]"
type input "[GEOGRAPHIC_DATA]"
type input "89118"
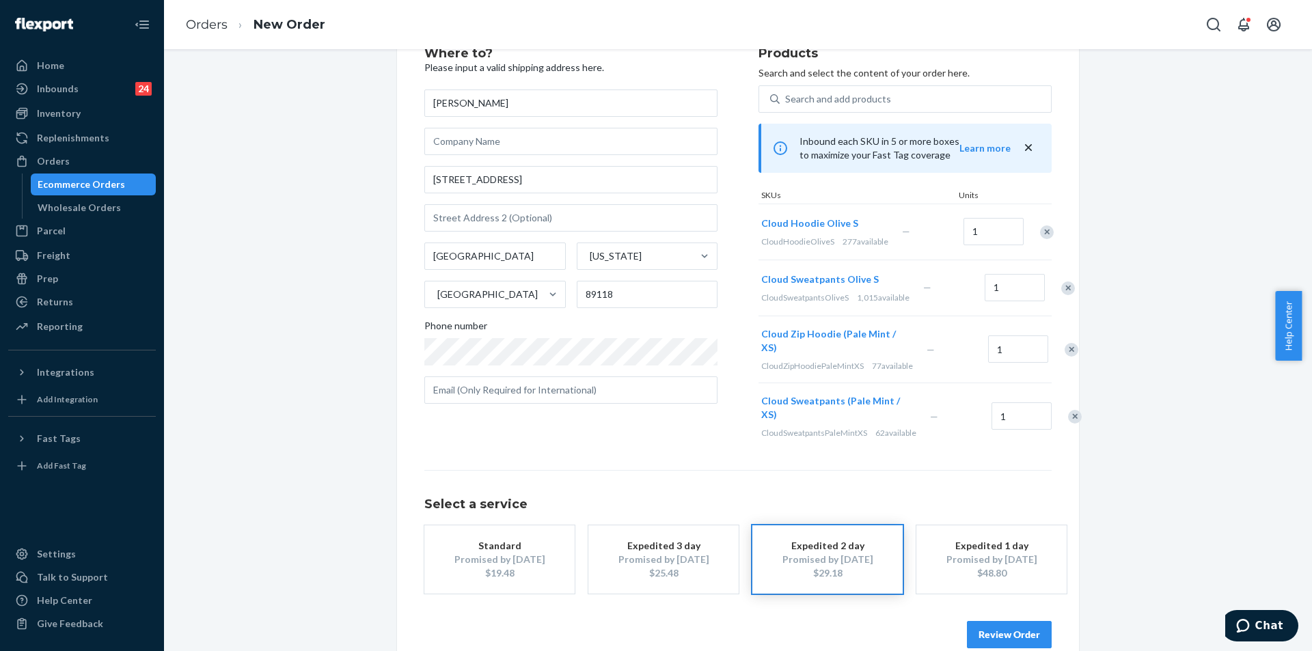
scroll to position [116, 0]
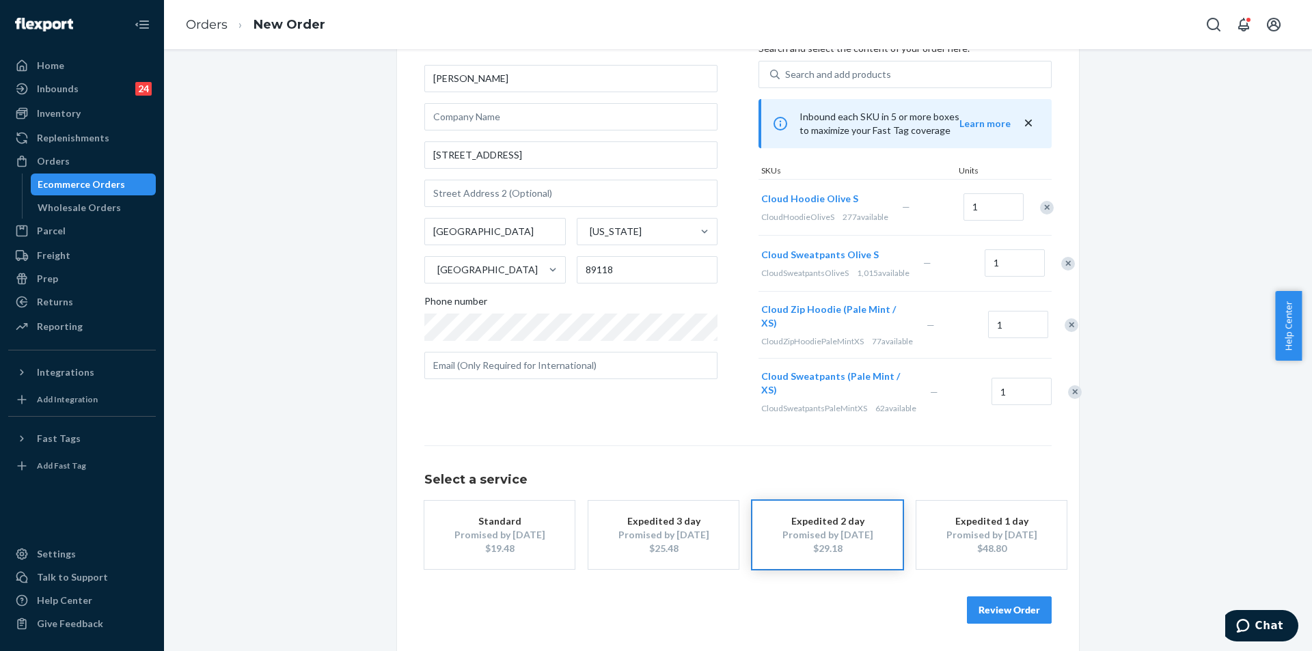
click at [691, 519] on div "Expedited 3 day" at bounding box center [663, 522] width 109 height 14
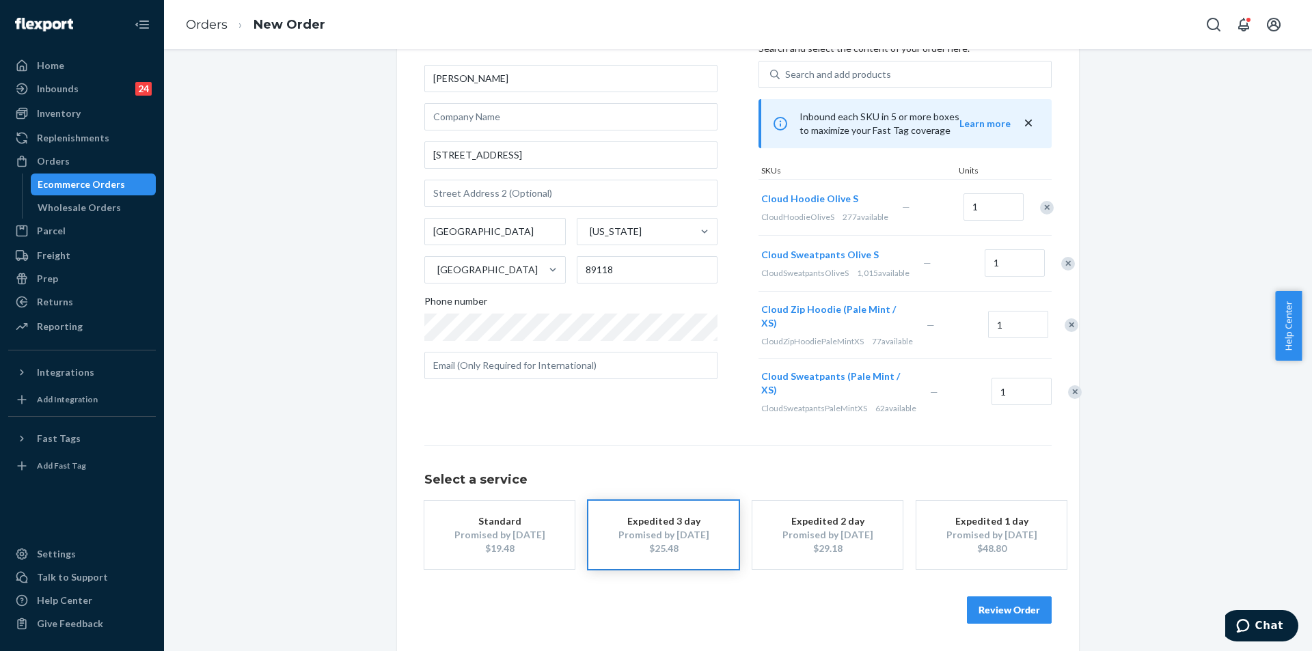
click at [1022, 612] on button "Review Order" at bounding box center [1009, 610] width 85 height 27
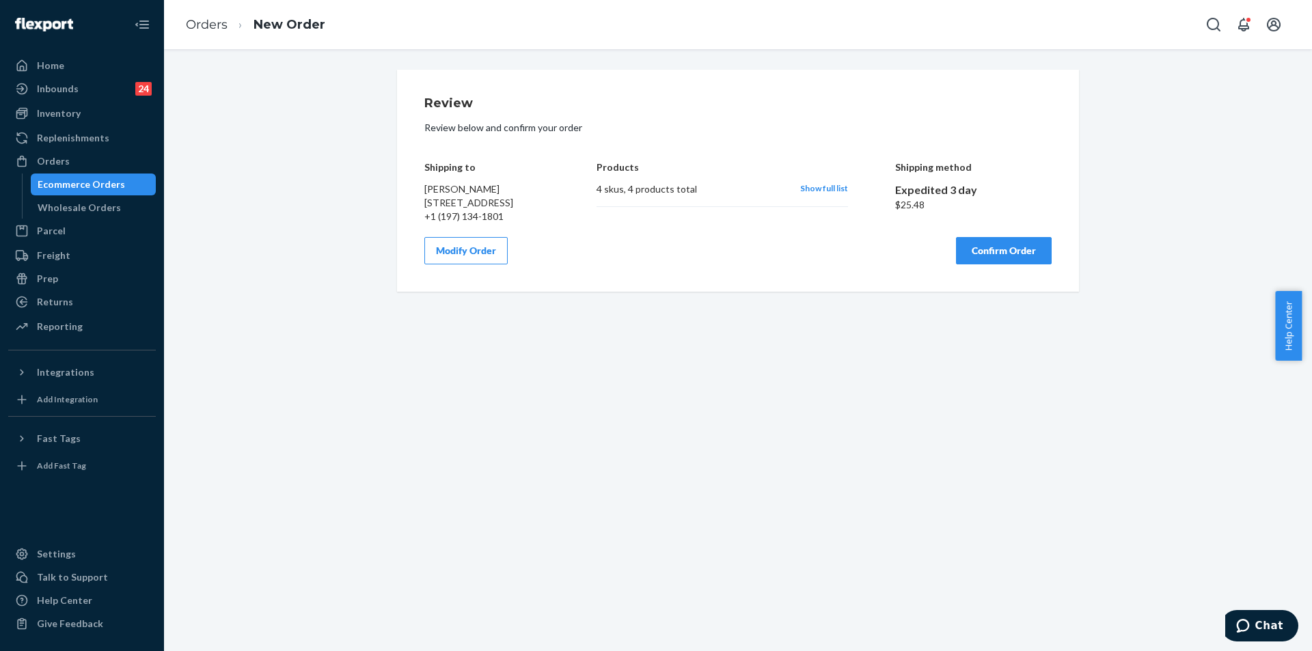
scroll to position [0, 0]
click at [1035, 259] on button "Confirm Order" at bounding box center [1004, 250] width 96 height 27
